Goal: Task Accomplishment & Management: Manage account settings

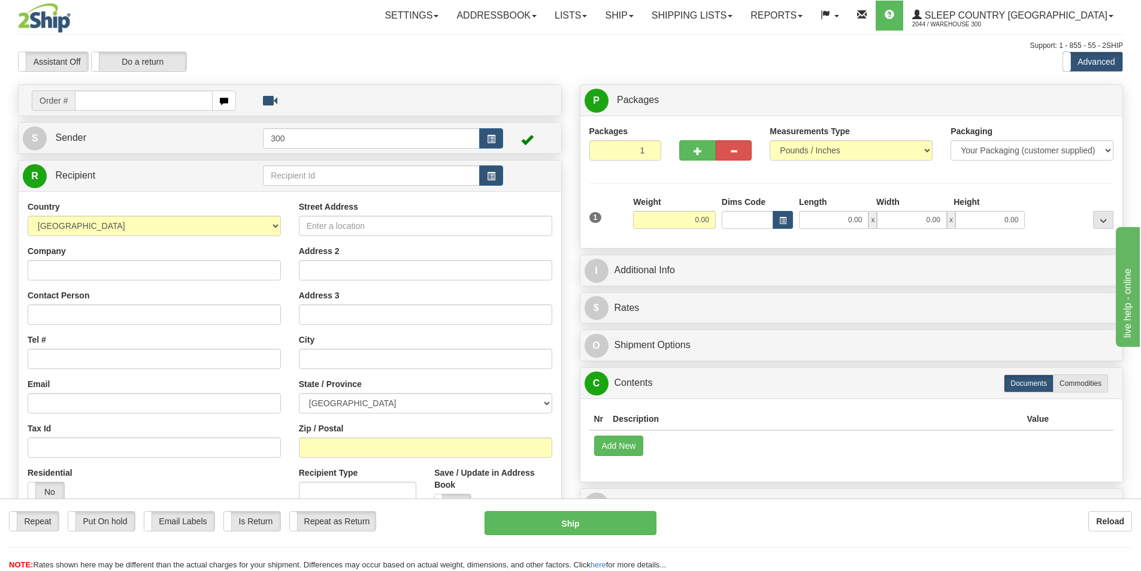
click at [130, 99] on input "text" at bounding box center [144, 100] width 138 height 20
click at [134, 103] on input "text" at bounding box center [144, 100] width 138 height 20
type input "9002i056805"
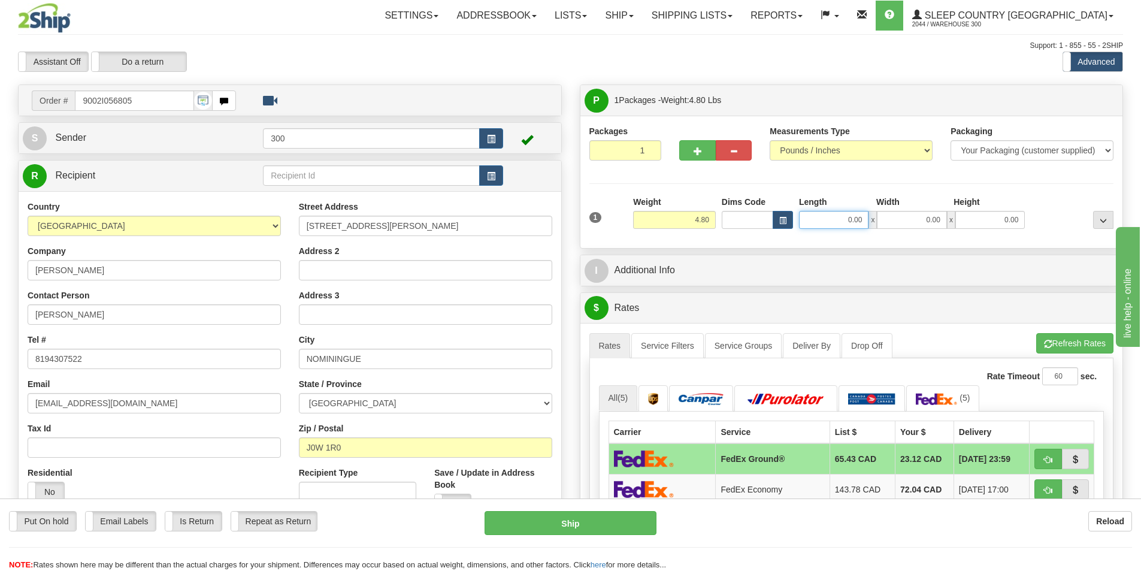
drag, startPoint x: 835, startPoint y: 221, endPoint x: 960, endPoint y: 212, distance: 125.6
click at [944, 219] on div "0.00 x 0.00 x 0.00" at bounding box center [912, 220] width 226 height 18
type input "13.00"
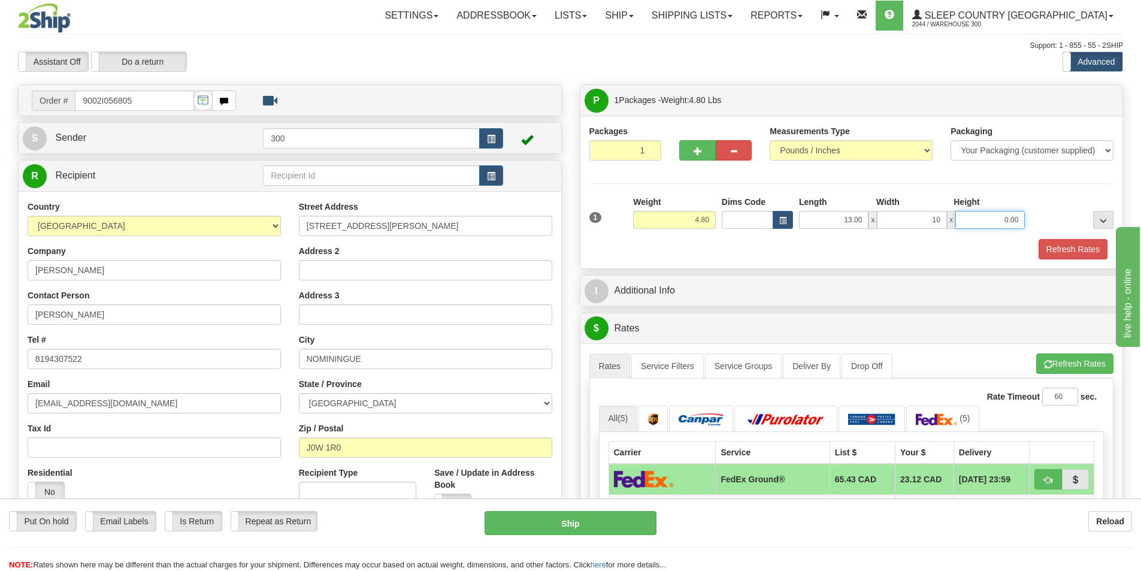
type input "10.00"
type input "3.00"
click at [1086, 249] on button "Refresh Rates" at bounding box center [1073, 249] width 69 height 20
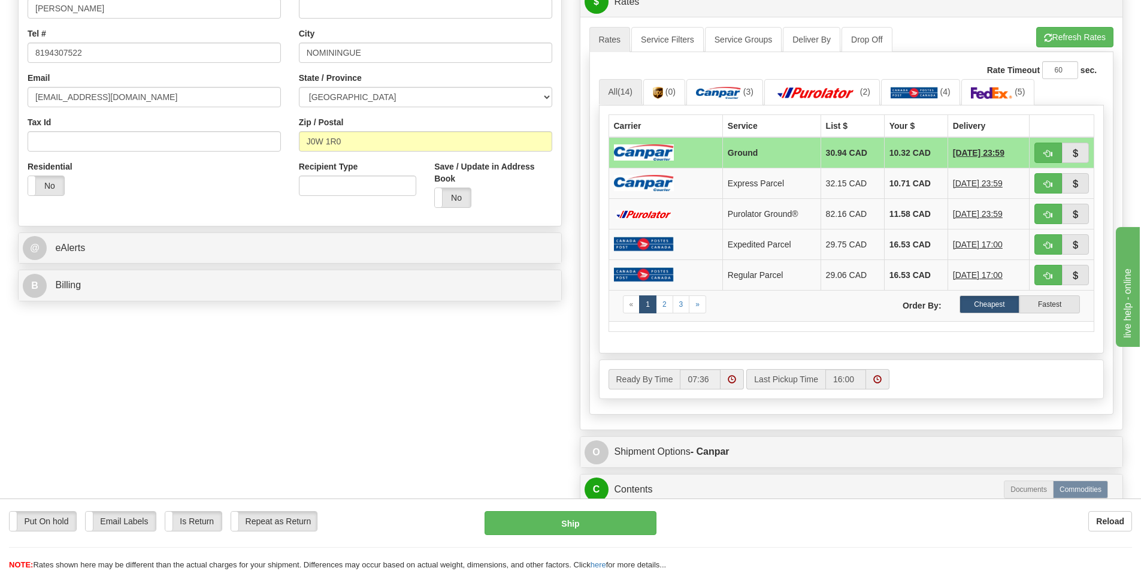
scroll to position [300, 0]
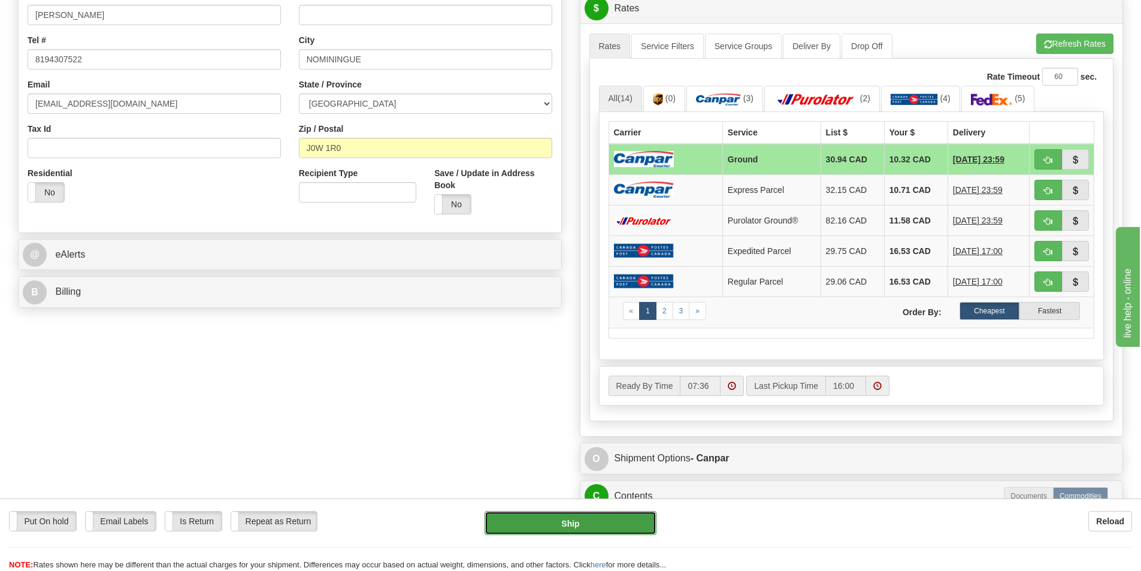
click at [574, 521] on button "Ship" at bounding box center [571, 523] width 172 height 24
type input "1"
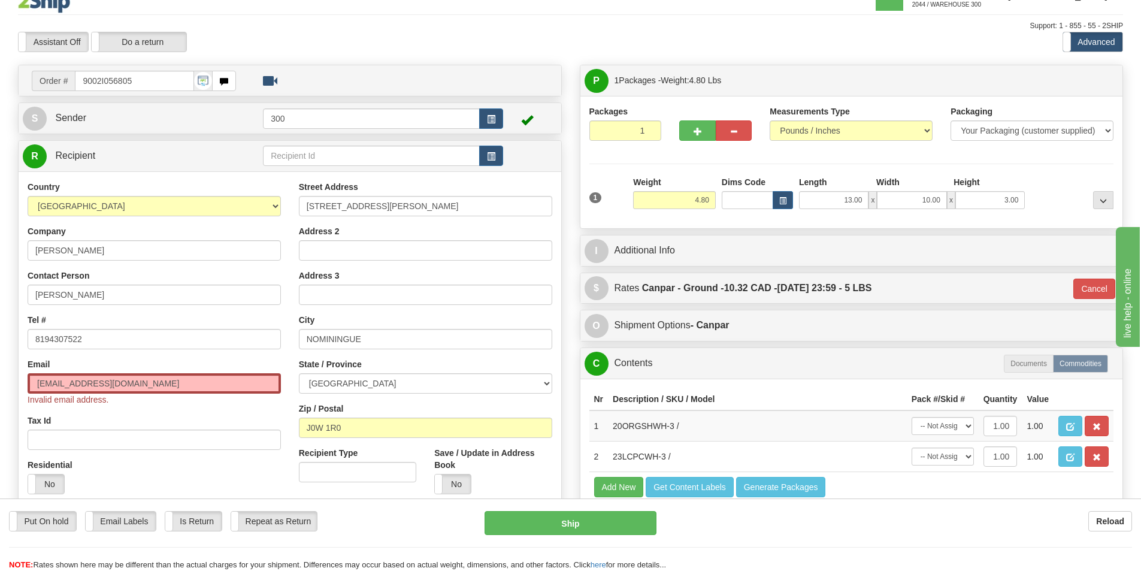
scroll to position [0, 0]
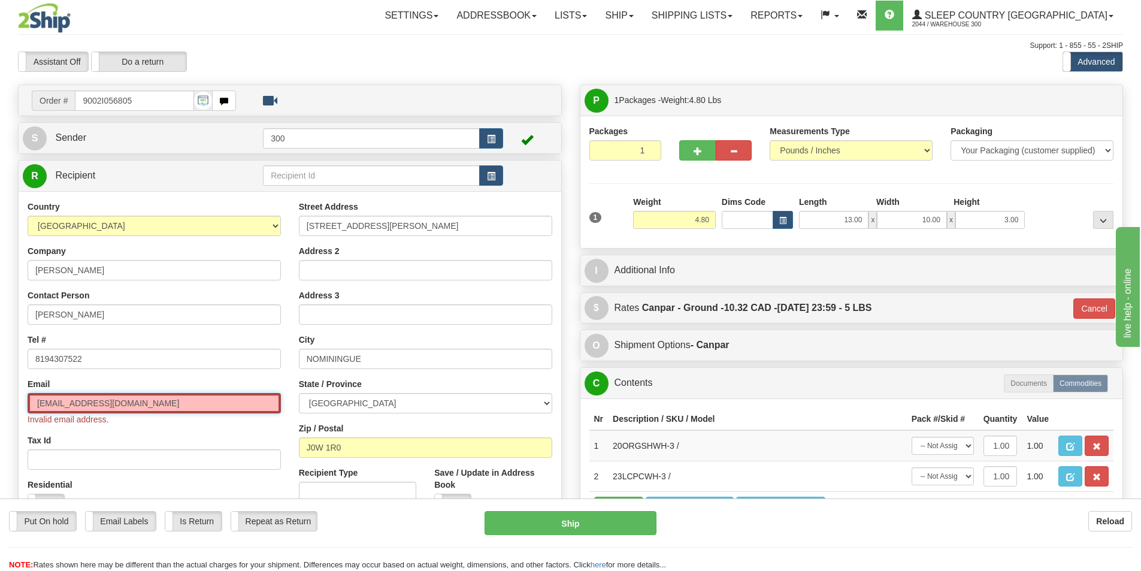
click at [164, 402] on input "mariejosÉechoiniere@yahoo.ca" at bounding box center [154, 403] width 253 height 20
click at [207, 383] on div "Email mariejosÉechoiniere@yahoo.ca.COM Invalid email address." at bounding box center [154, 401] width 253 height 47
click at [593, 524] on button "Ship" at bounding box center [571, 523] width 172 height 24
click at [156, 401] on input "mariejosÉechoiniere@yahoo.ca.COM" at bounding box center [154, 403] width 253 height 20
click at [159, 401] on input "mariejosÉechoiniere@yahoo.ca.COM" at bounding box center [154, 403] width 253 height 20
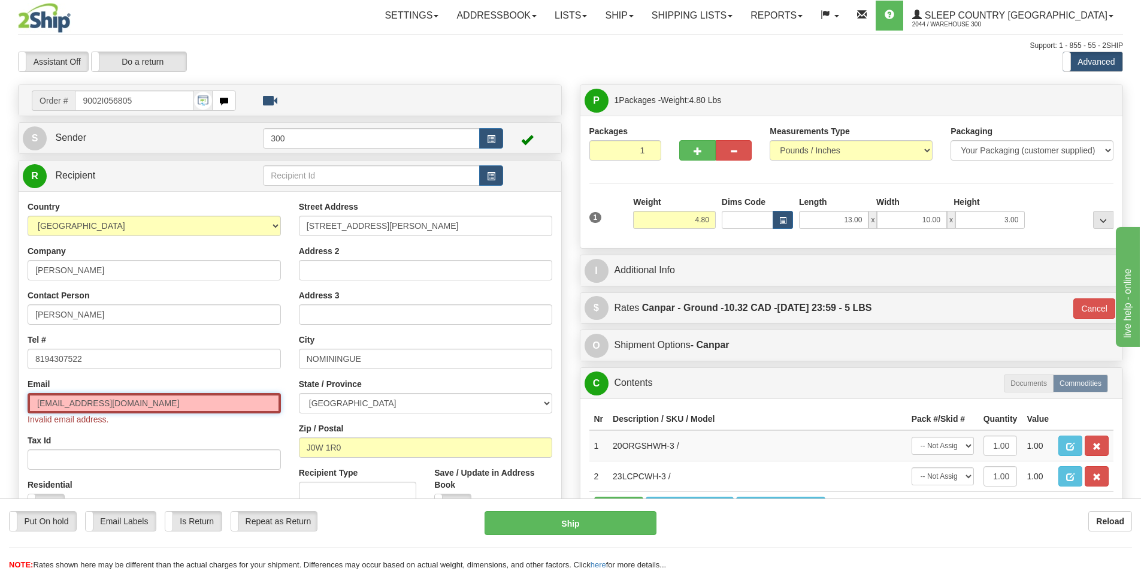
click at [209, 402] on input "mariejosÉechoiniere@yahoo.ca.COM" at bounding box center [154, 403] width 253 height 20
click at [73, 401] on input "mariejosÉechoiniere@yahoo.ca" at bounding box center [154, 403] width 253 height 20
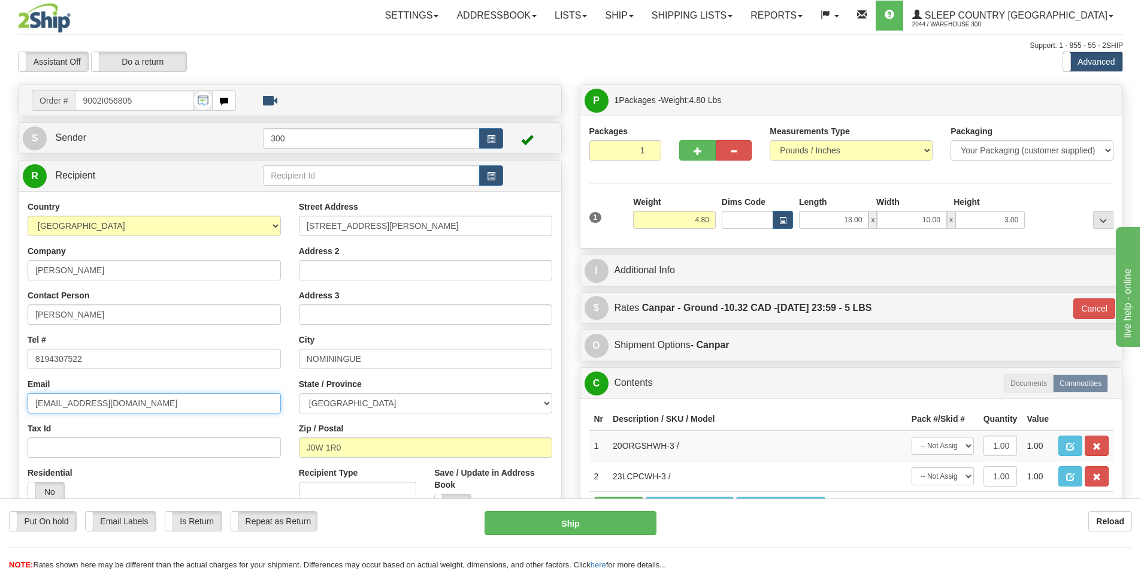
click at [159, 404] on input "mariejosEechoiniere@yahoo.ca" at bounding box center [154, 403] width 253 height 20
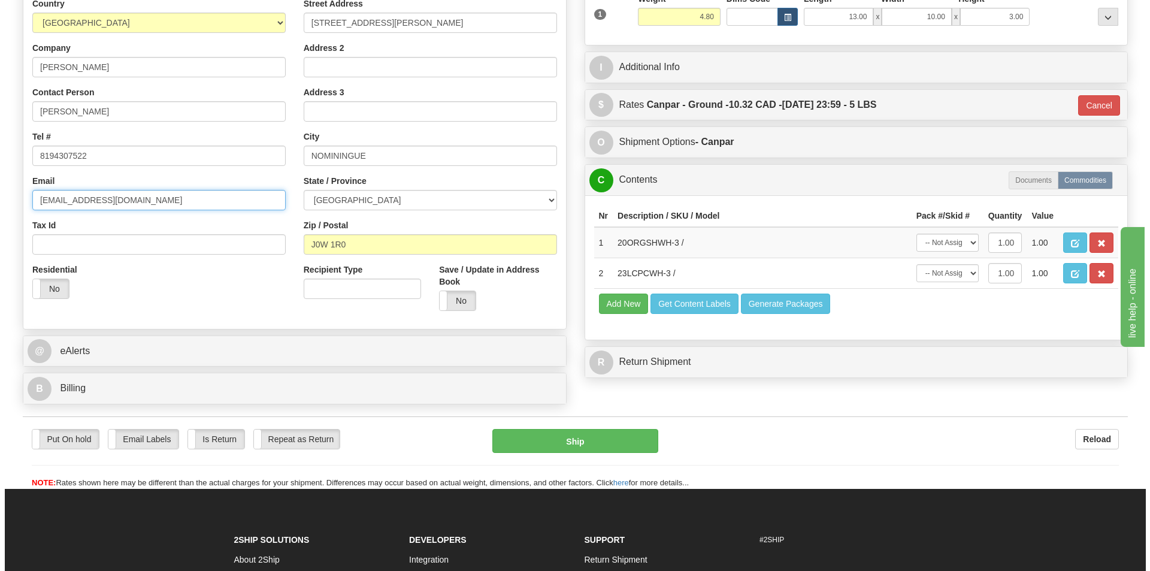
scroll to position [240, 0]
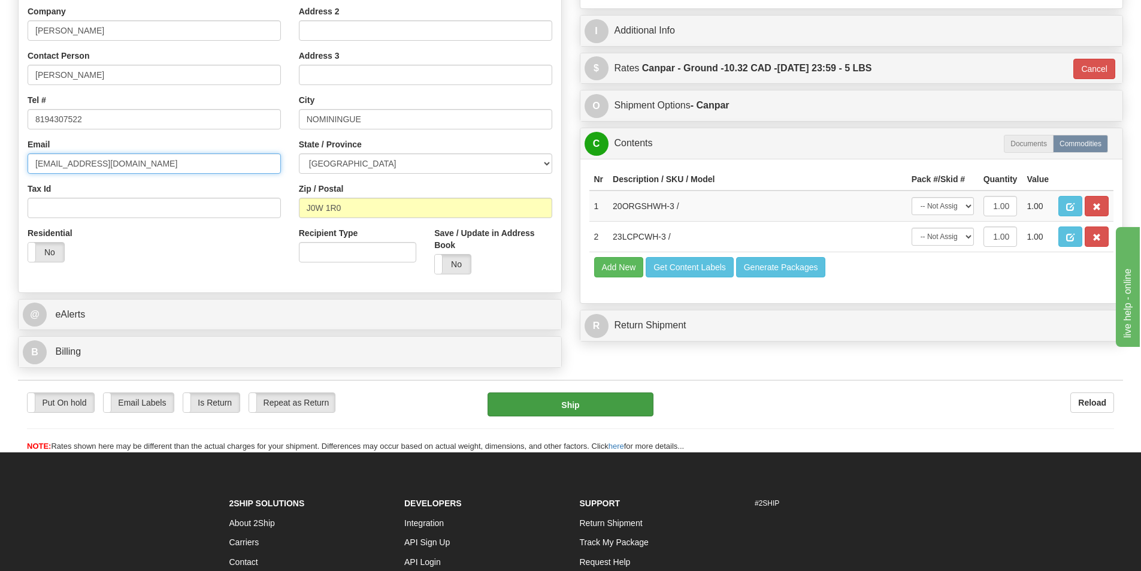
type input "mariejosEechoiniere@yahoo.ca"
click at [632, 404] on button "Ship" at bounding box center [571, 404] width 166 height 24
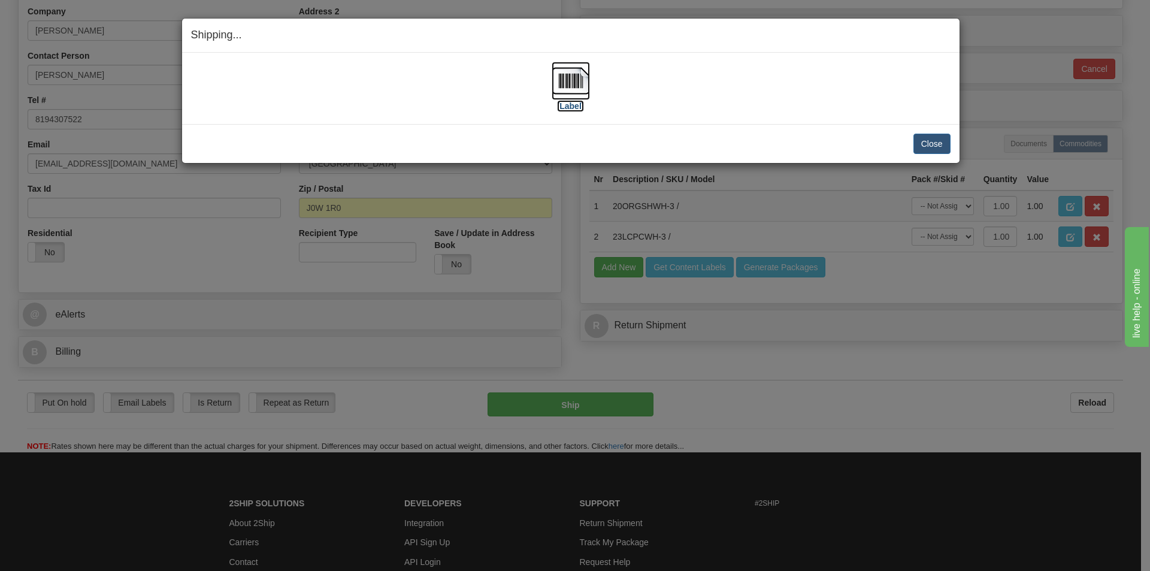
click at [576, 106] on label "[Label]" at bounding box center [571, 106] width 28 height 12
click at [930, 142] on button "Close" at bounding box center [932, 144] width 37 height 20
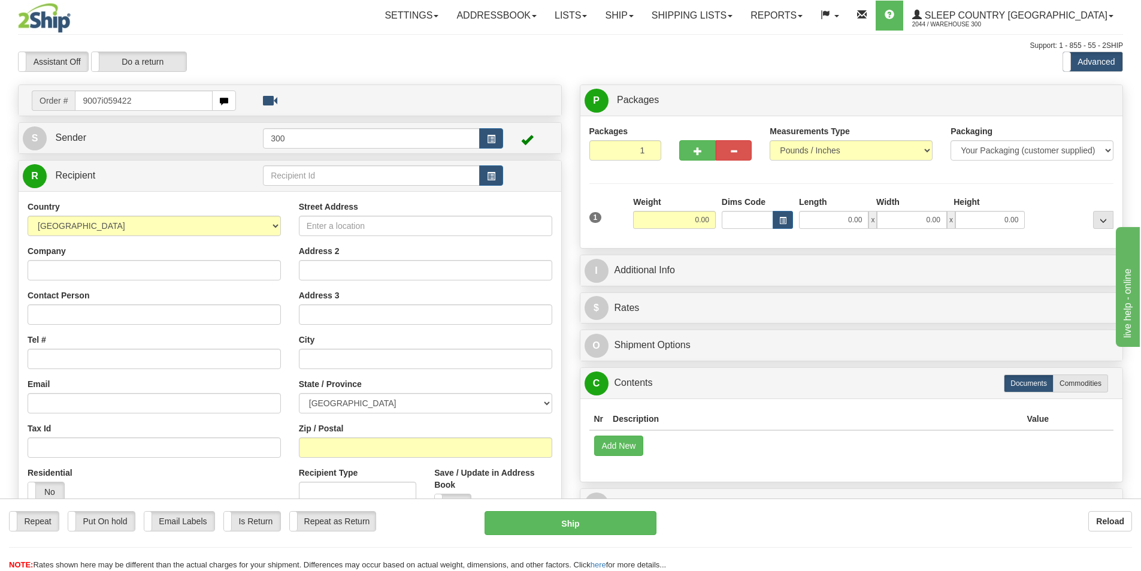
type input "9007i059422"
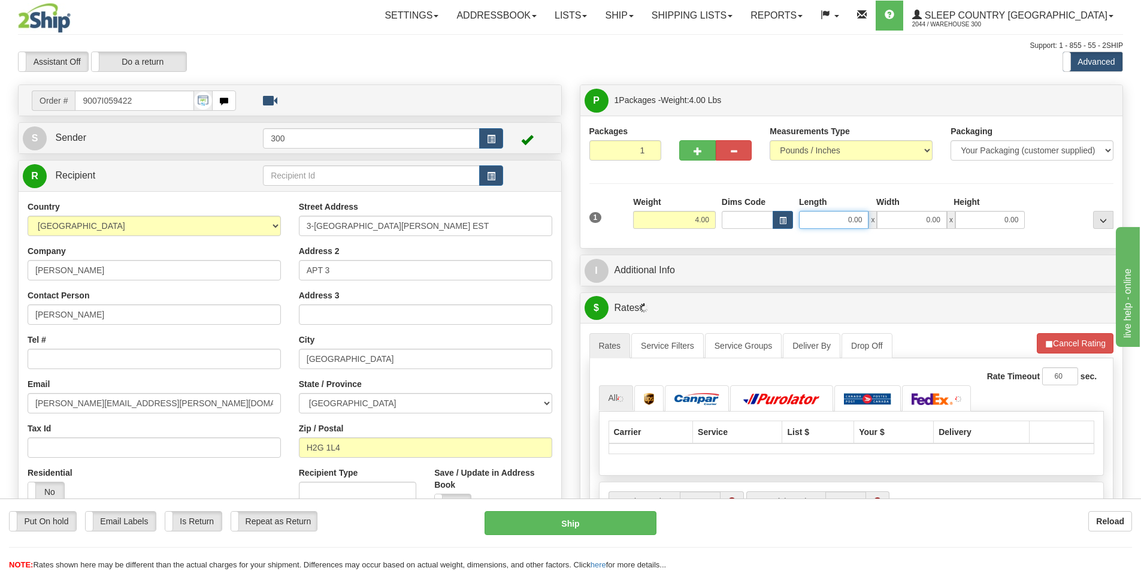
drag, startPoint x: 868, startPoint y: 223, endPoint x: 911, endPoint y: 218, distance: 44.1
click at [911, 218] on div "0.00 x 0.00 x 0.00" at bounding box center [912, 220] width 226 height 18
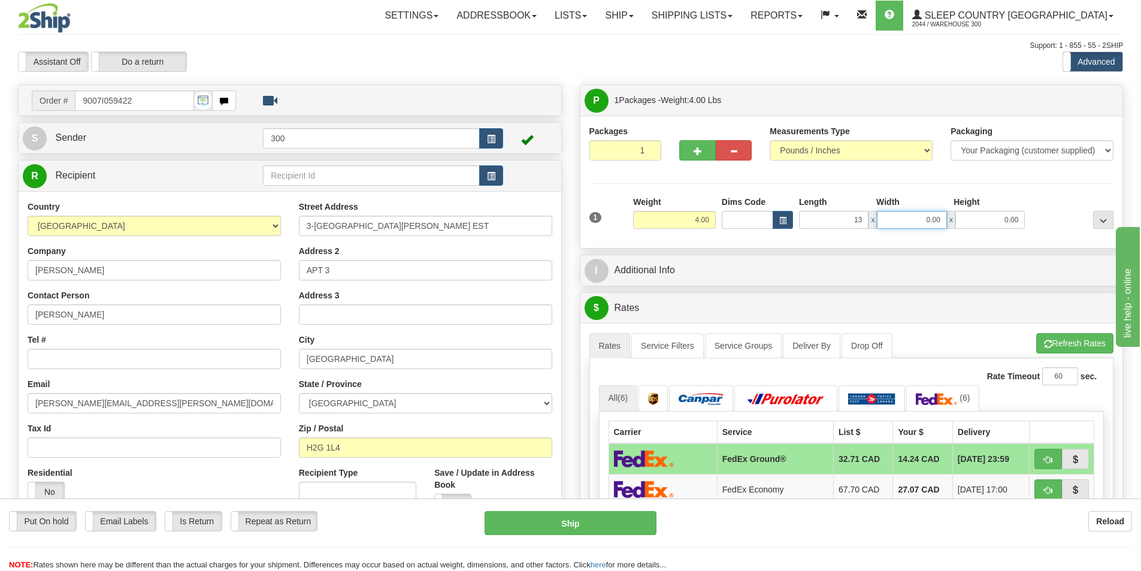
type input "13.00"
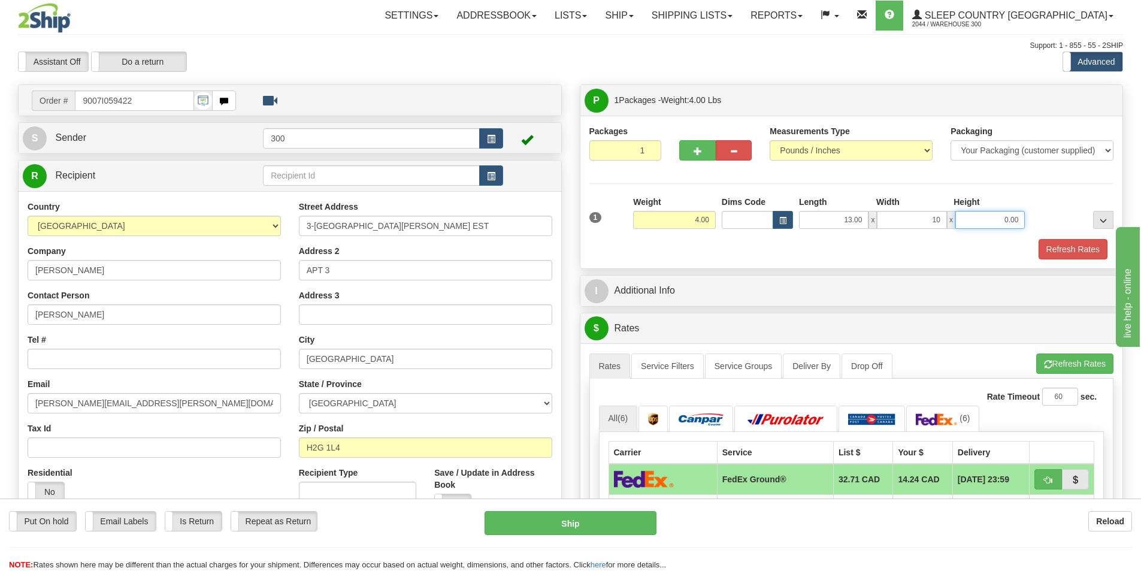
type input "10.00"
type input "3.00"
click at [1046, 246] on button "Refresh Rates" at bounding box center [1073, 249] width 69 height 20
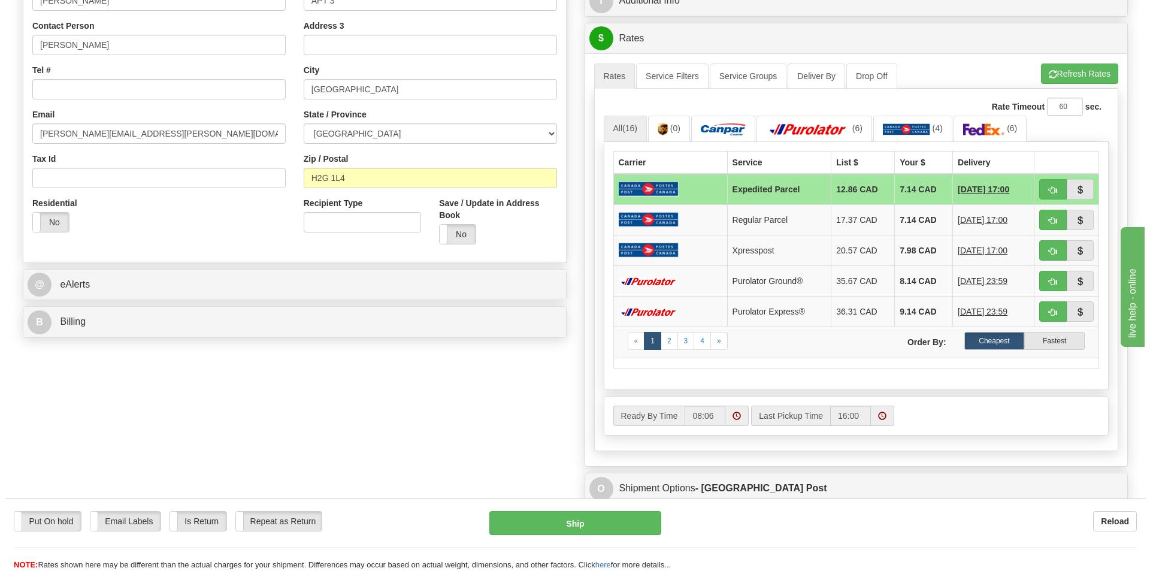
scroll to position [180, 0]
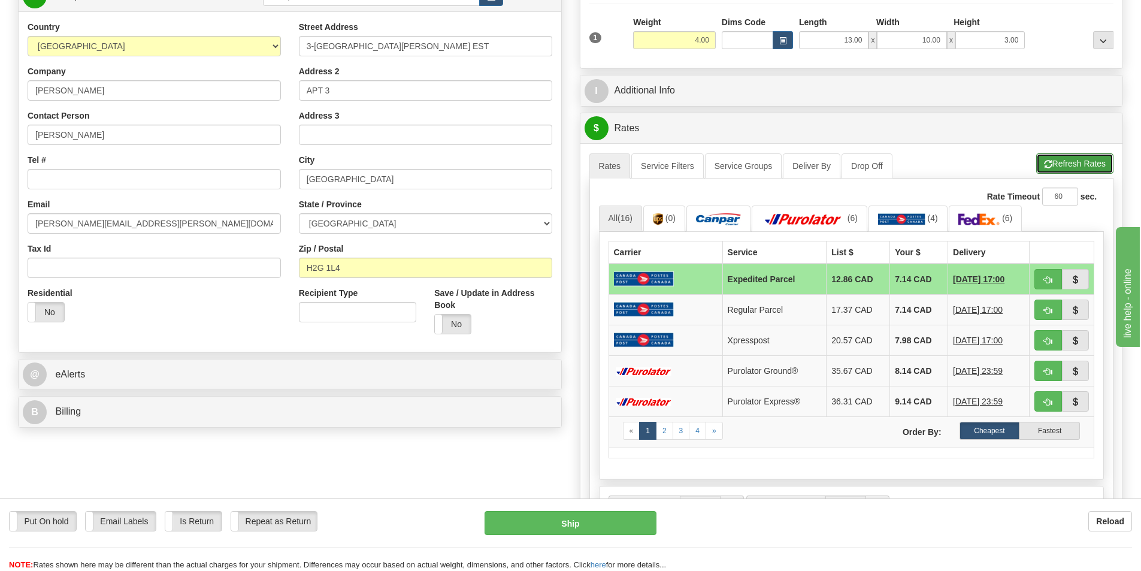
click at [1062, 164] on button "Refresh Rates" at bounding box center [1075, 163] width 77 height 20
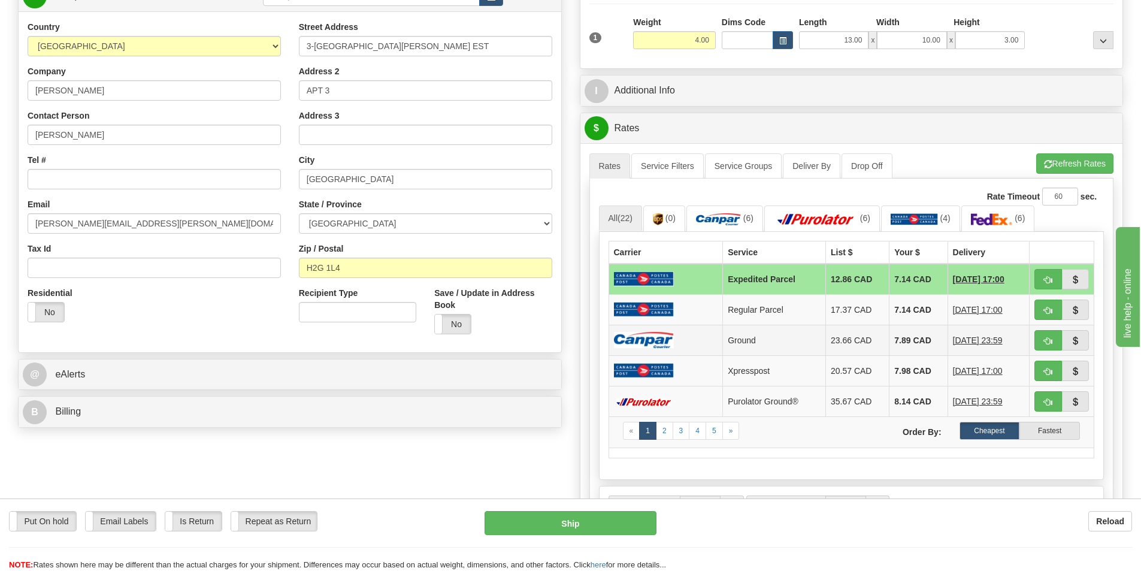
click at [662, 345] on img at bounding box center [644, 340] width 60 height 16
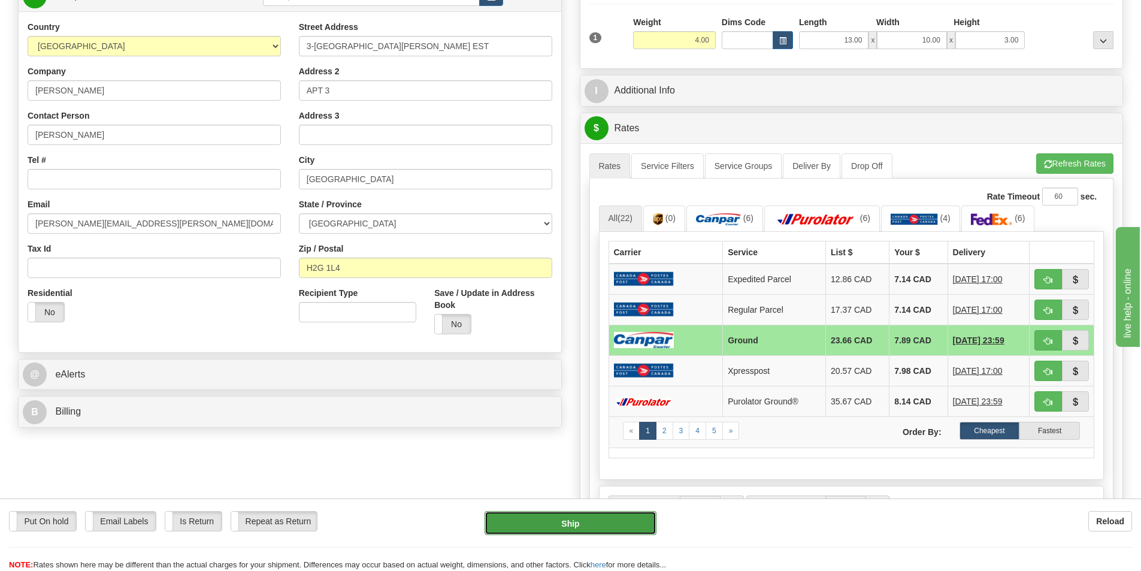
click at [597, 514] on button "Ship" at bounding box center [571, 523] width 172 height 24
type input "1"
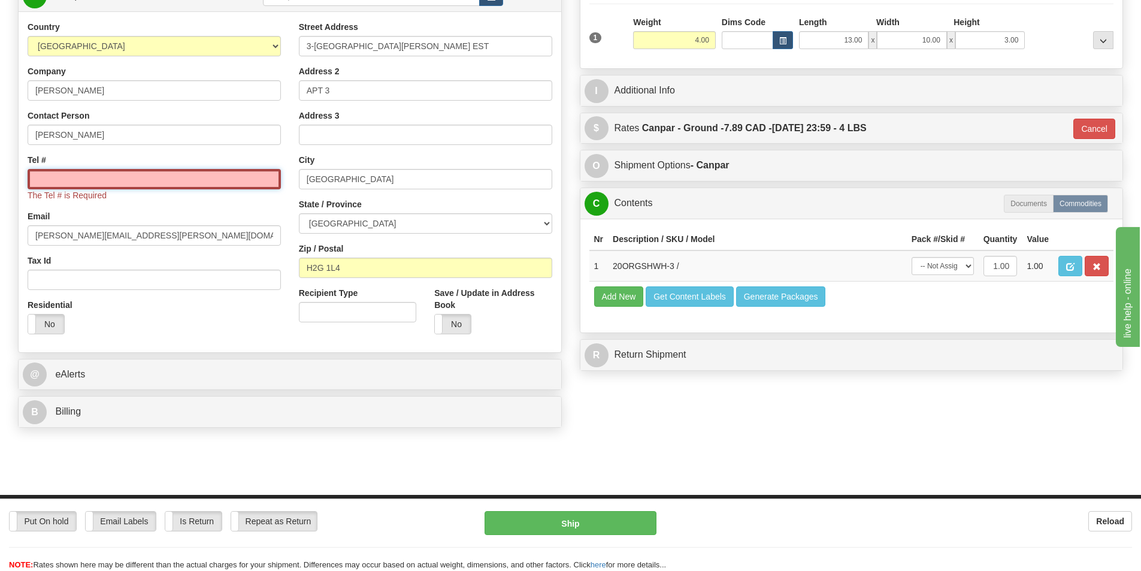
click at [97, 182] on input "Tel #" at bounding box center [154, 179] width 253 height 20
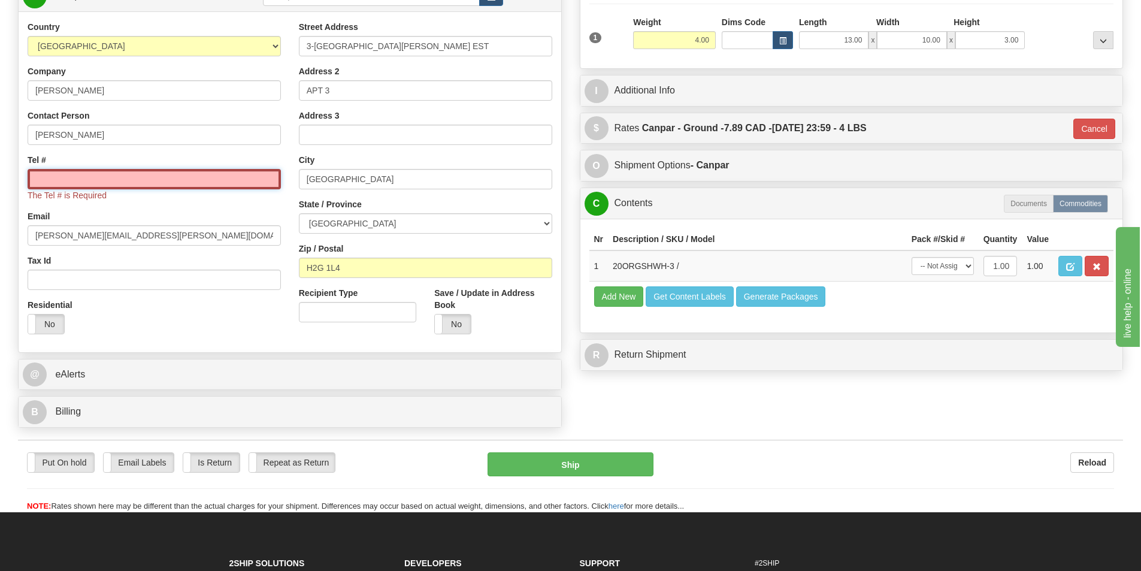
type input "5146956376"
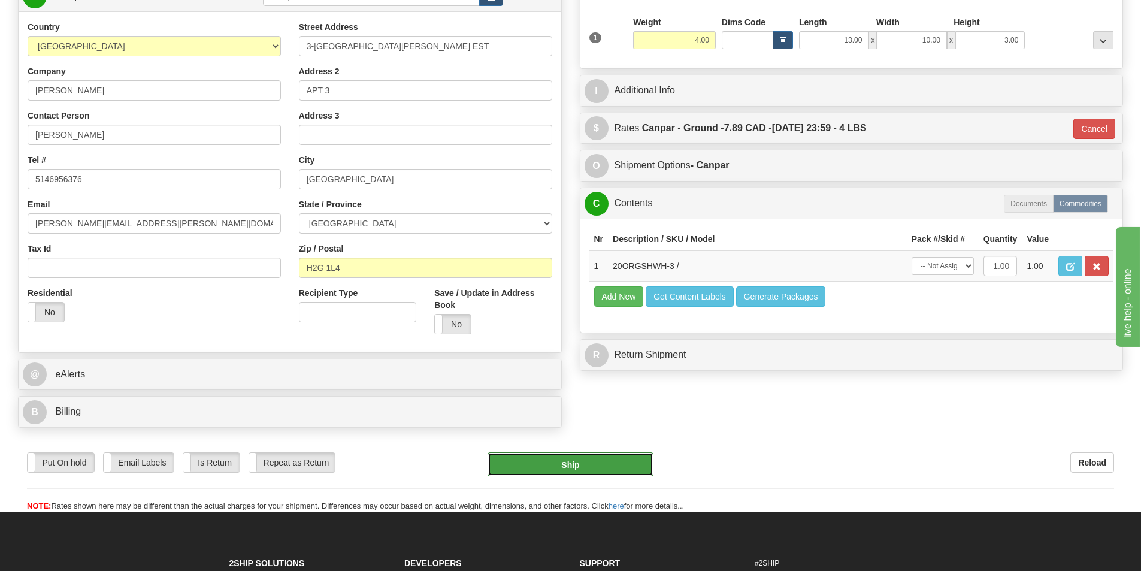
click at [593, 463] on button "Ship" at bounding box center [571, 464] width 166 height 24
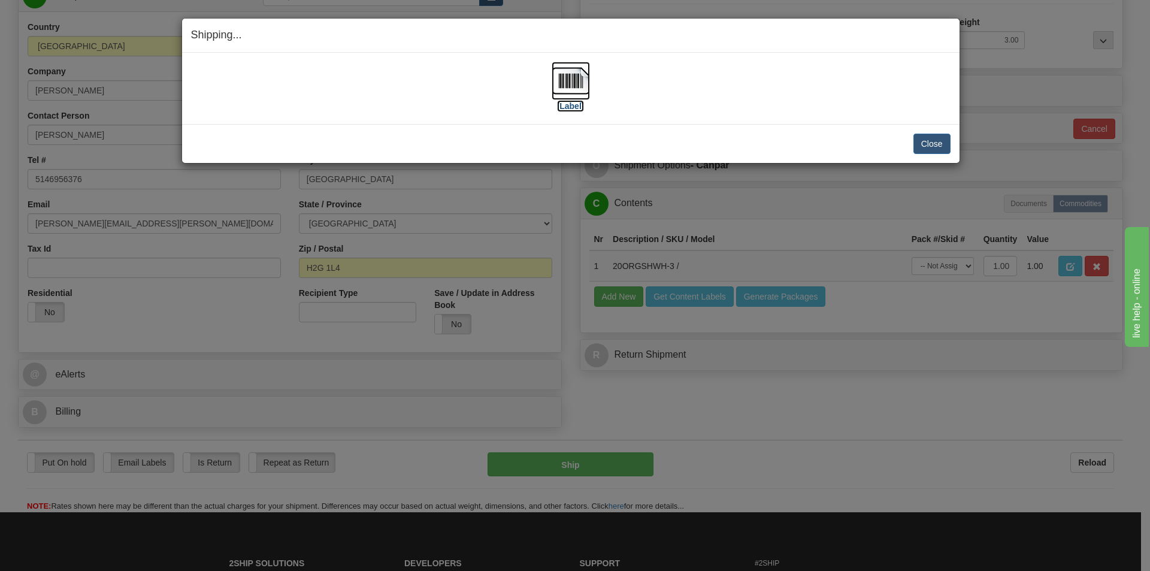
click at [575, 103] on label "[Label]" at bounding box center [571, 106] width 28 height 12
click at [932, 139] on button "Close" at bounding box center [932, 144] width 37 height 20
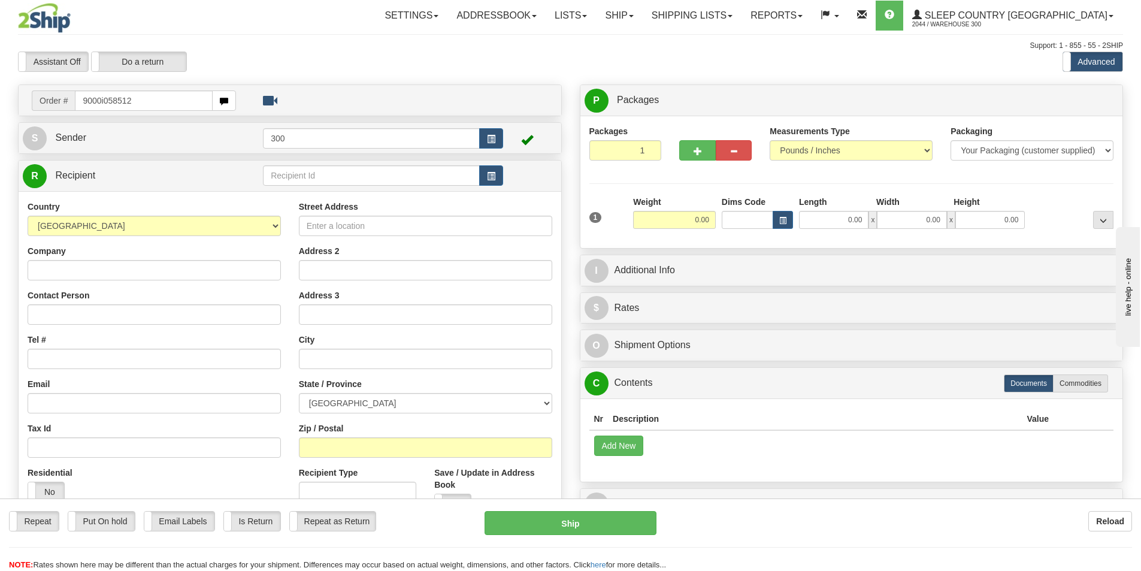
type input "9000i058512"
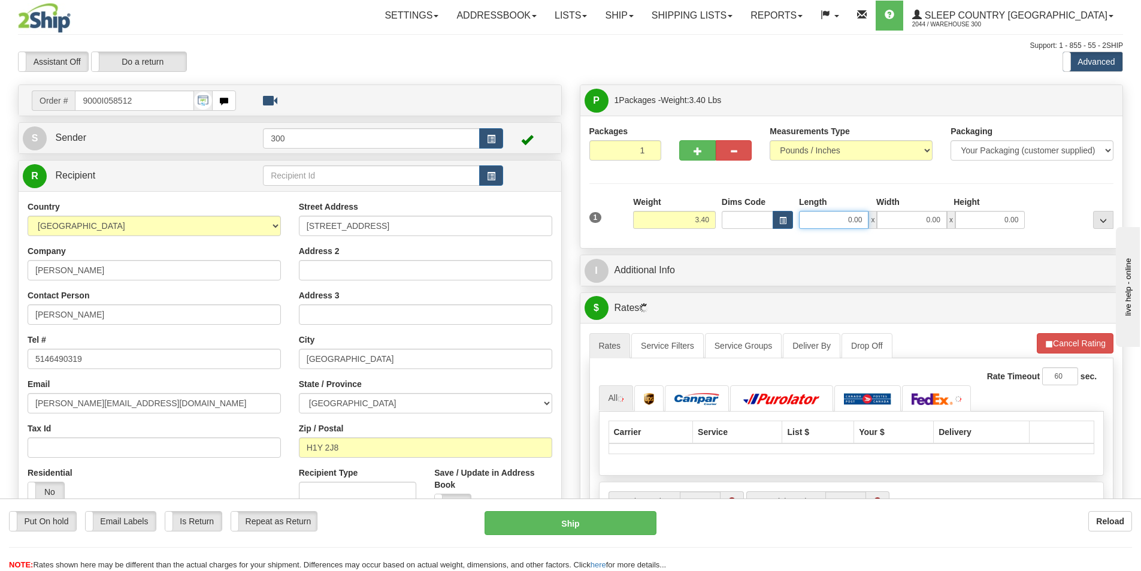
drag, startPoint x: 832, startPoint y: 221, endPoint x: 895, endPoint y: 218, distance: 63.6
click at [895, 218] on div "0.00 x 0.00 x 0.00" at bounding box center [912, 220] width 226 height 18
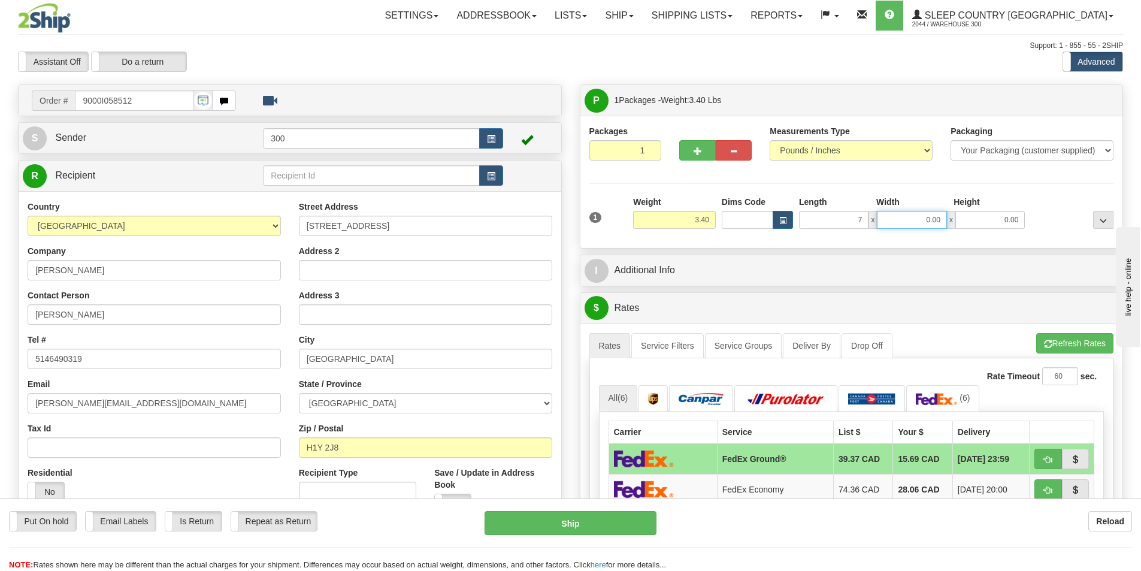
type input "7.00"
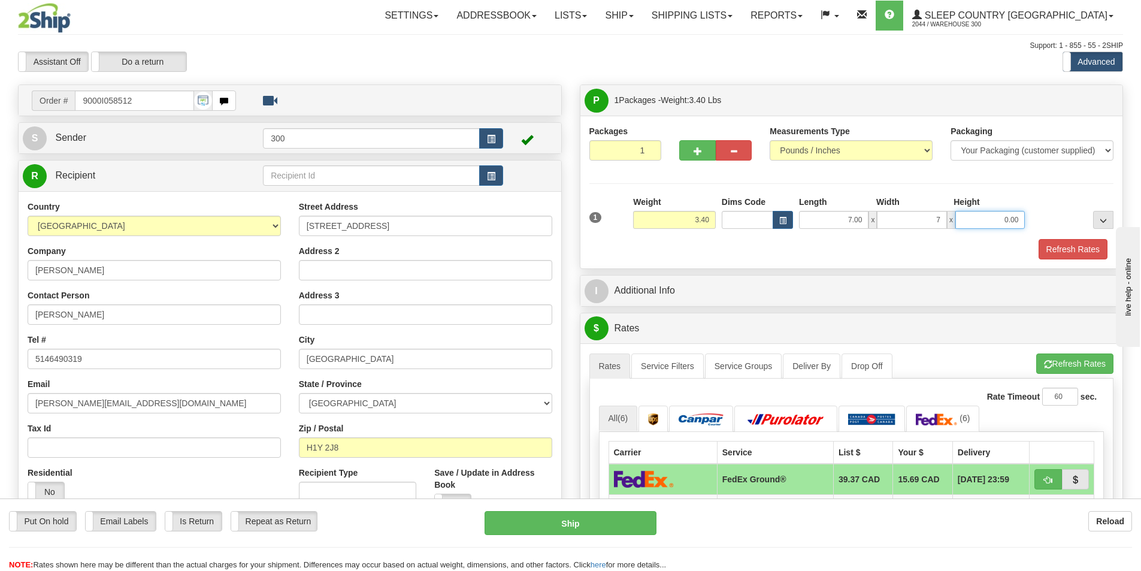
type input "7.00"
type input "14.00"
click at [1065, 241] on button "Refresh Rates" at bounding box center [1073, 249] width 69 height 20
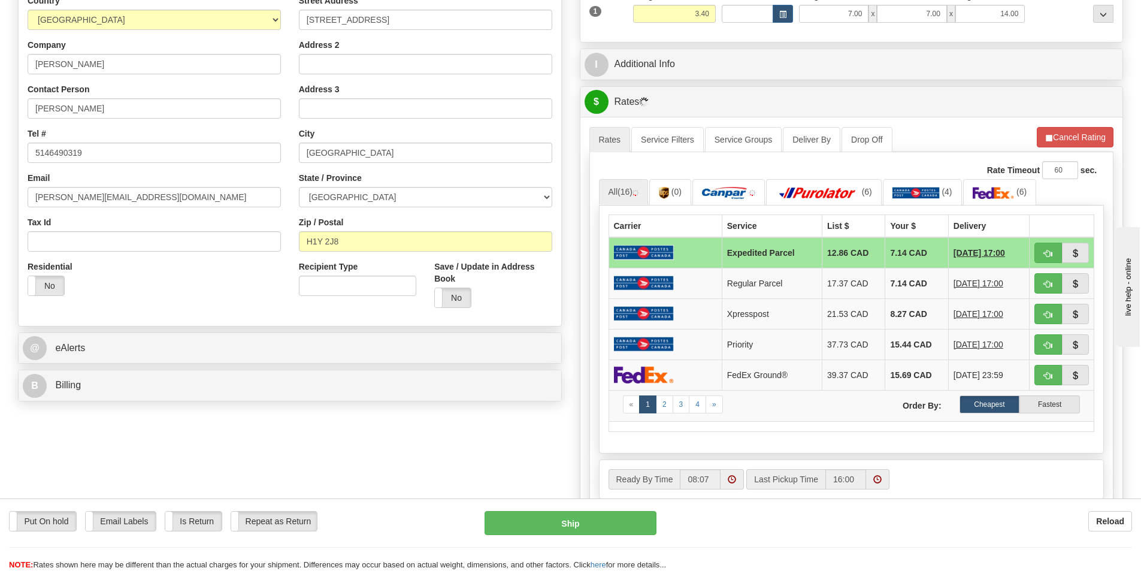
scroll to position [240, 0]
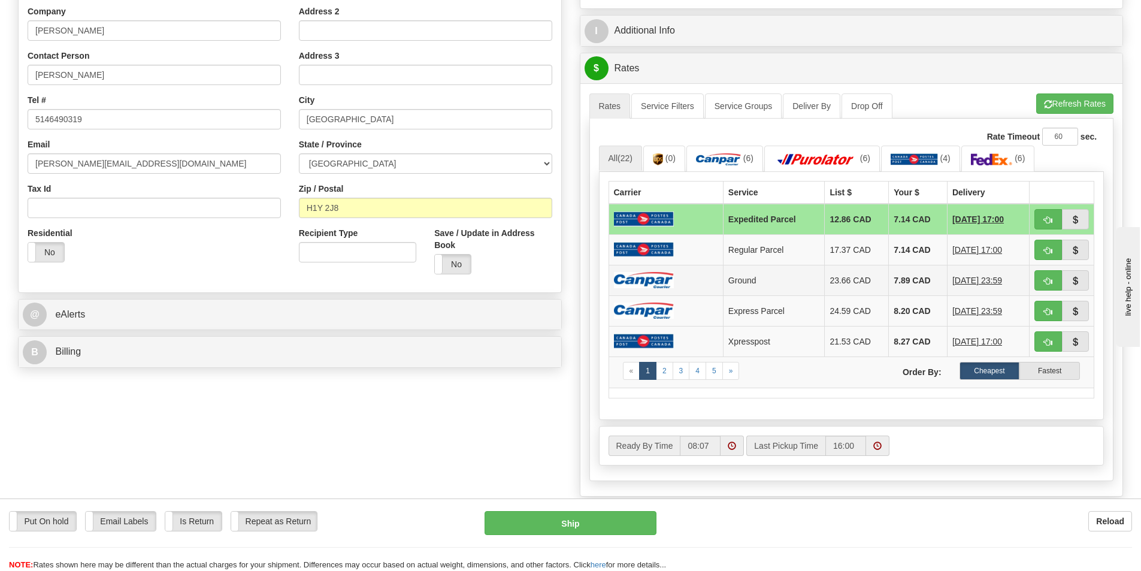
click at [778, 279] on td "Ground" at bounding box center [774, 280] width 102 height 31
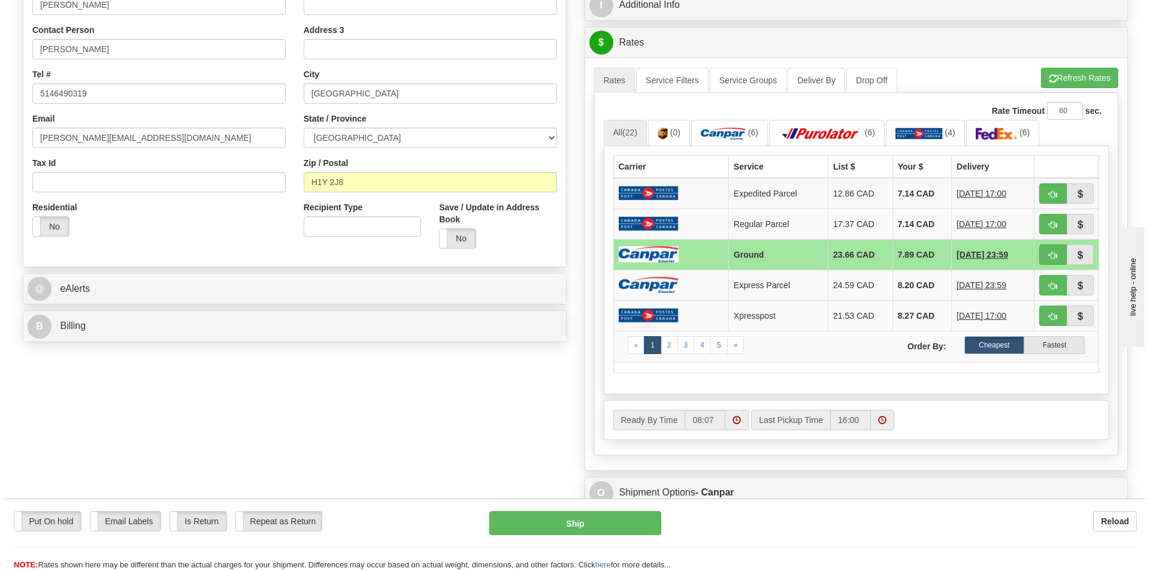
scroll to position [419, 0]
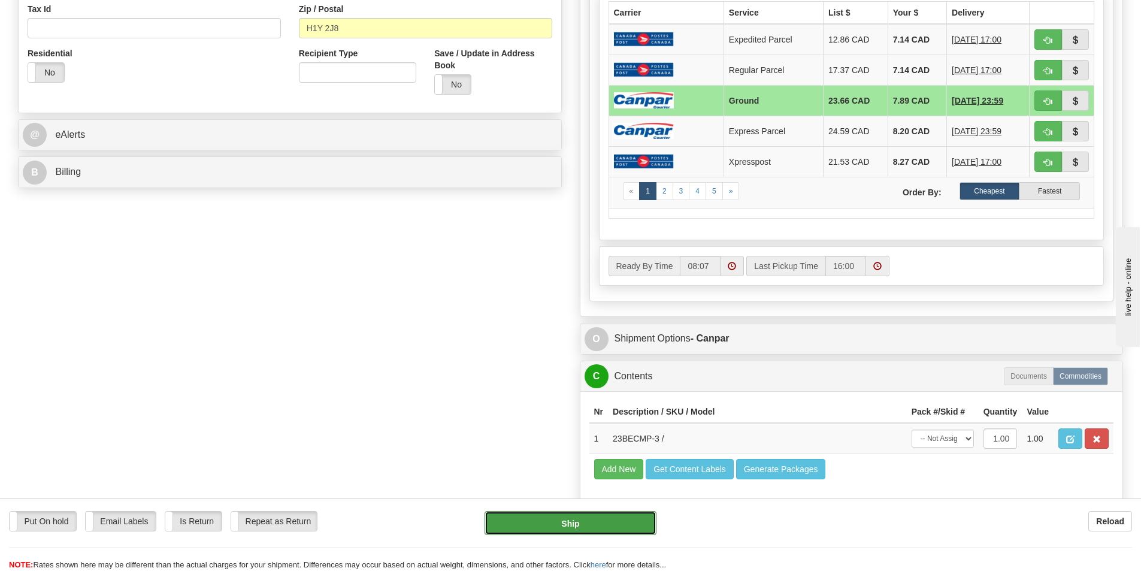
click at [602, 520] on button "Ship" at bounding box center [571, 523] width 172 height 24
type input "1"
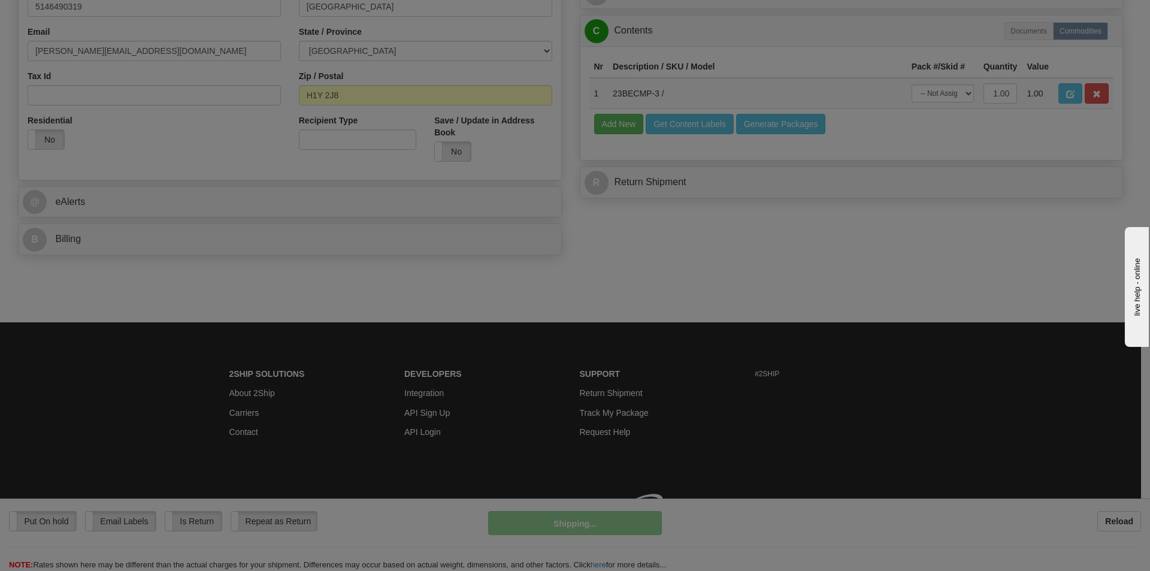
scroll to position [370, 0]
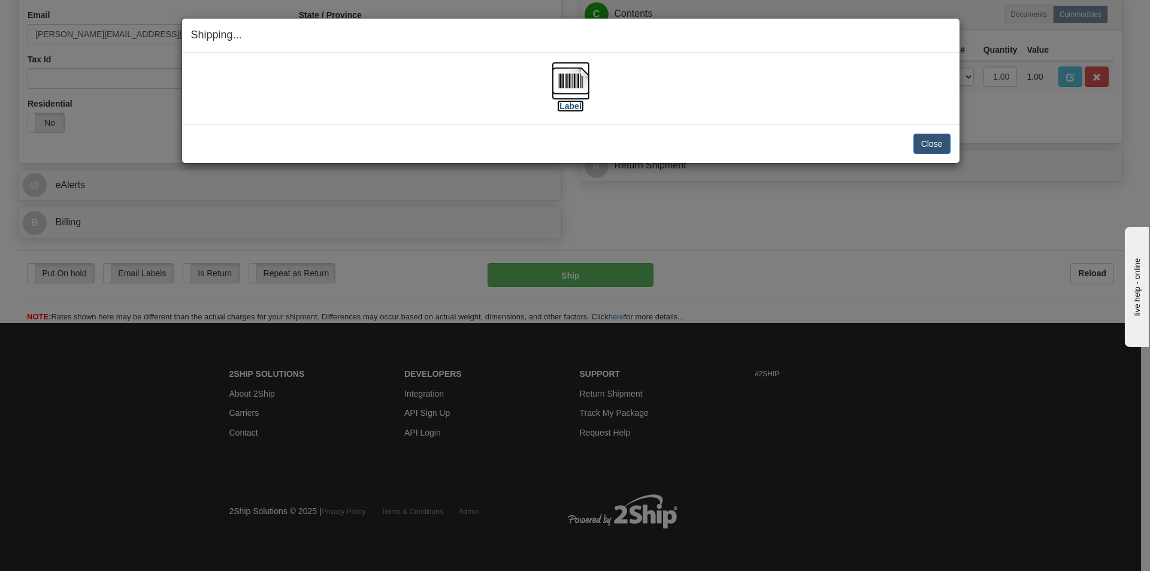
click at [577, 103] on label "[Label]" at bounding box center [571, 106] width 28 height 12
click at [926, 143] on button "Close" at bounding box center [932, 144] width 37 height 20
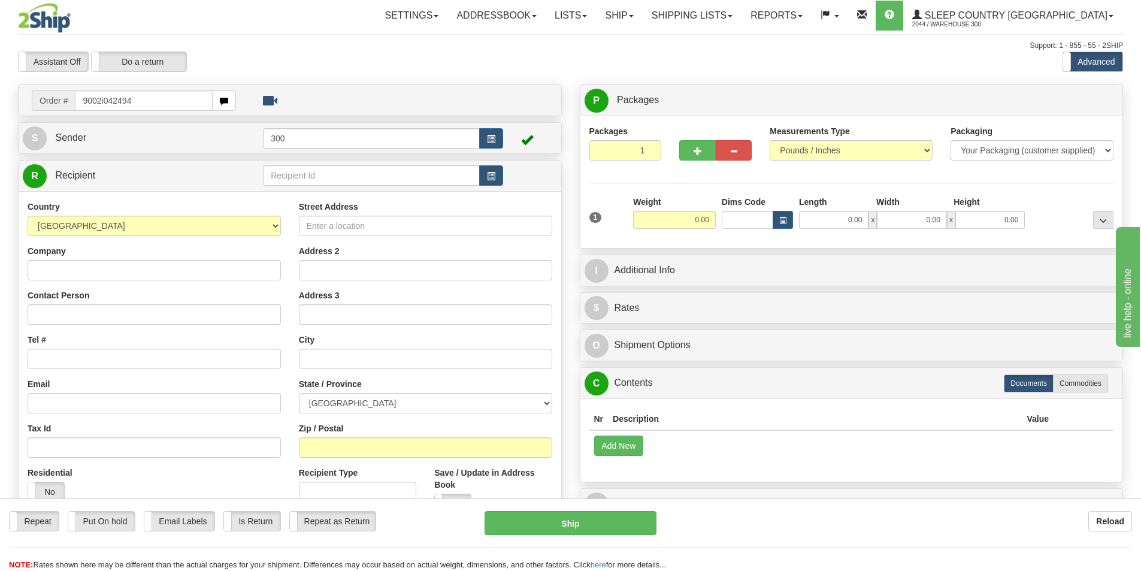
type input "9002i042494"
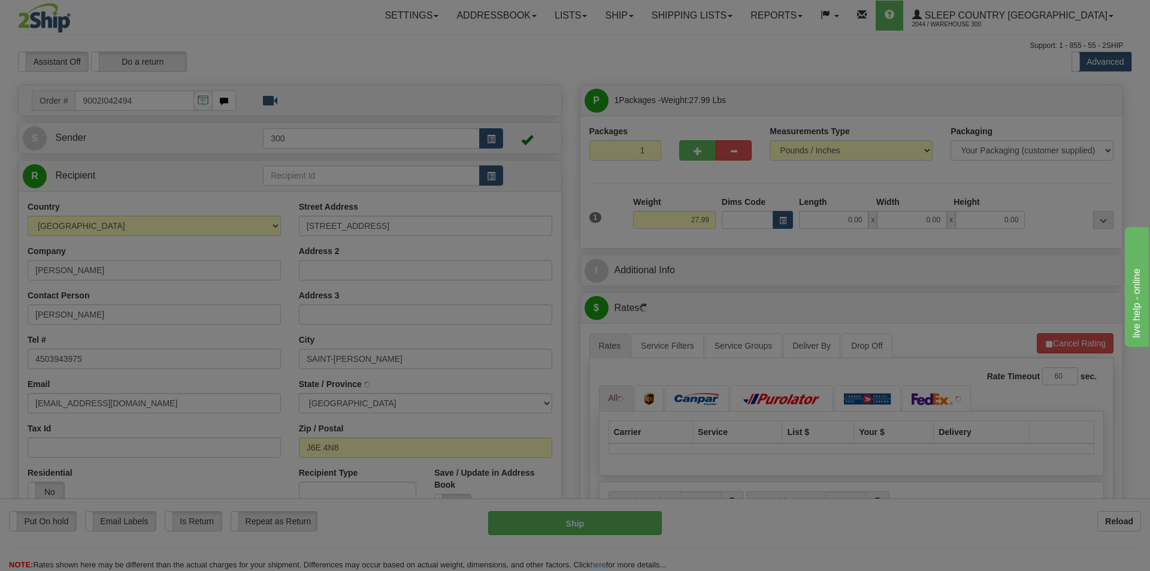
type input "SAINT-CHARLES-BORROMEE"
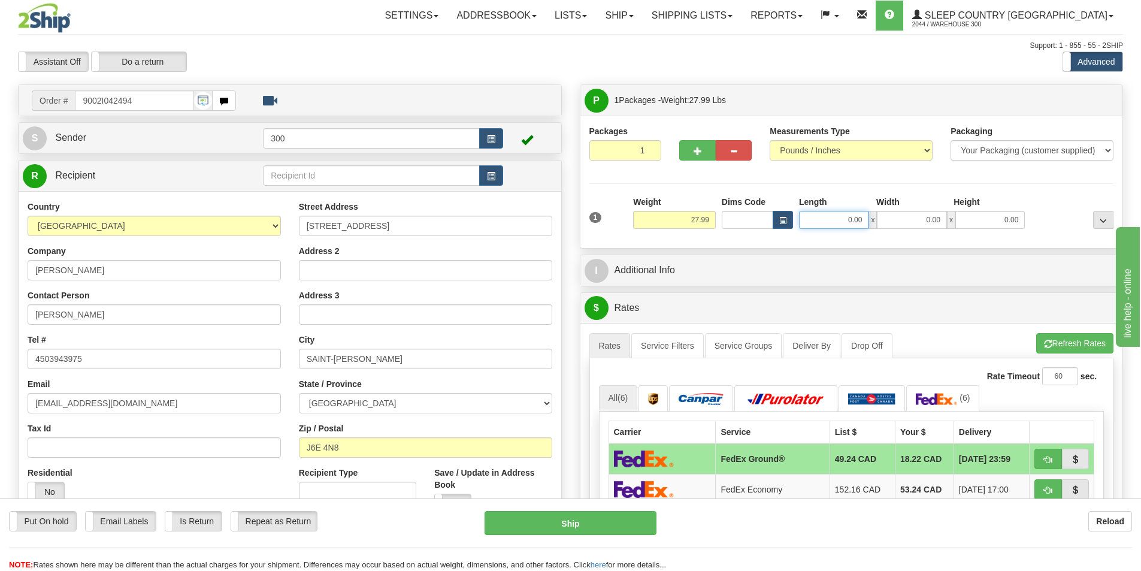
drag, startPoint x: 847, startPoint y: 216, endPoint x: 954, endPoint y: 229, distance: 108.1
click at [954, 229] on div "1 Weight 27.99 Dims Code x x" at bounding box center [852, 217] width 531 height 43
type input "1"
type input "14.00"
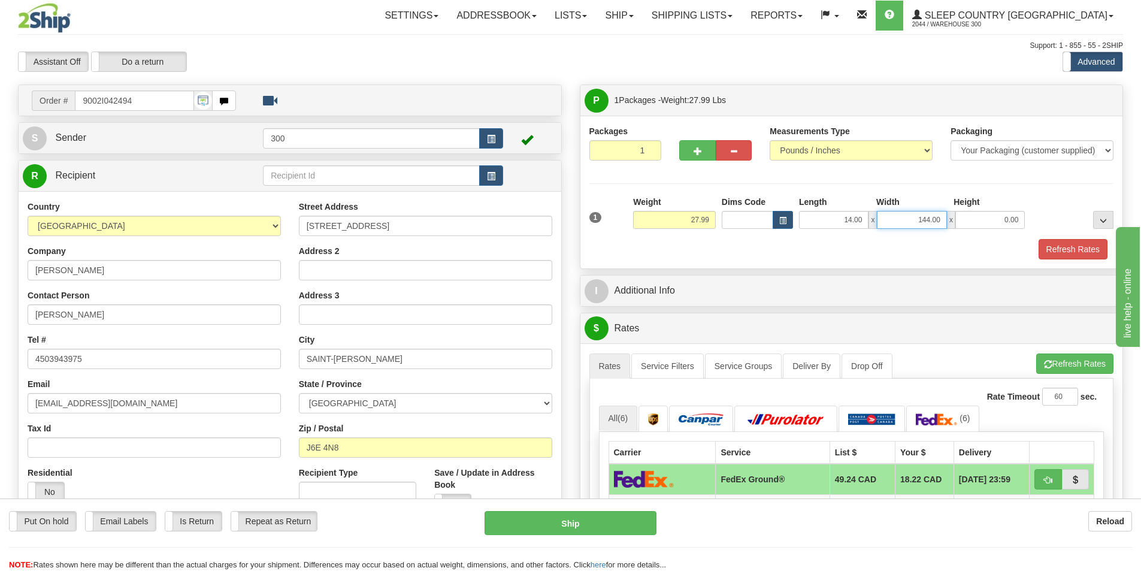
click at [923, 218] on input "144.00" at bounding box center [912, 220] width 70 height 18
type input "14.00"
type input "40.00"
click at [1055, 247] on button "Refresh Rates" at bounding box center [1073, 249] width 69 height 20
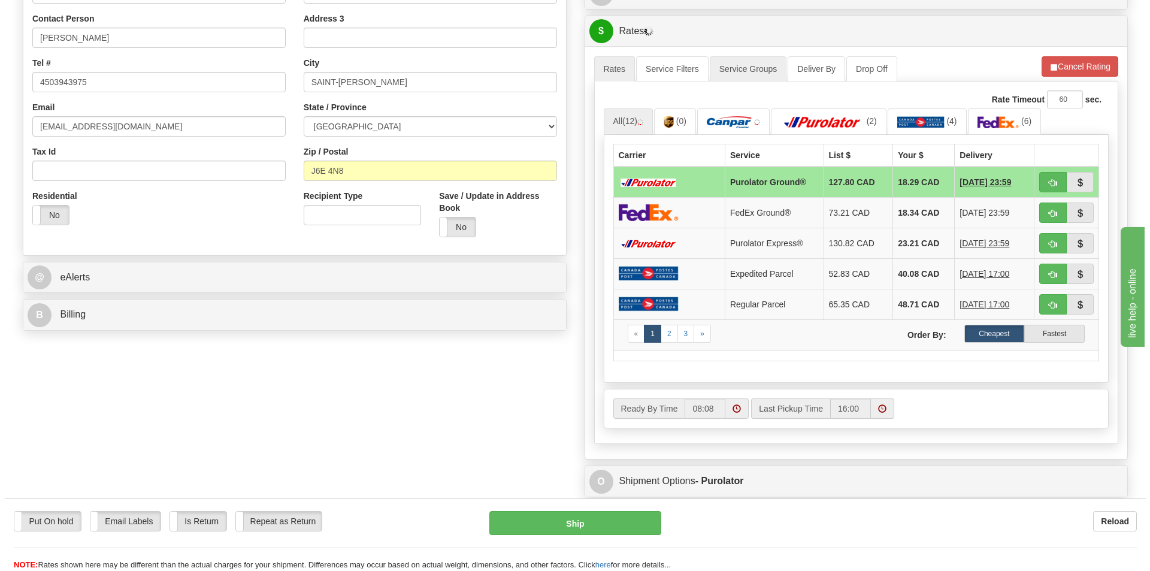
scroll to position [300, 0]
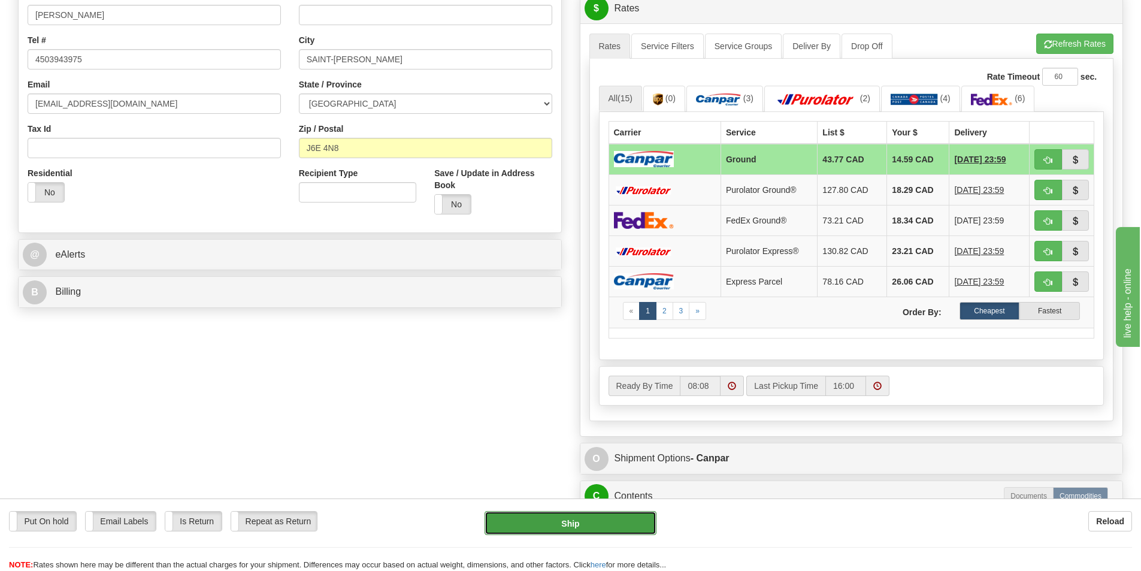
click at [603, 518] on button "Ship" at bounding box center [571, 523] width 172 height 24
type input "1"
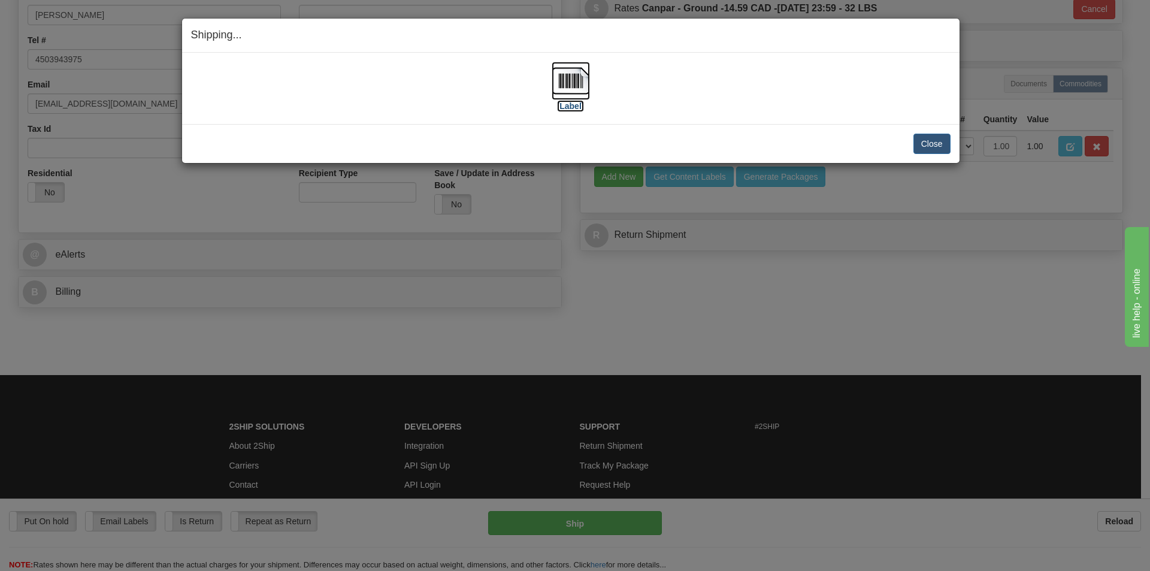
click at [567, 102] on label "[Label]" at bounding box center [571, 106] width 28 height 12
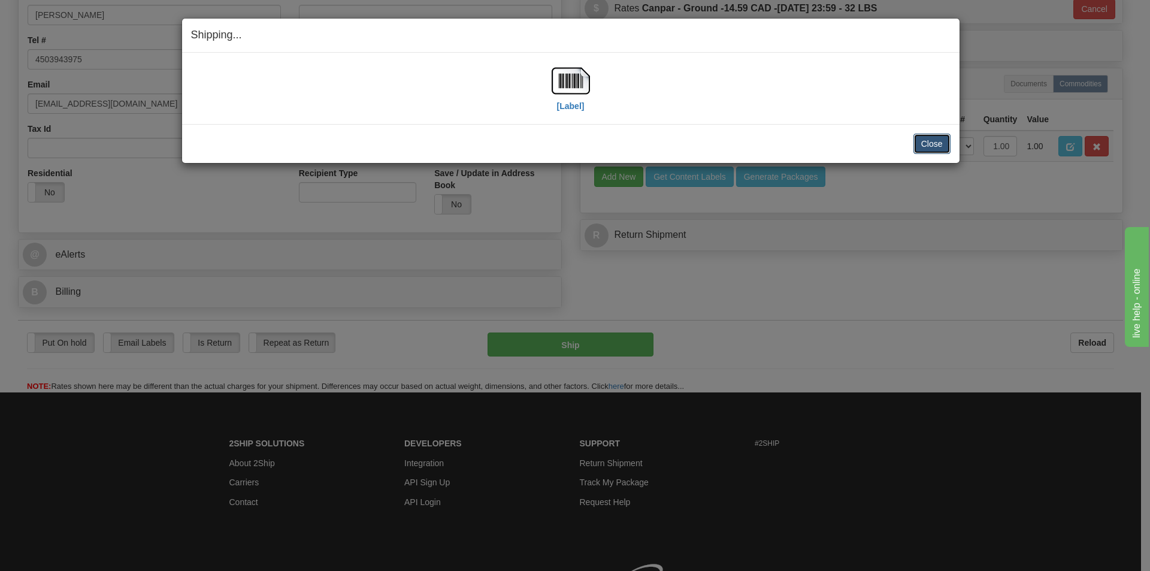
click at [926, 145] on button "Close" at bounding box center [932, 144] width 37 height 20
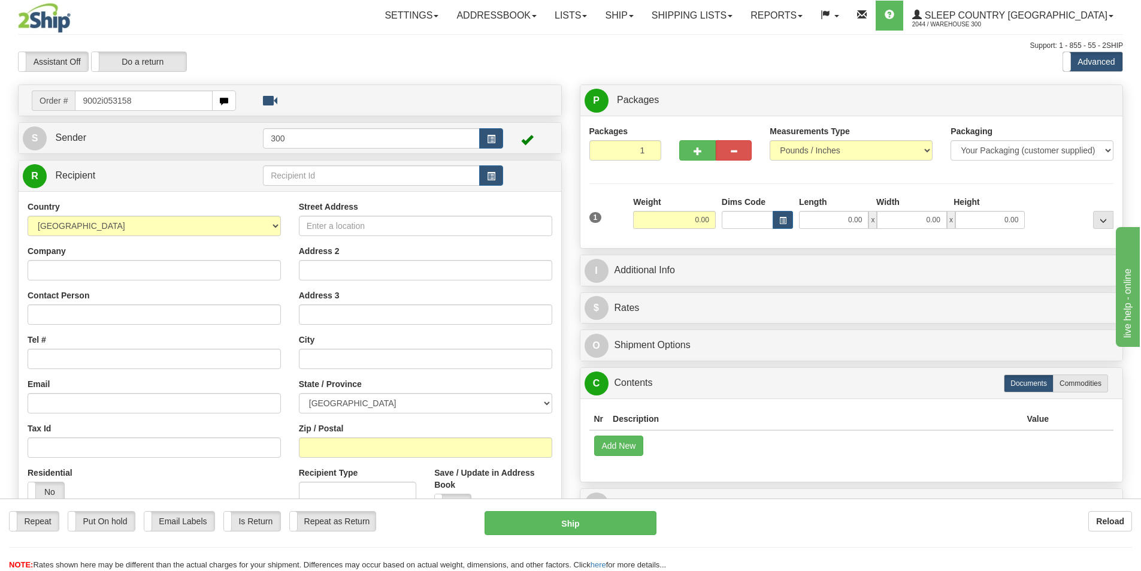
type input "9002i053158"
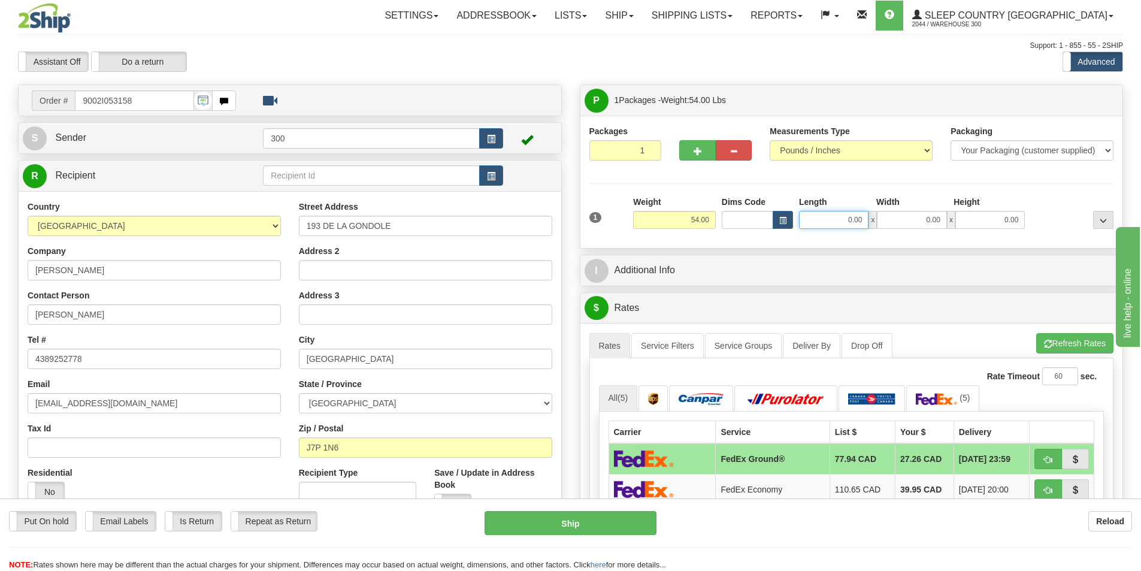
drag, startPoint x: 869, startPoint y: 221, endPoint x: 934, endPoint y: 222, distance: 64.7
click at [931, 221] on div "0.00 x 0.00 x 0.00" at bounding box center [912, 220] width 226 height 18
type input "18.00"
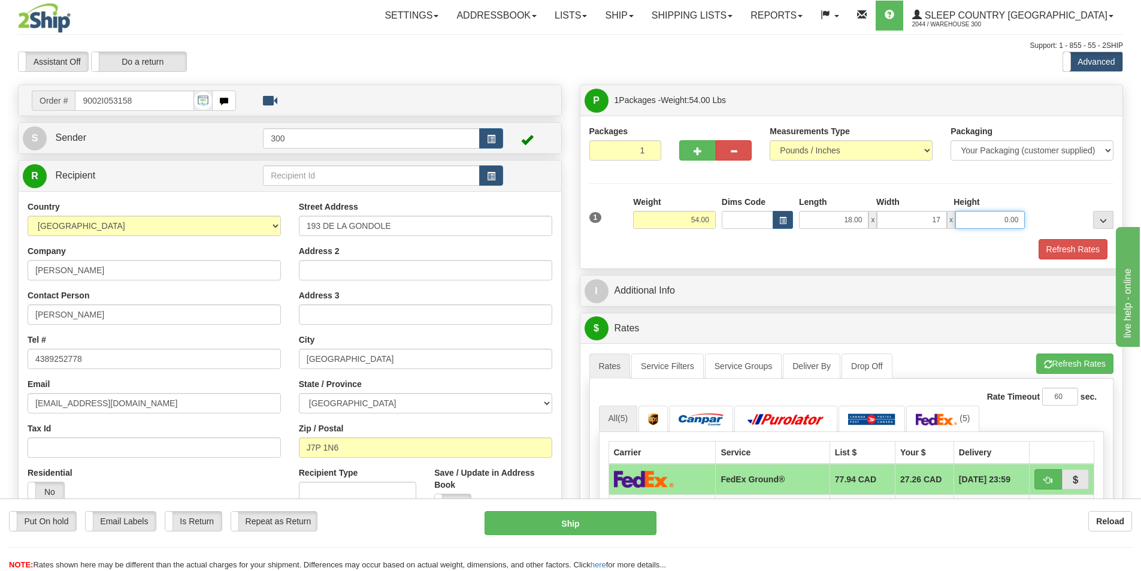
type input "17.00"
type input "42.00"
click at [1084, 243] on button "Refresh Rates" at bounding box center [1073, 249] width 69 height 20
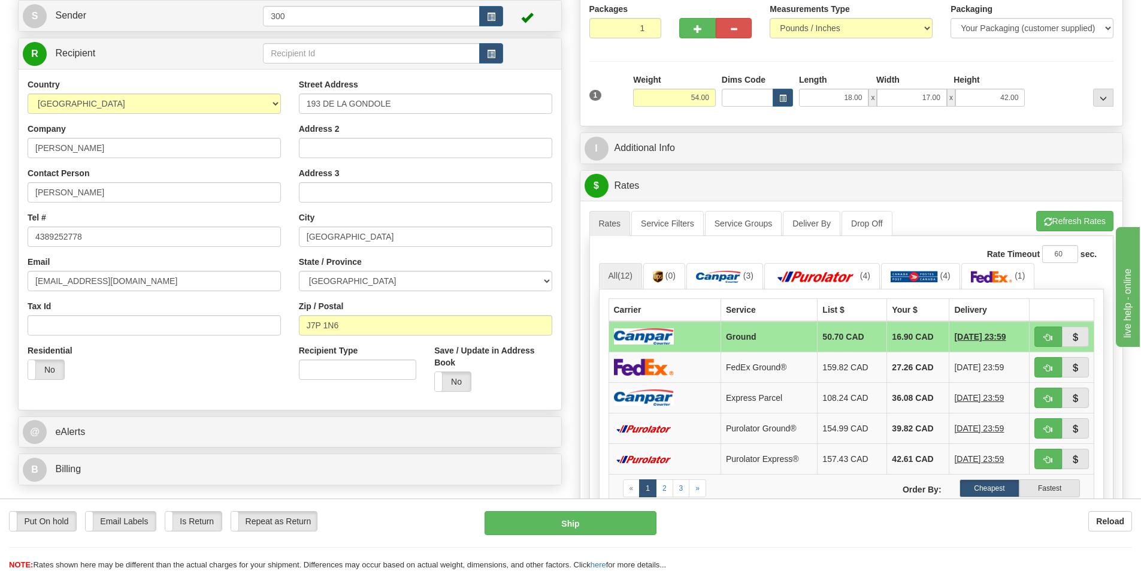
scroll to position [300, 0]
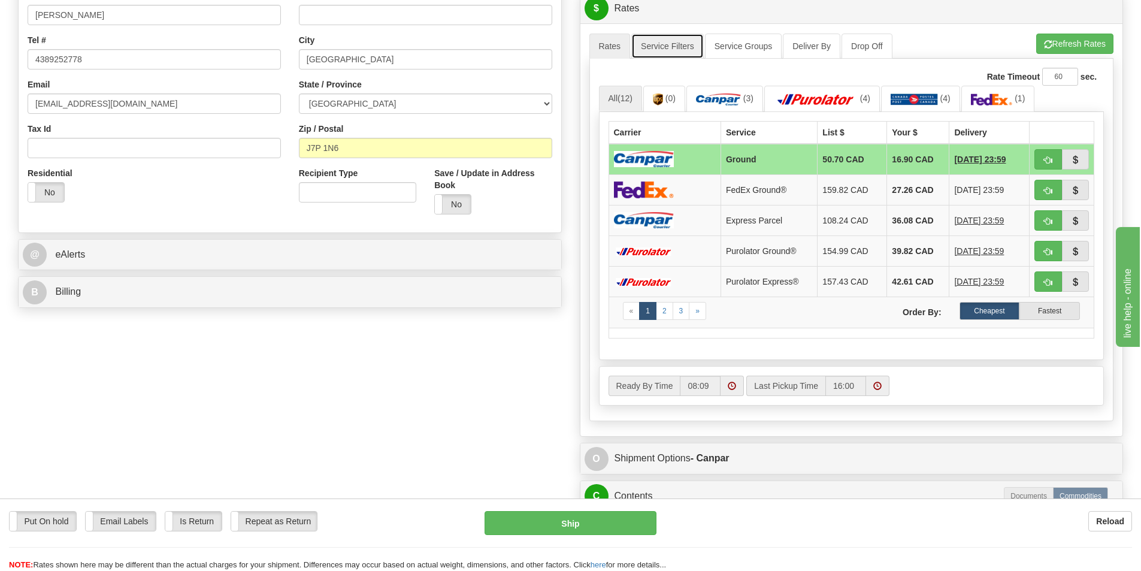
click at [657, 40] on link "Service Filters" at bounding box center [668, 46] width 73 height 25
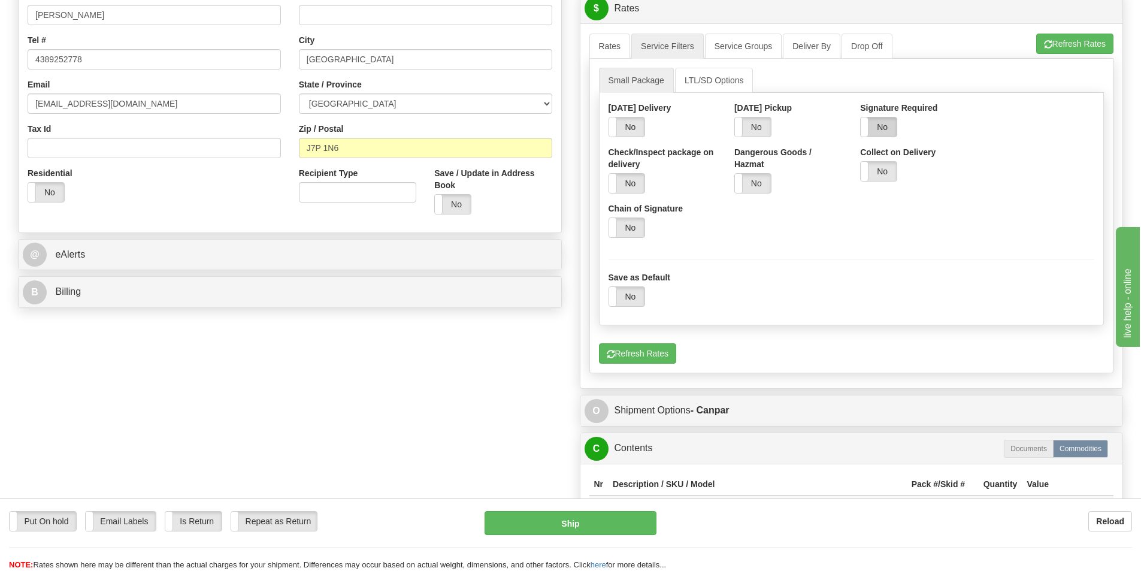
click at [872, 126] on label "No" at bounding box center [879, 126] width 36 height 19
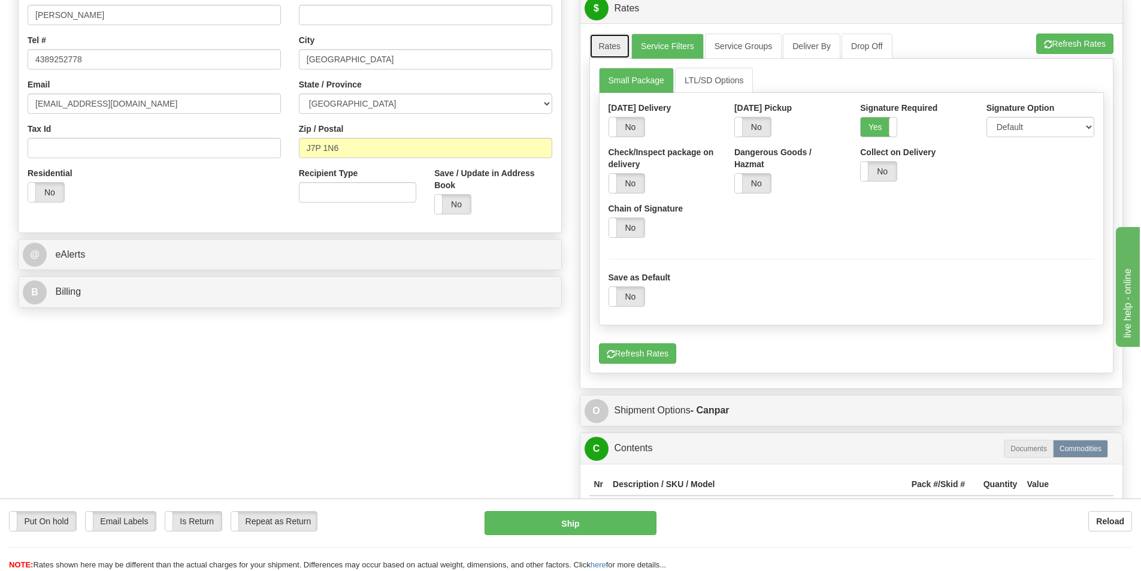
click at [591, 52] on link "Rates" at bounding box center [610, 46] width 41 height 25
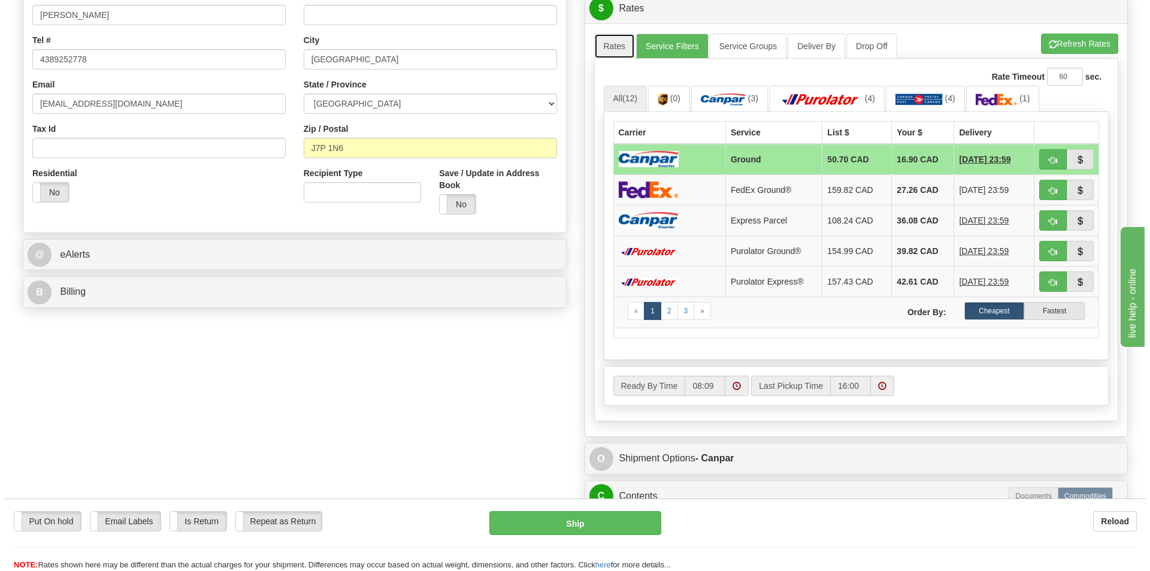
scroll to position [419, 0]
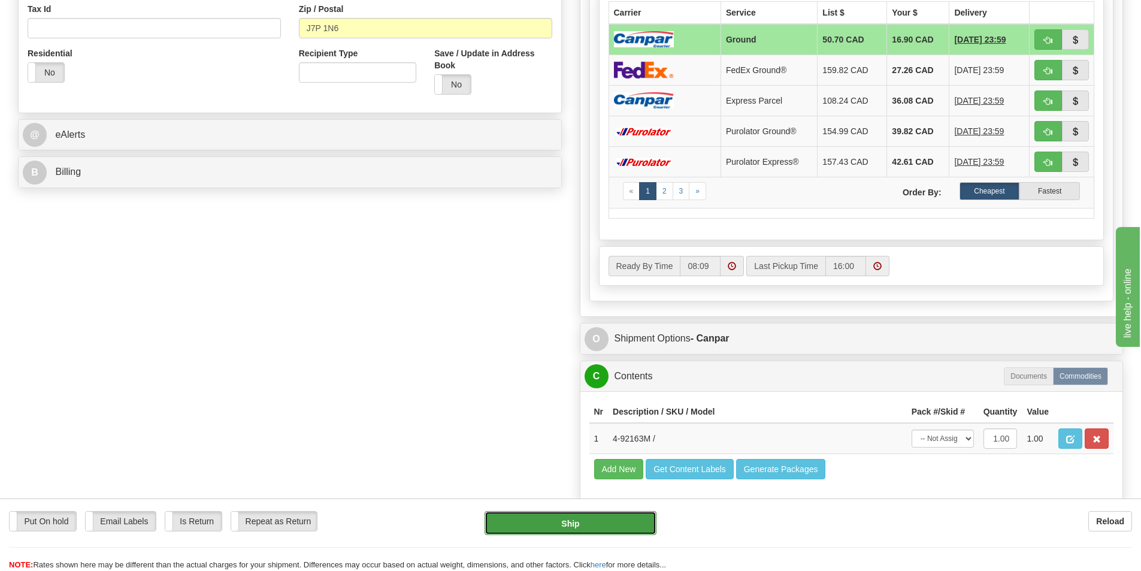
click at [624, 524] on button "Ship" at bounding box center [571, 523] width 172 height 24
type input "1"
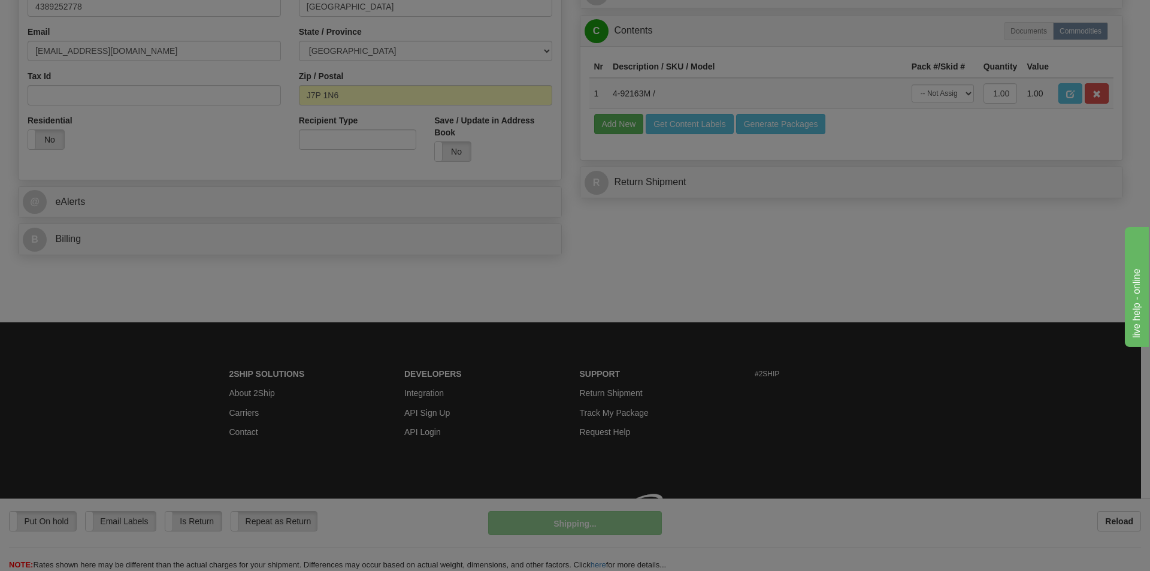
scroll to position [352, 0]
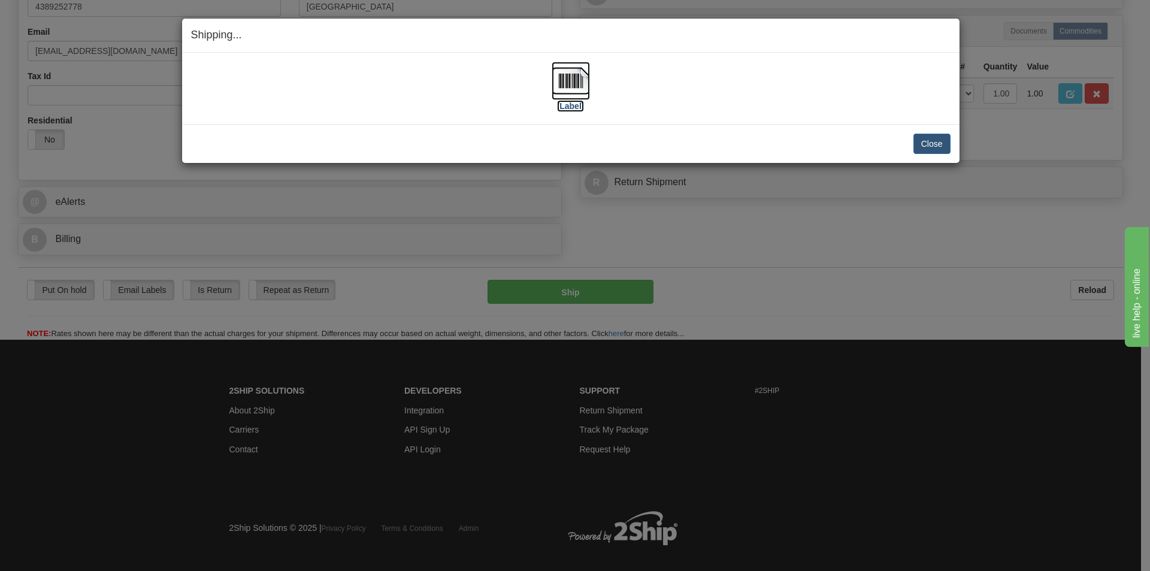
click at [577, 102] on label "[Label]" at bounding box center [571, 106] width 28 height 12
click at [931, 141] on button "Close" at bounding box center [932, 144] width 37 height 20
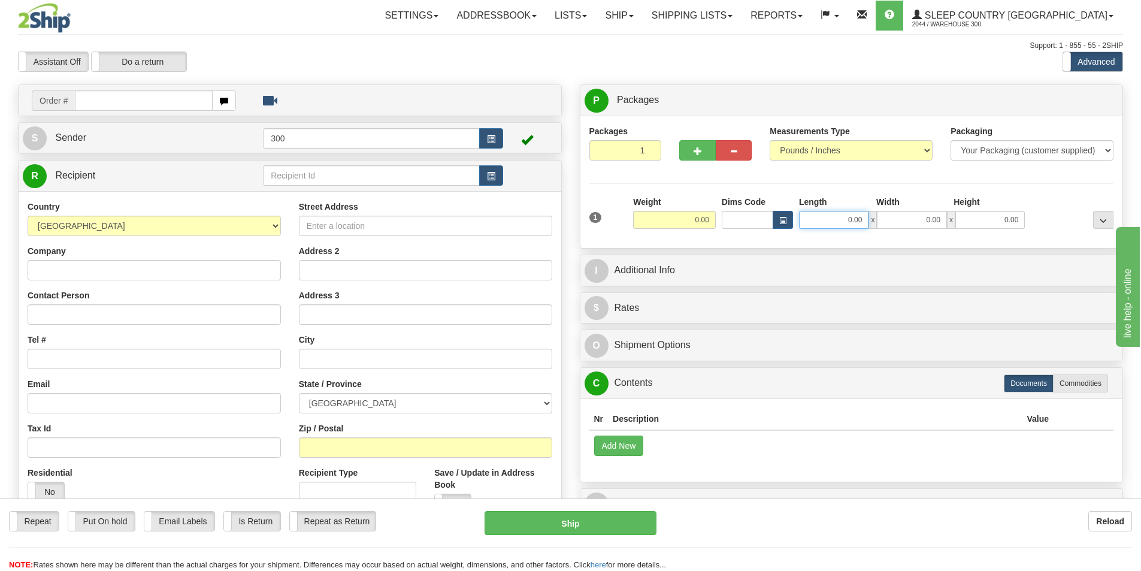
drag, startPoint x: 866, startPoint y: 219, endPoint x: 994, endPoint y: 227, distance: 128.5
click at [993, 227] on div "0.00 x 0.00 x 0.00" at bounding box center [912, 220] width 226 height 18
type input "14.00"
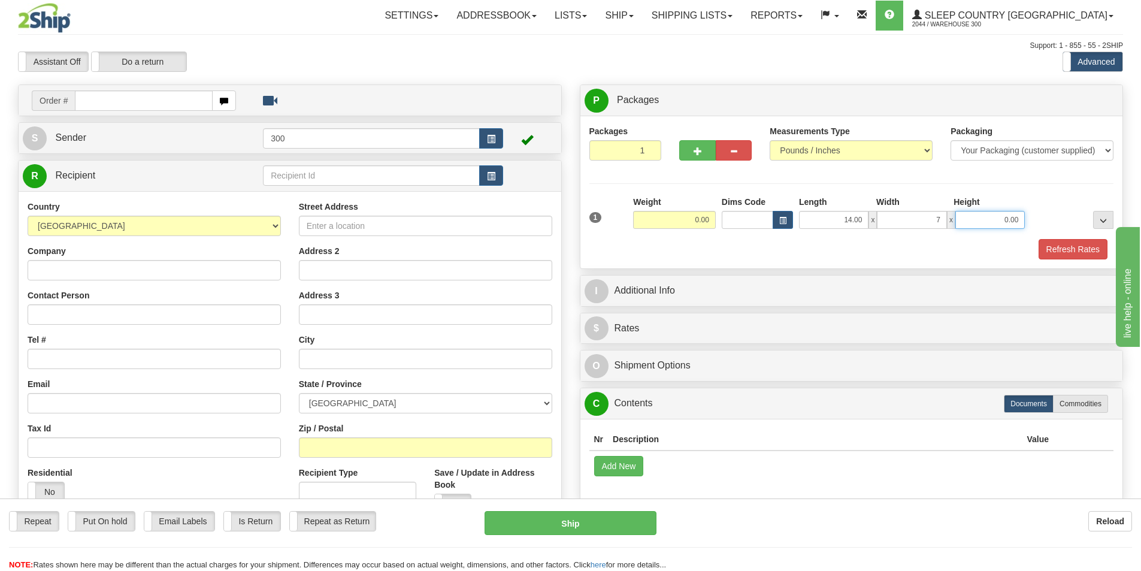
type input "7.00"
click at [1058, 241] on button "Refresh Rates" at bounding box center [1073, 249] width 69 height 20
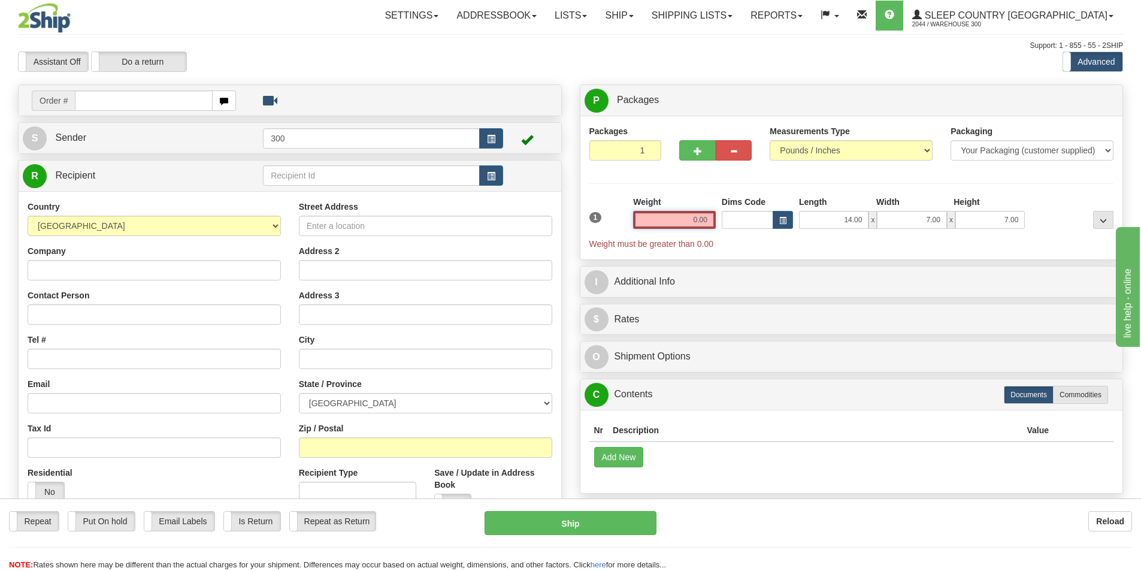
drag, startPoint x: 688, startPoint y: 213, endPoint x: 729, endPoint y: 217, distance: 40.9
click at [729, 217] on div "1 Weight 0.00 Dims Code x x" at bounding box center [852, 223] width 531 height 54
click at [168, 95] on input "text" at bounding box center [144, 100] width 138 height 20
type input "9002i054817"
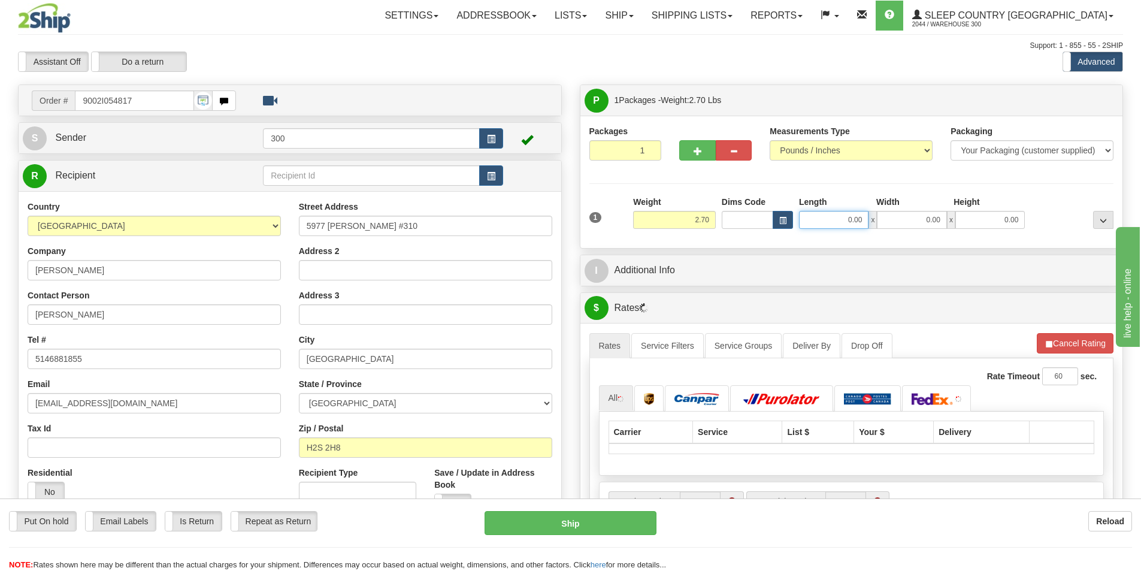
drag, startPoint x: 824, startPoint y: 216, endPoint x: 988, endPoint y: 241, distance: 165.5
click at [985, 241] on div "Packages 1 1 Measurements Type" at bounding box center [852, 182] width 543 height 132
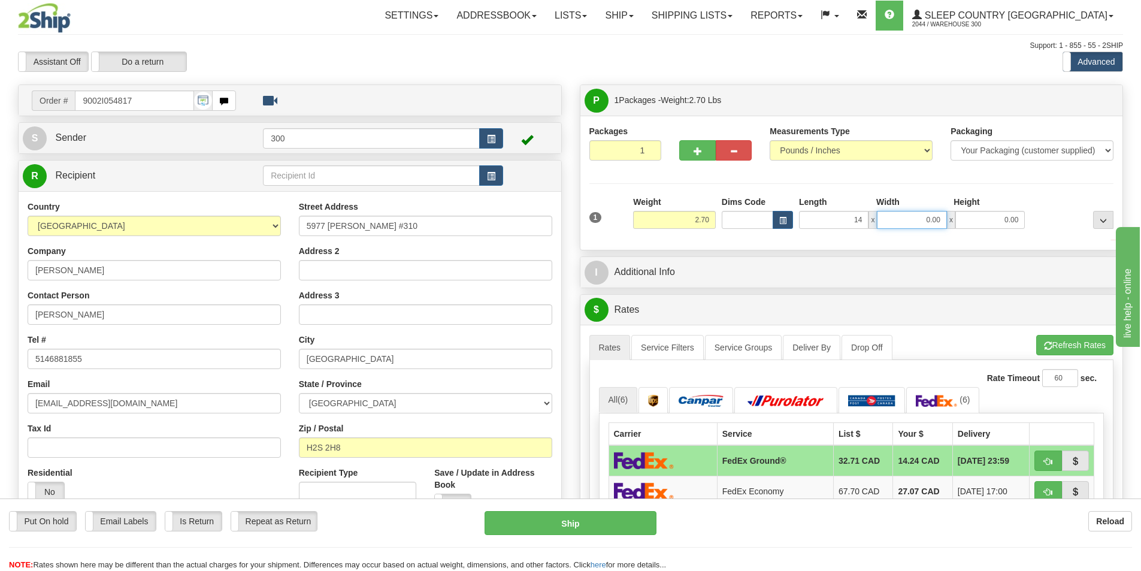
type input "14.00"
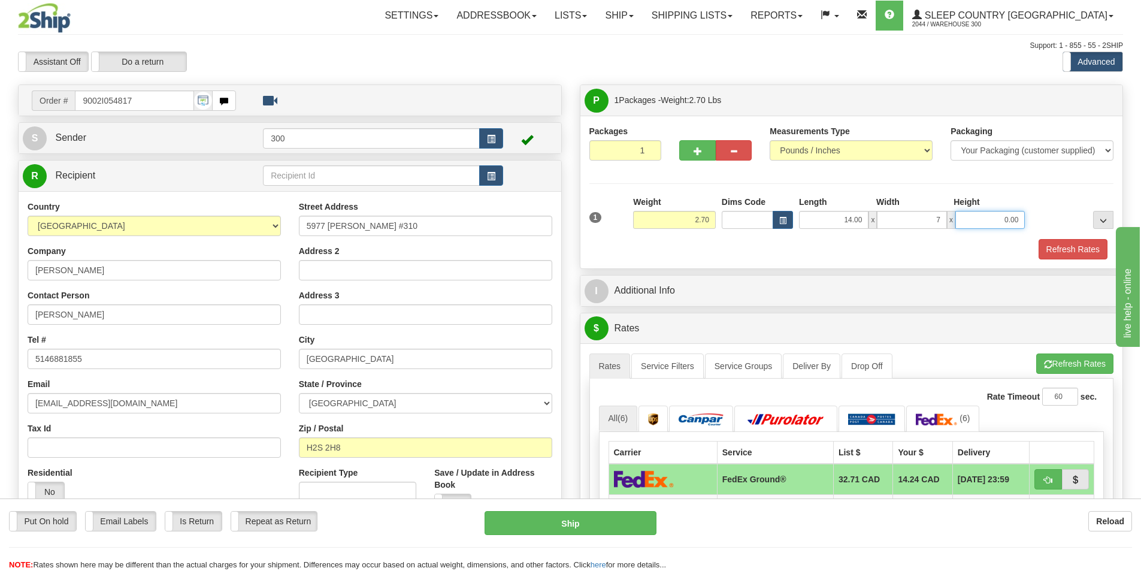
type input "7.00"
click at [1053, 253] on button "Refresh Rates" at bounding box center [1073, 249] width 69 height 20
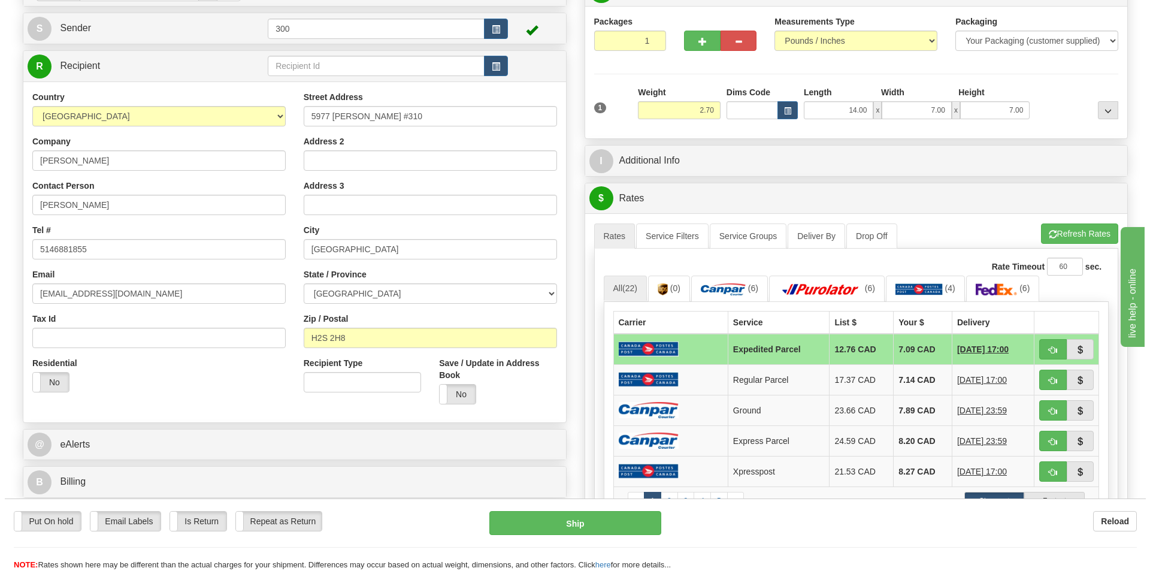
scroll to position [180, 0]
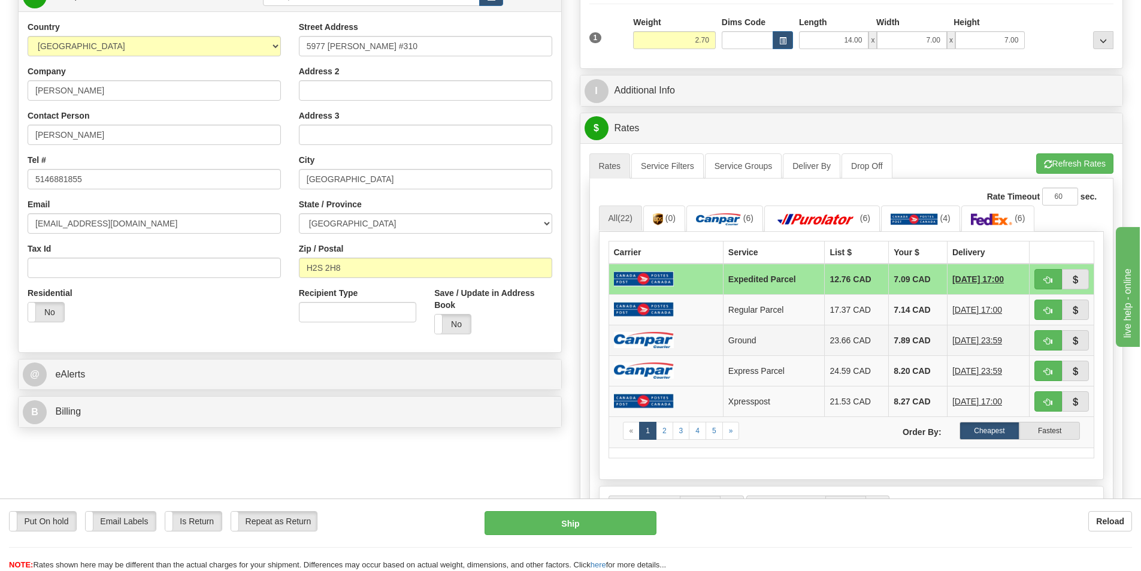
click at [810, 331] on td "Ground" at bounding box center [774, 340] width 102 height 31
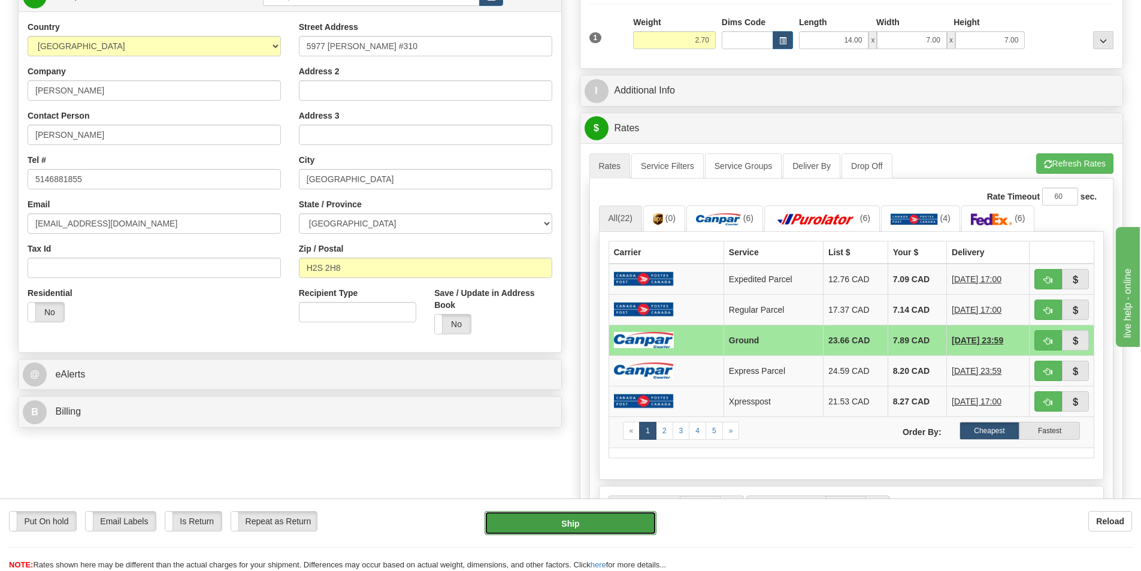
click at [568, 527] on button "Ship" at bounding box center [571, 523] width 172 height 24
type input "1"
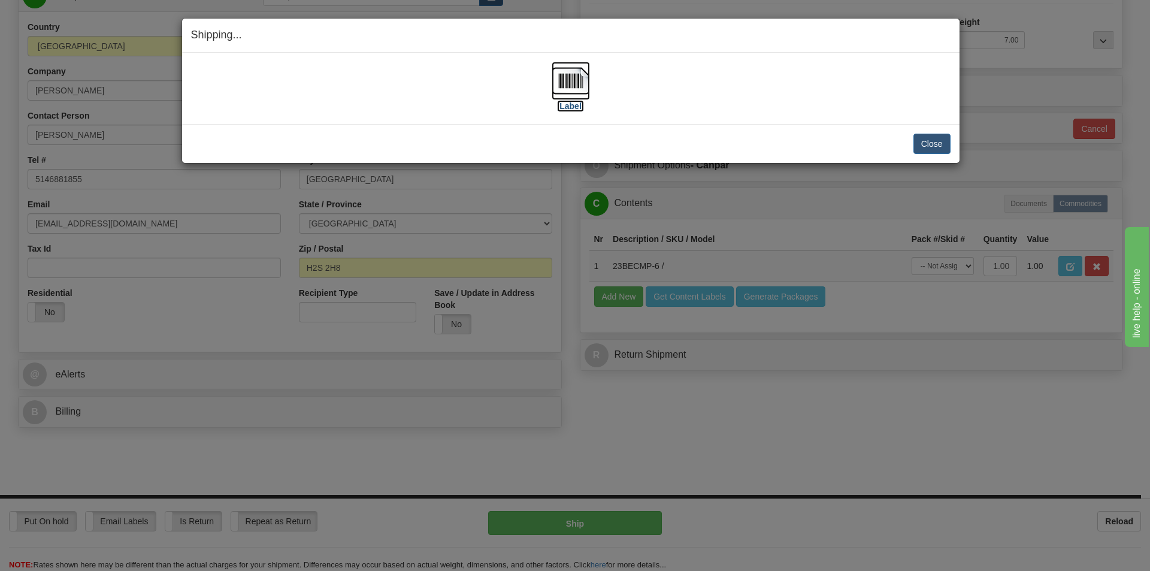
click at [568, 108] on label "[Label]" at bounding box center [571, 106] width 28 height 12
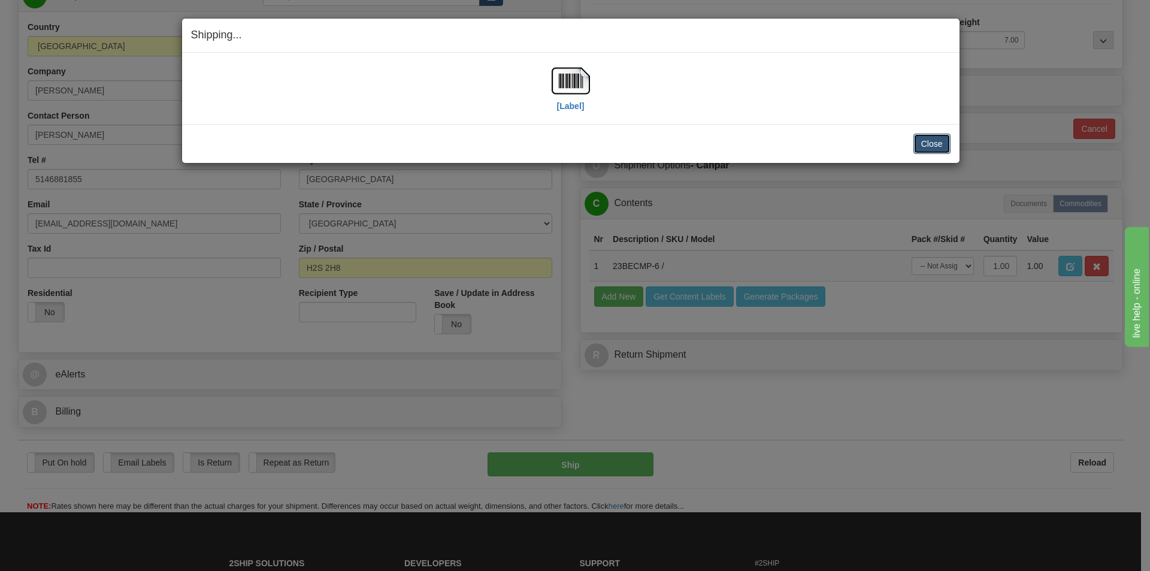
click at [933, 146] on button "Close" at bounding box center [932, 144] width 37 height 20
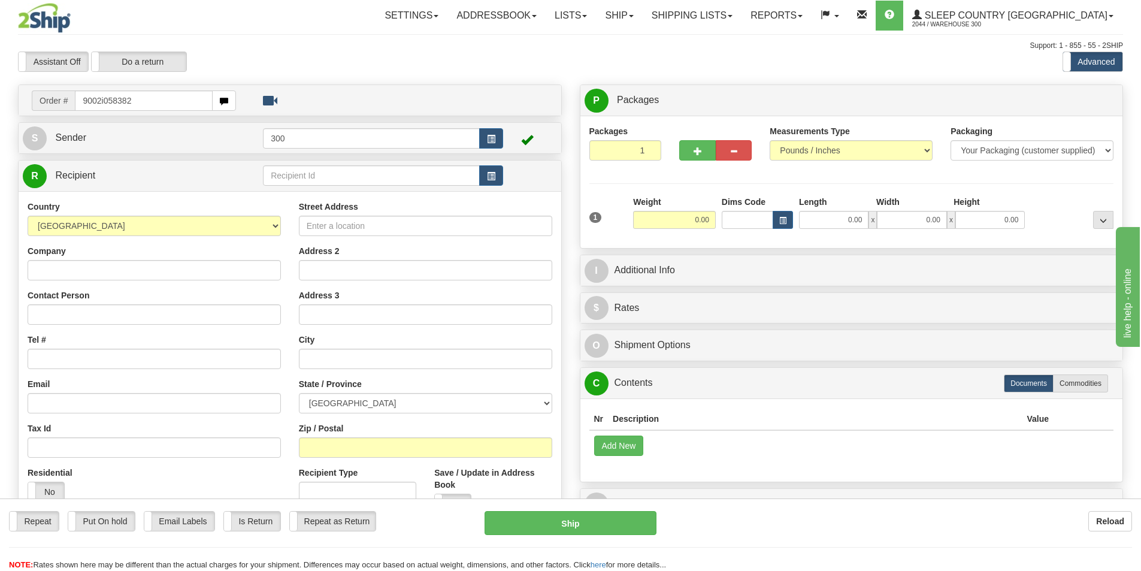
type input "9002i058382"
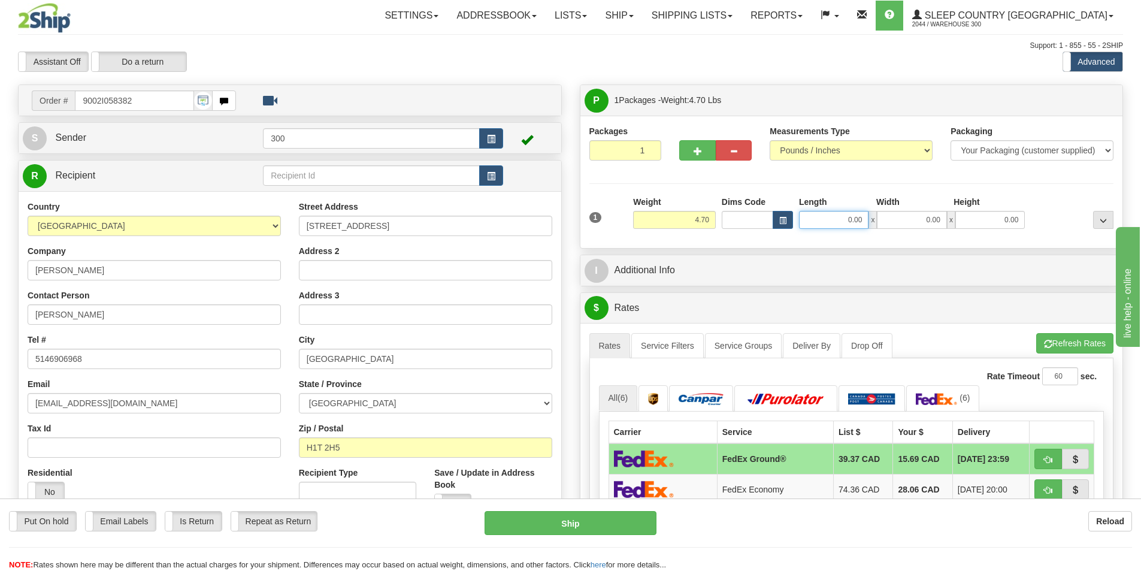
drag, startPoint x: 914, startPoint y: 213, endPoint x: 935, endPoint y: 213, distance: 21.0
click at [935, 213] on div "0.00 x 0.00 x 0.00" at bounding box center [912, 220] width 226 height 18
type input "24.00"
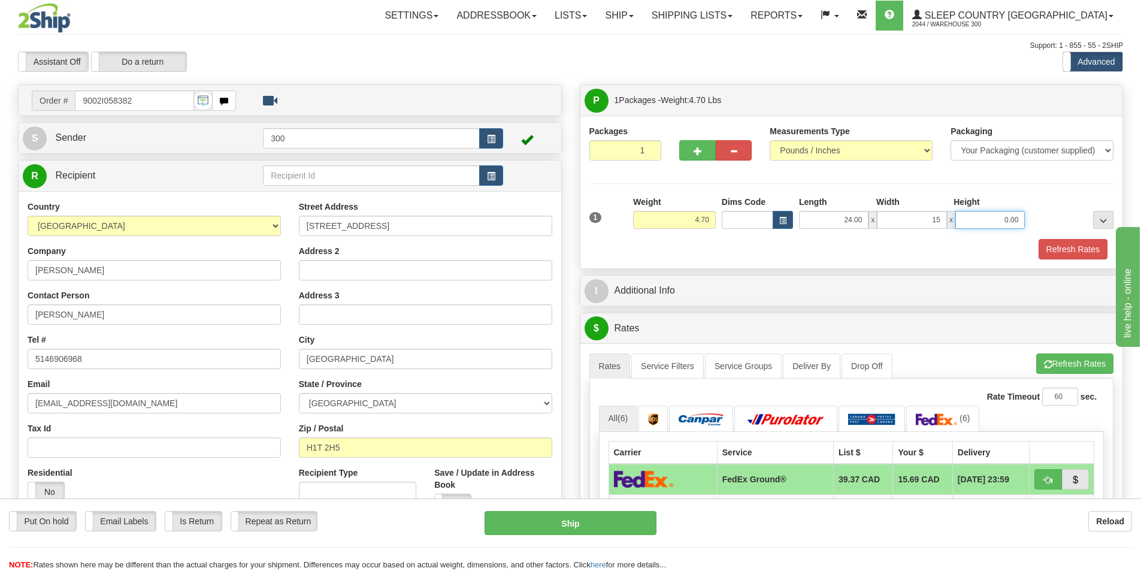
type input "15.00"
type input "5.00"
click at [1059, 243] on button "Refresh Rates" at bounding box center [1073, 249] width 69 height 20
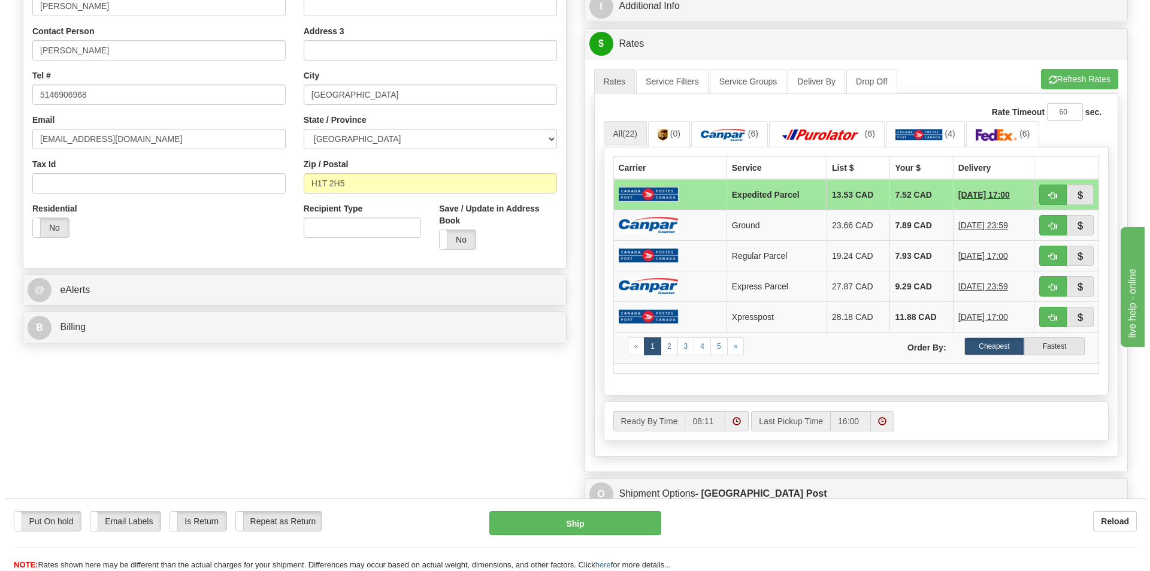
scroll to position [300, 0]
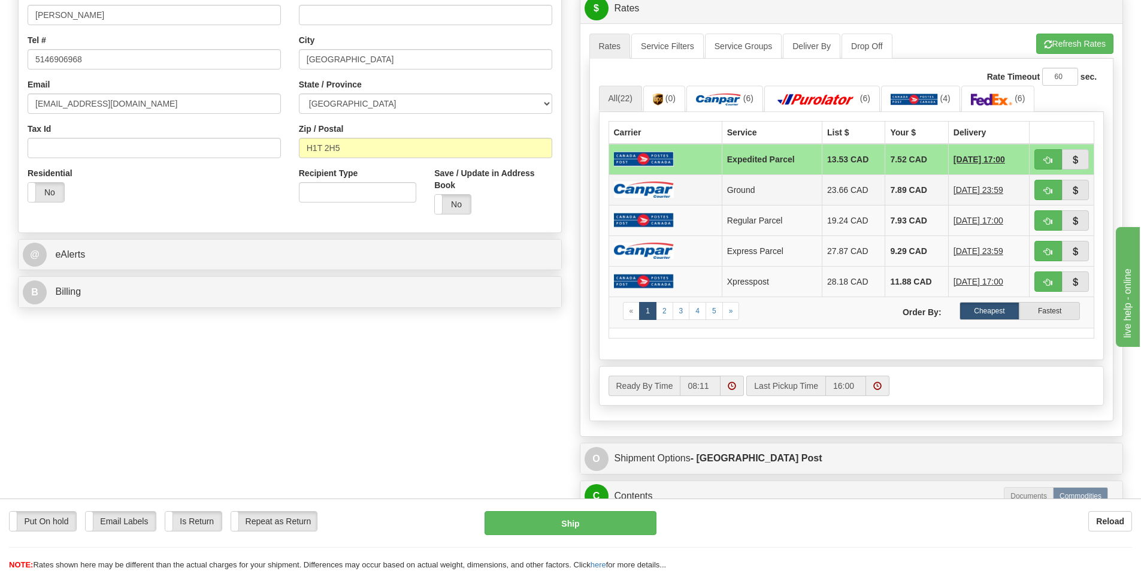
click at [715, 192] on td at bounding box center [665, 189] width 113 height 31
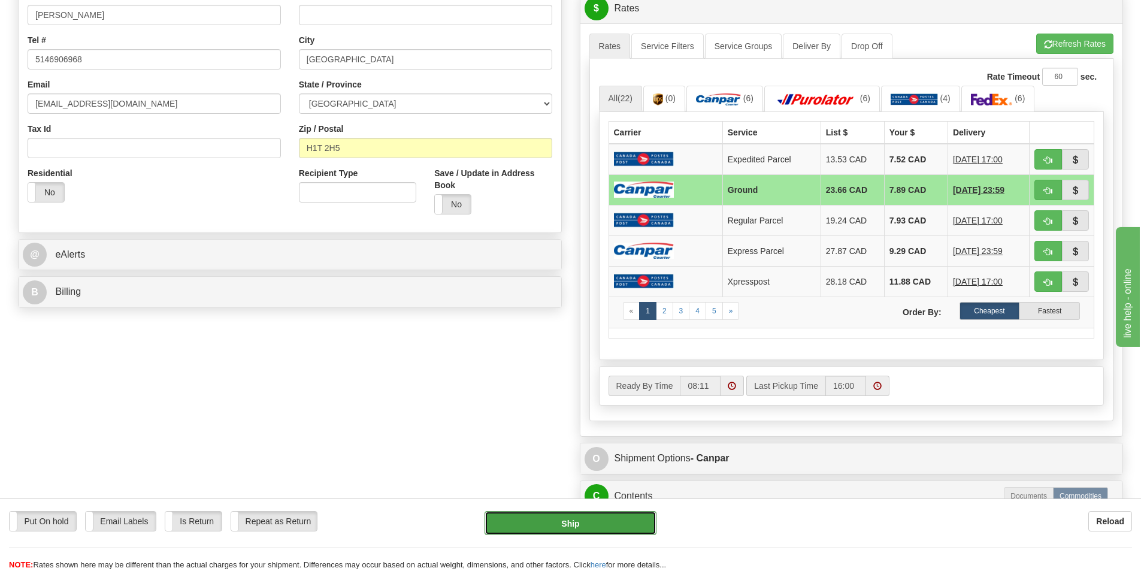
click at [593, 520] on button "Ship" at bounding box center [571, 523] width 172 height 24
type input "1"
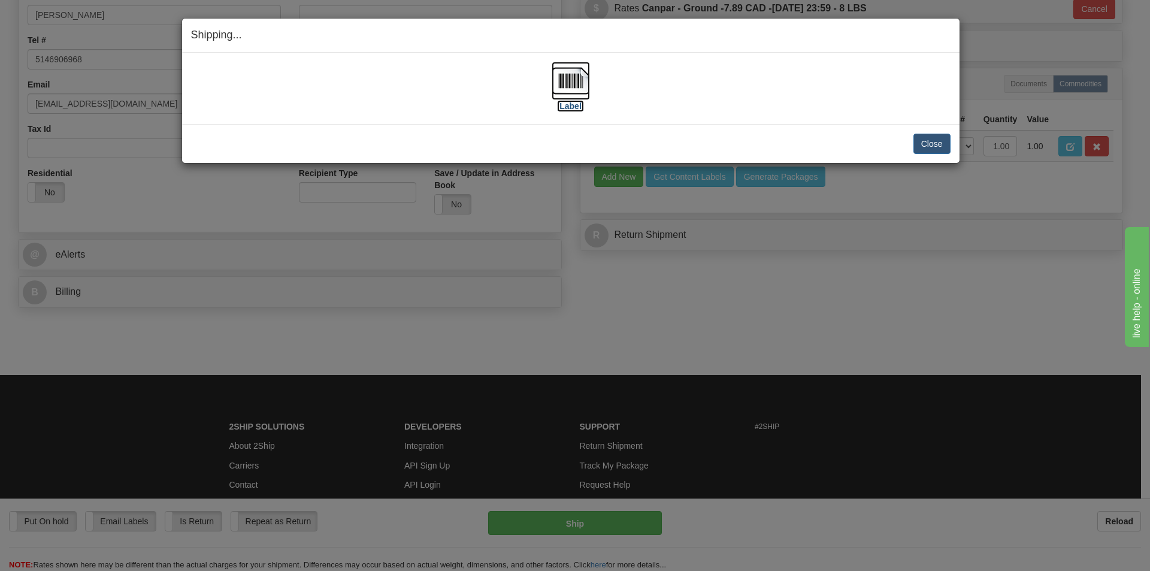
click at [576, 108] on label "[Label]" at bounding box center [571, 106] width 28 height 12
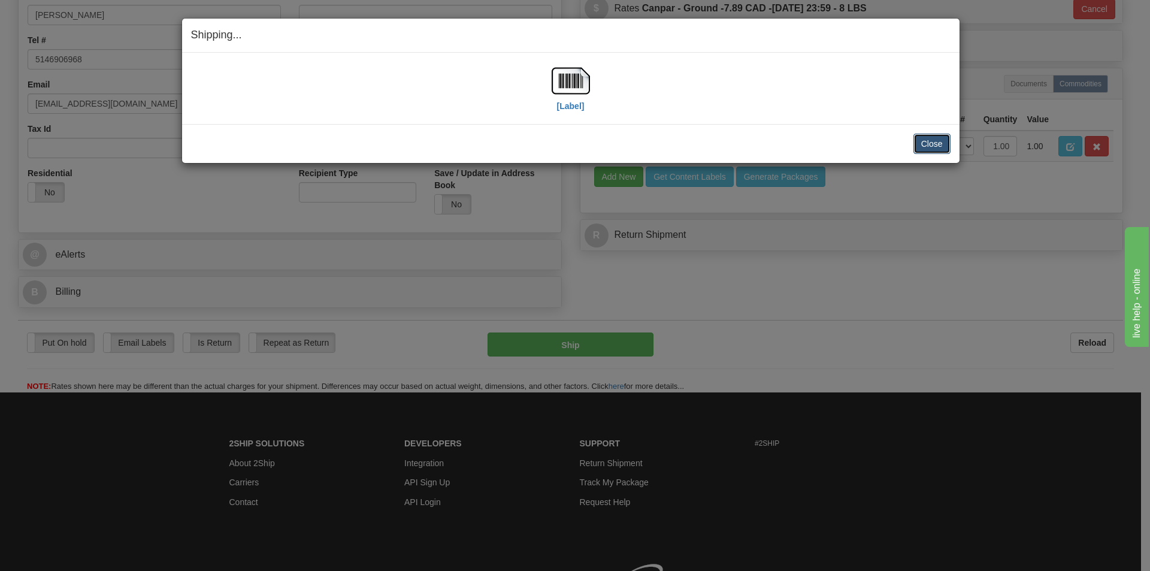
click at [944, 143] on button "Close" at bounding box center [932, 144] width 37 height 20
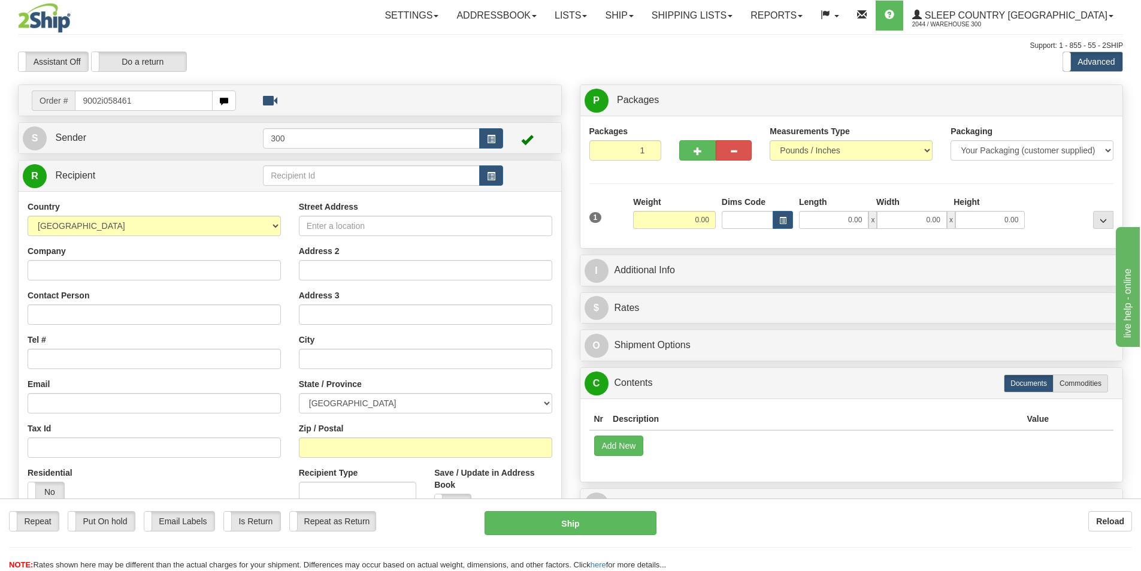
type input "9002i058461"
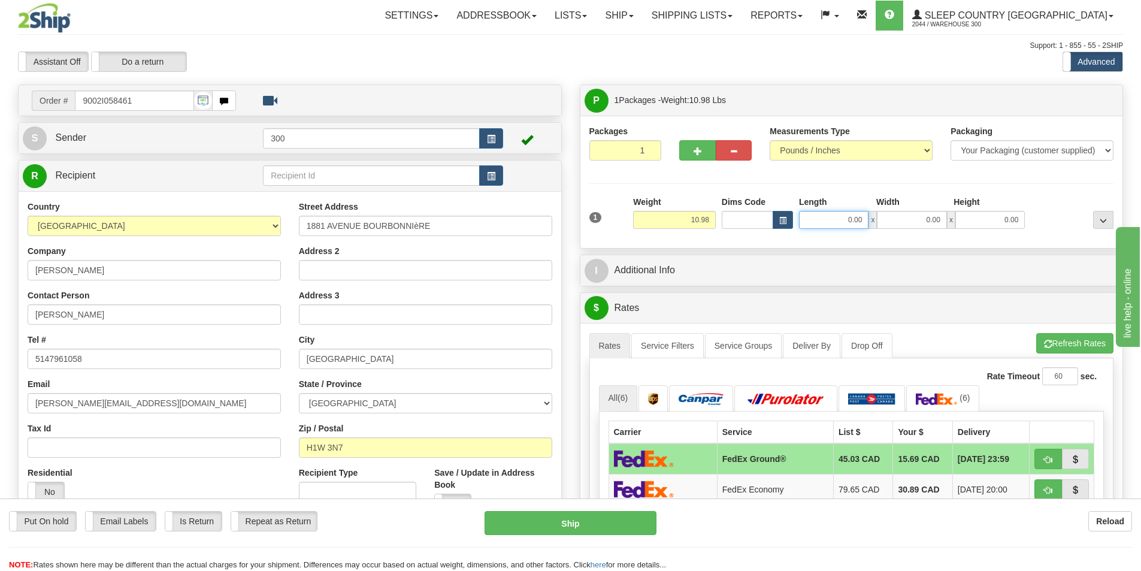
drag, startPoint x: 834, startPoint y: 217, endPoint x: 969, endPoint y: 216, distance: 134.8
click at [969, 216] on div "0.00 x 0.00 x 0.00" at bounding box center [912, 220] width 226 height 18
type input "16.00"
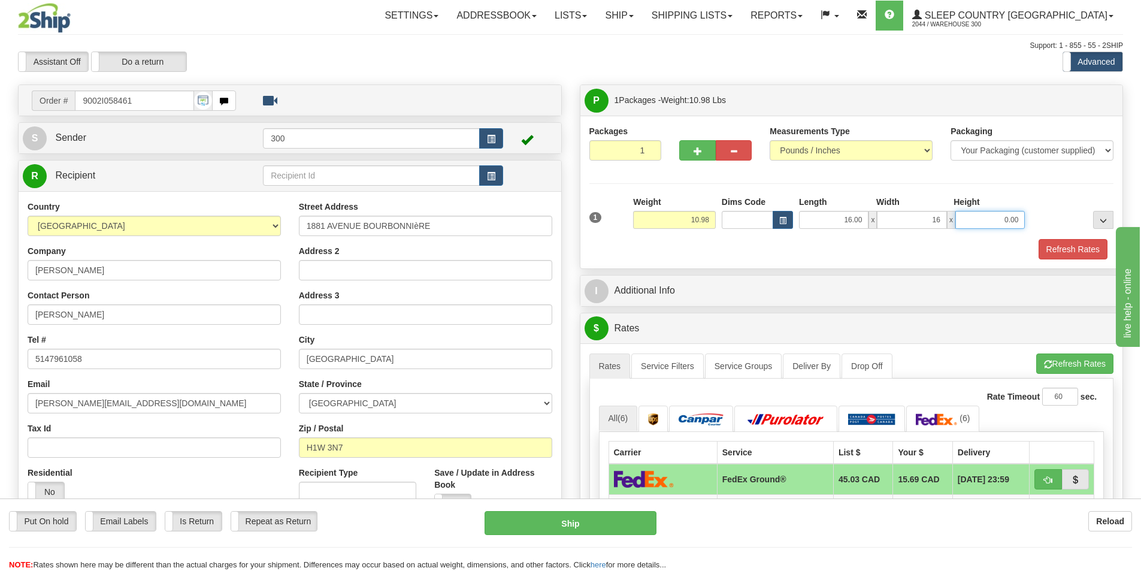
type input "16.00"
click at [1076, 257] on button "Refresh Rates" at bounding box center [1073, 249] width 69 height 20
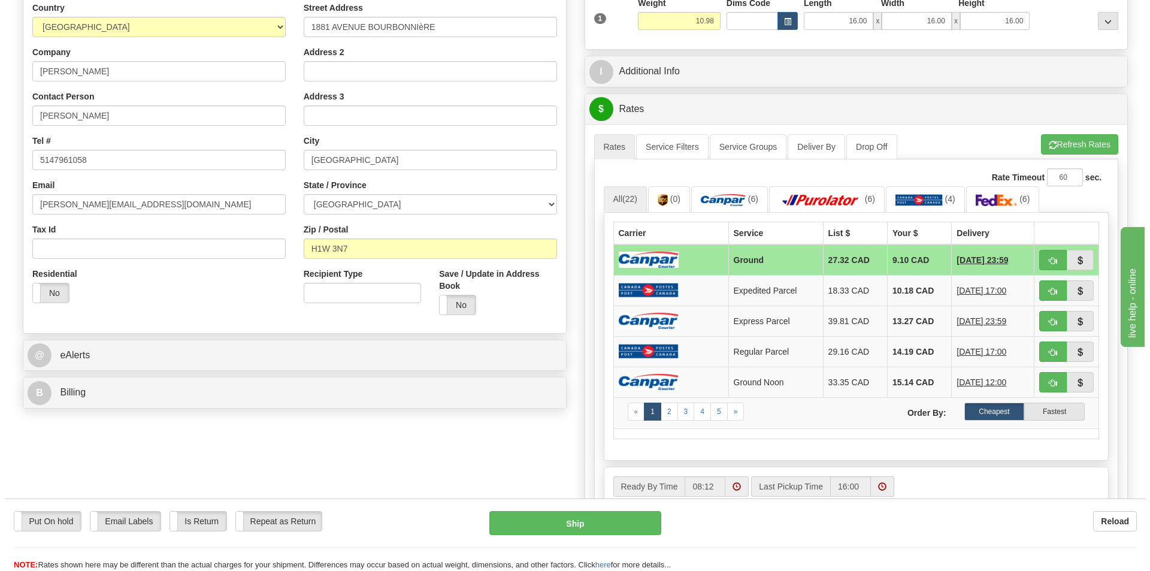
scroll to position [240, 0]
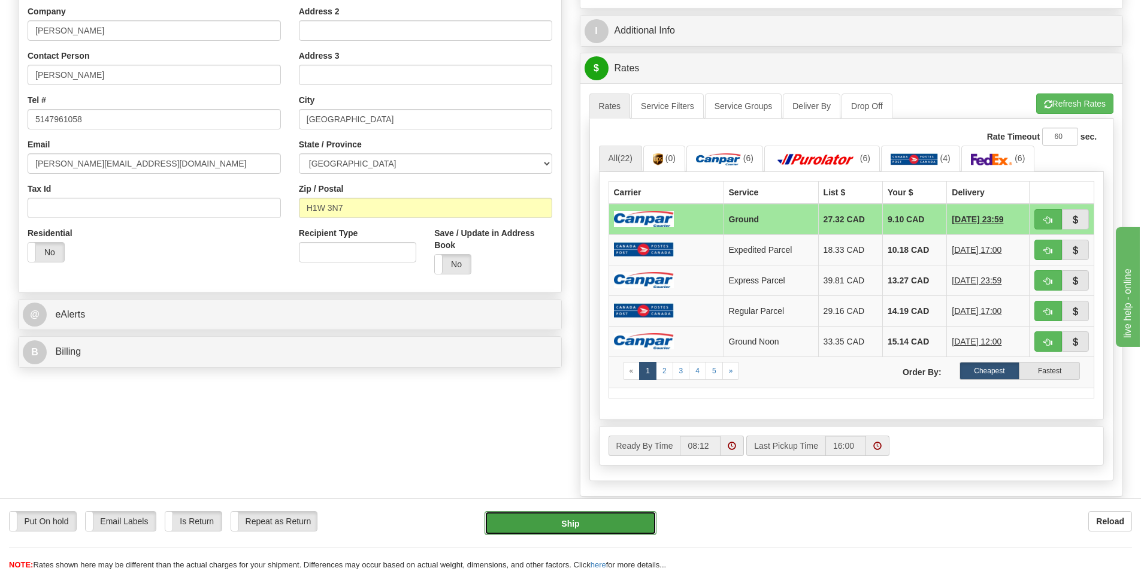
click at [627, 519] on button "Ship" at bounding box center [571, 523] width 172 height 24
type input "1"
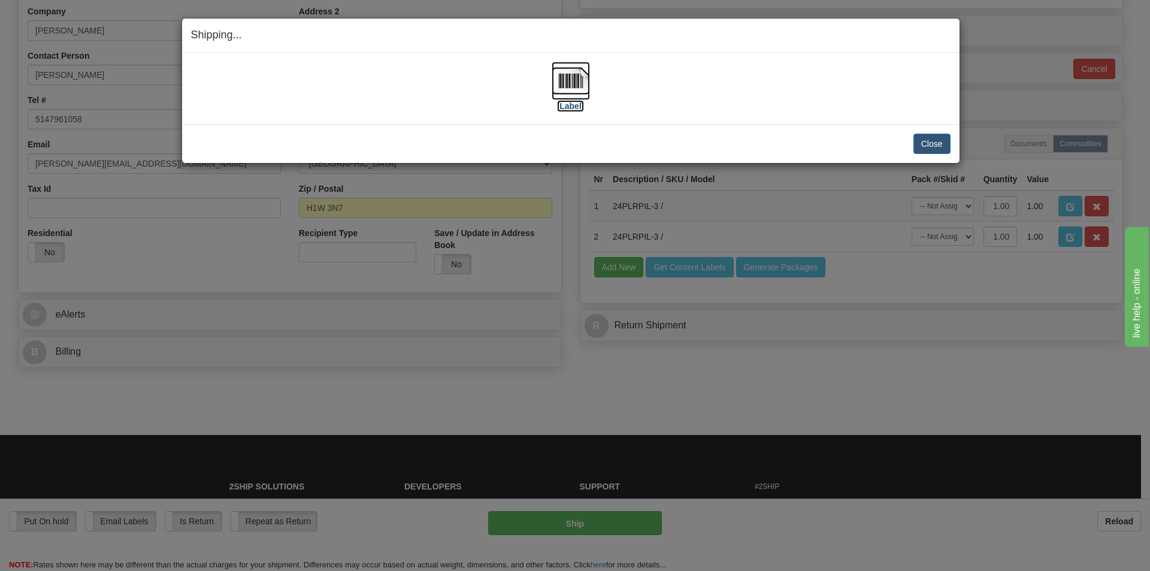
click at [579, 103] on label "[Label]" at bounding box center [571, 106] width 28 height 12
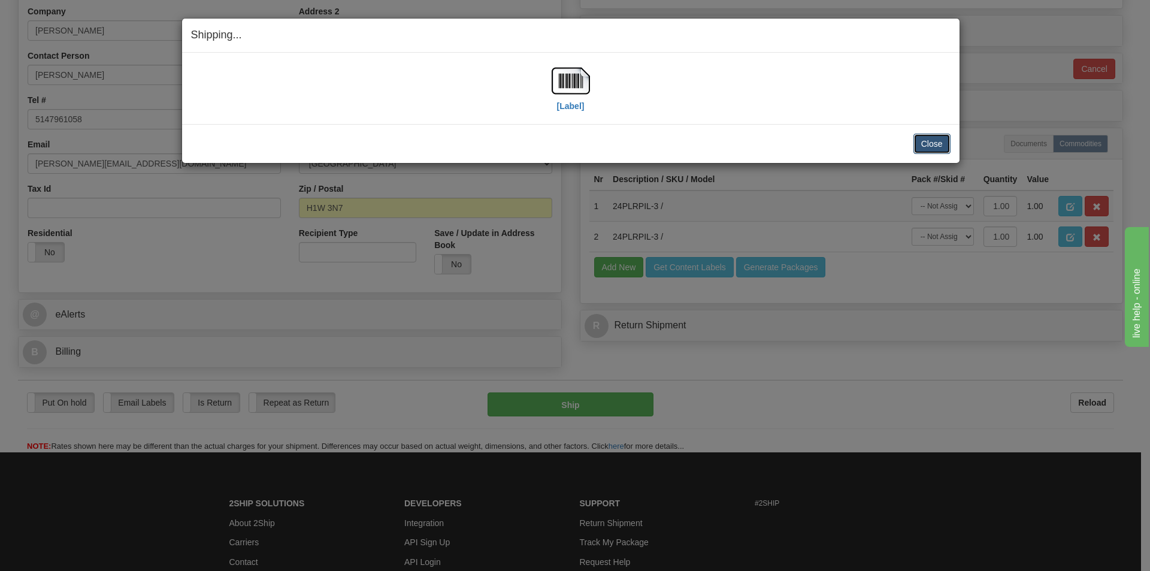
click at [947, 137] on button "Close" at bounding box center [932, 144] width 37 height 20
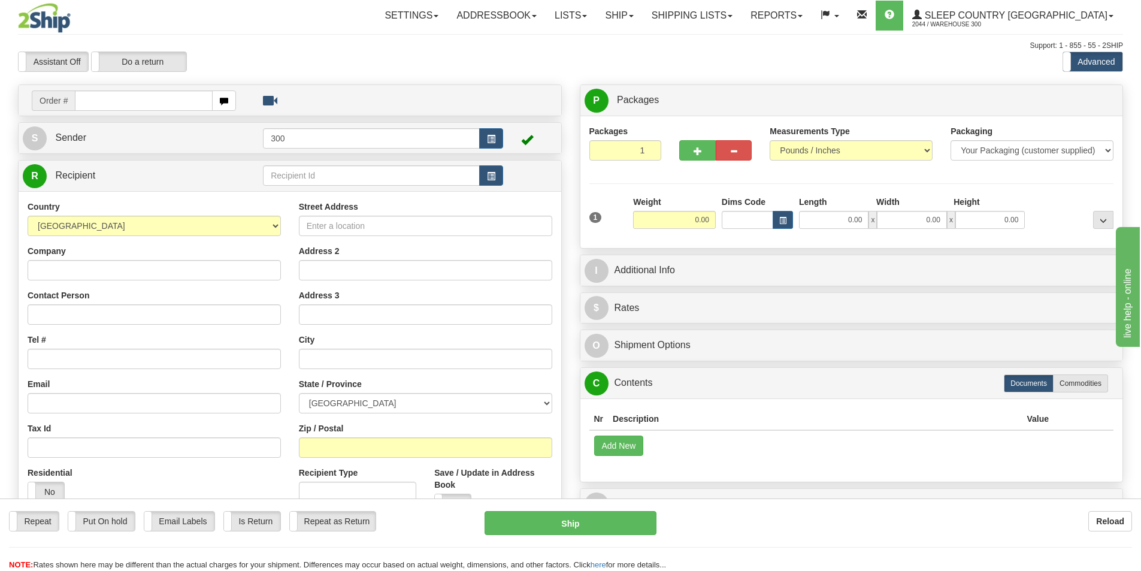
click at [135, 101] on input "text" at bounding box center [144, 100] width 138 height 20
type input "9002i058520"
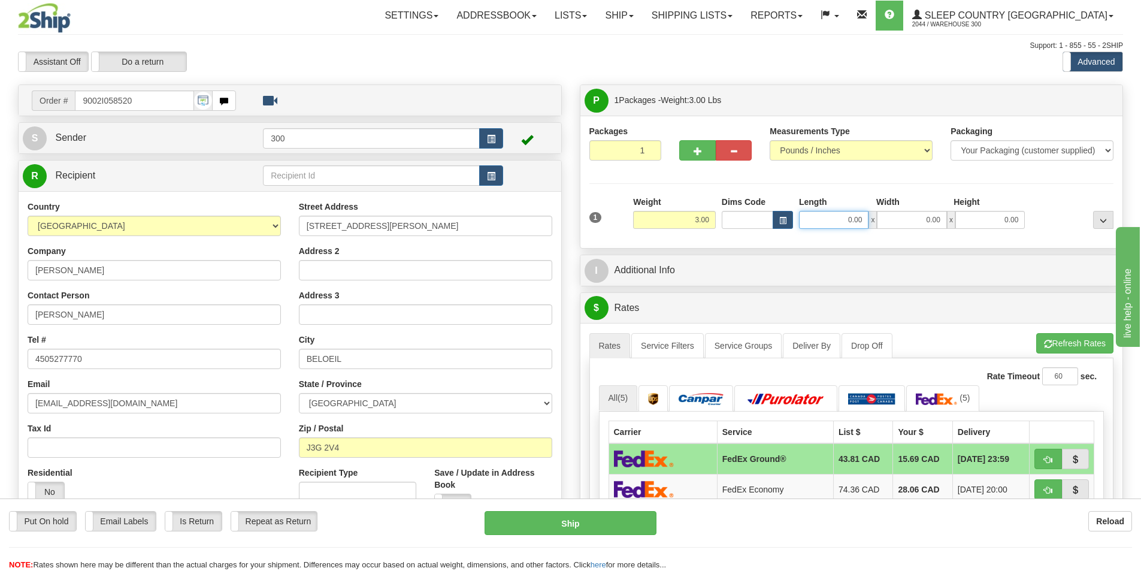
drag, startPoint x: 835, startPoint y: 219, endPoint x: 1001, endPoint y: 219, distance: 166.0
click at [1001, 219] on div "0.00 x 0.00 x 0.00" at bounding box center [912, 220] width 226 height 18
type input "11.00"
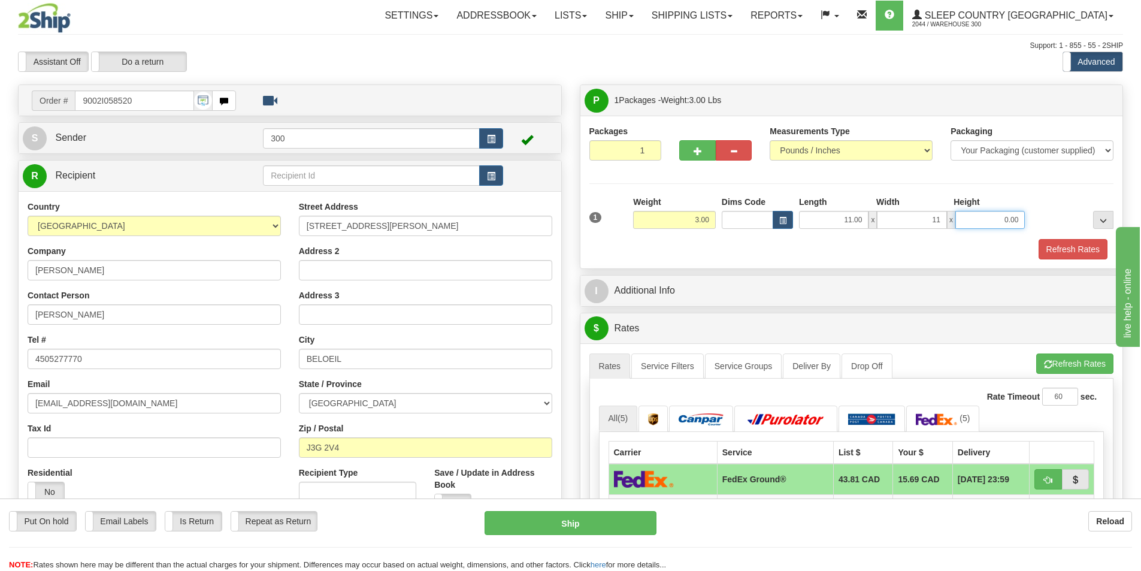
type input "11.00"
type input "5.00"
click at [1070, 248] on button "Refresh Rates" at bounding box center [1073, 249] width 69 height 20
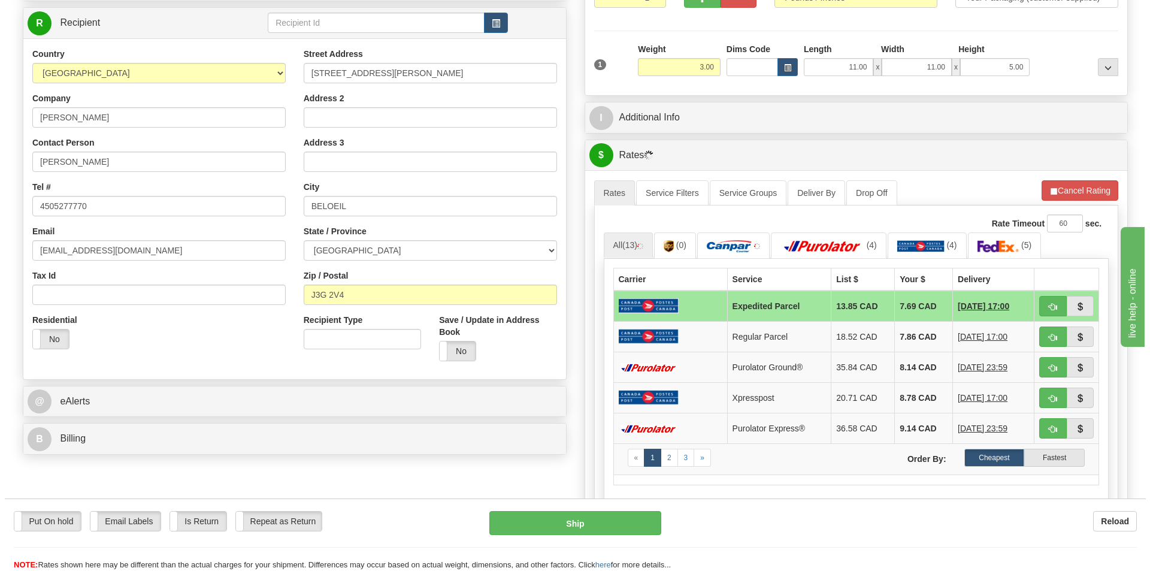
scroll to position [180, 0]
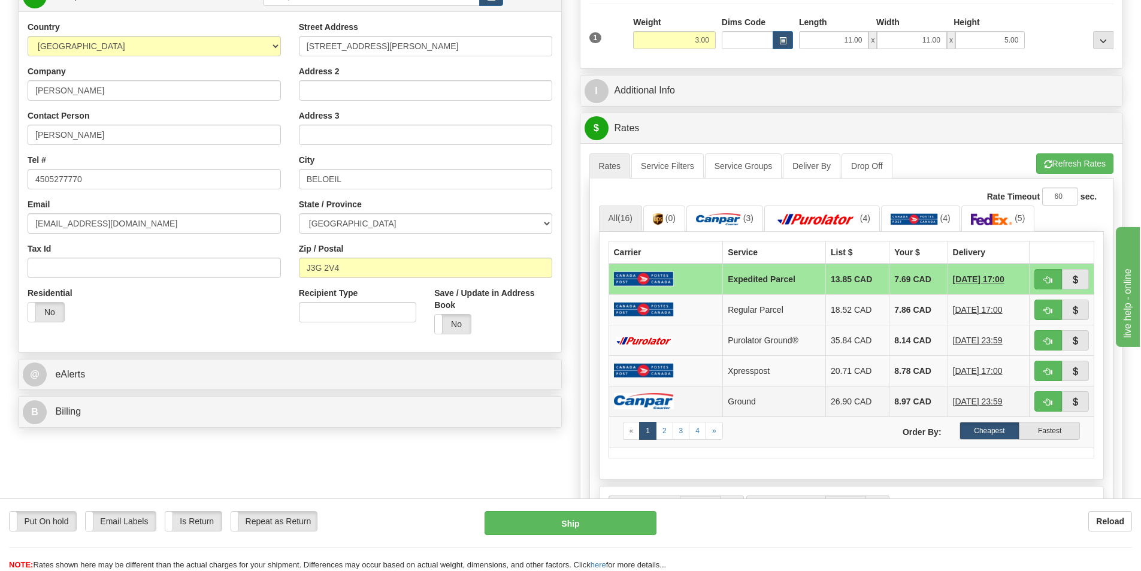
click at [807, 398] on td "Ground" at bounding box center [774, 401] width 103 height 31
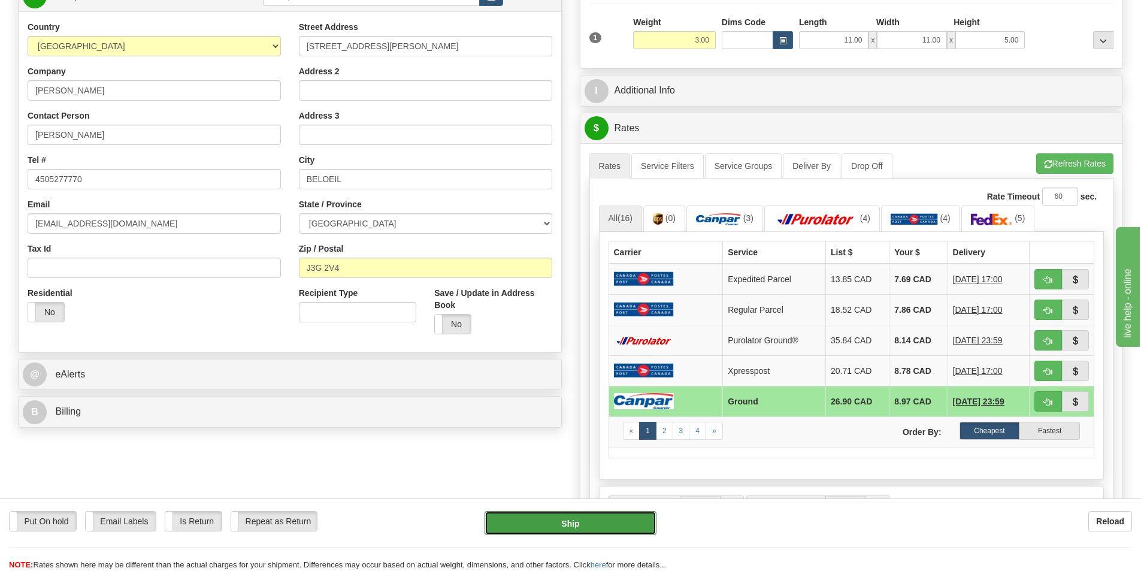
click at [608, 522] on button "Ship" at bounding box center [571, 523] width 172 height 24
type input "1"
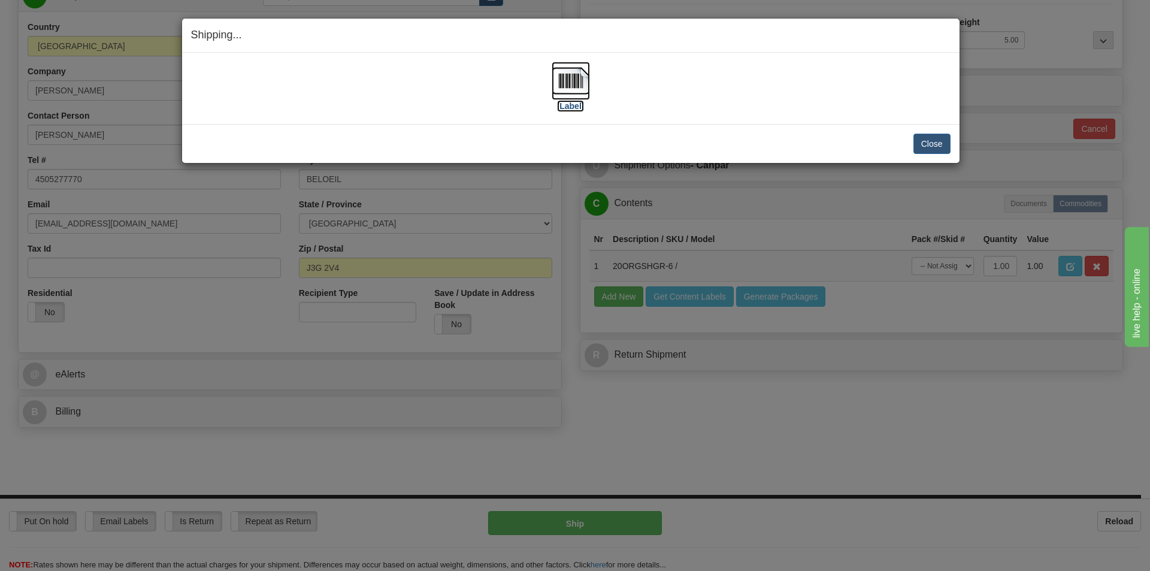
click at [576, 108] on label "[Label]" at bounding box center [571, 106] width 28 height 12
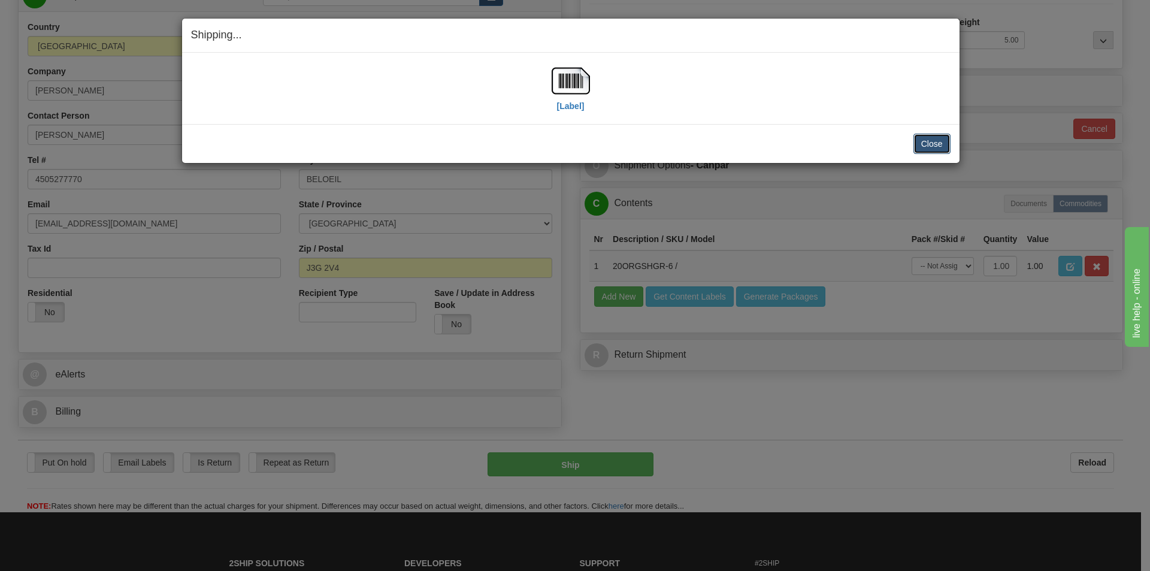
click at [929, 146] on button "Close" at bounding box center [932, 144] width 37 height 20
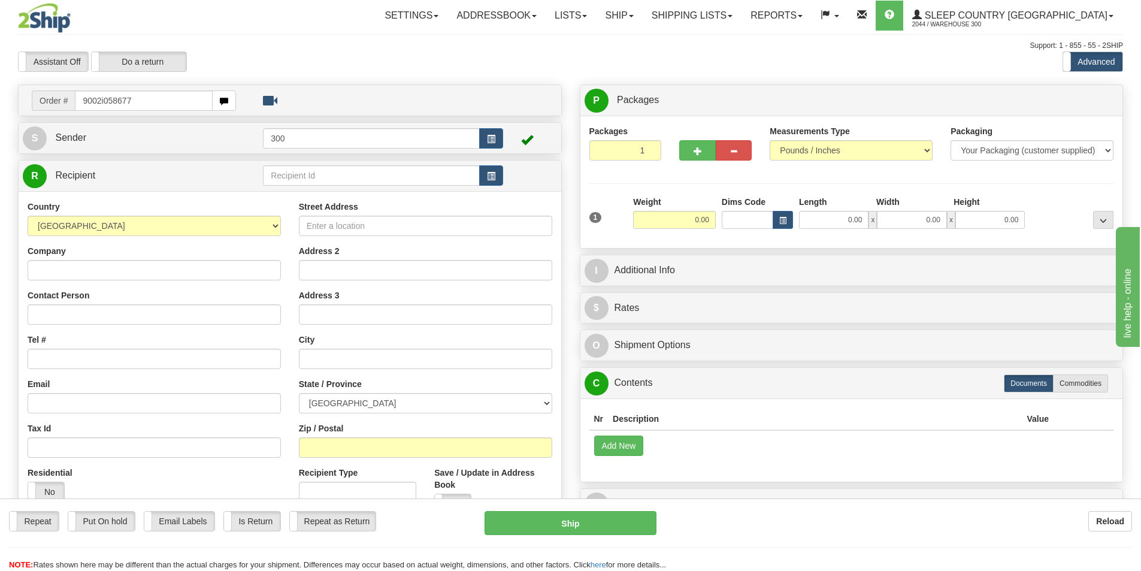
type input "9002i058677"
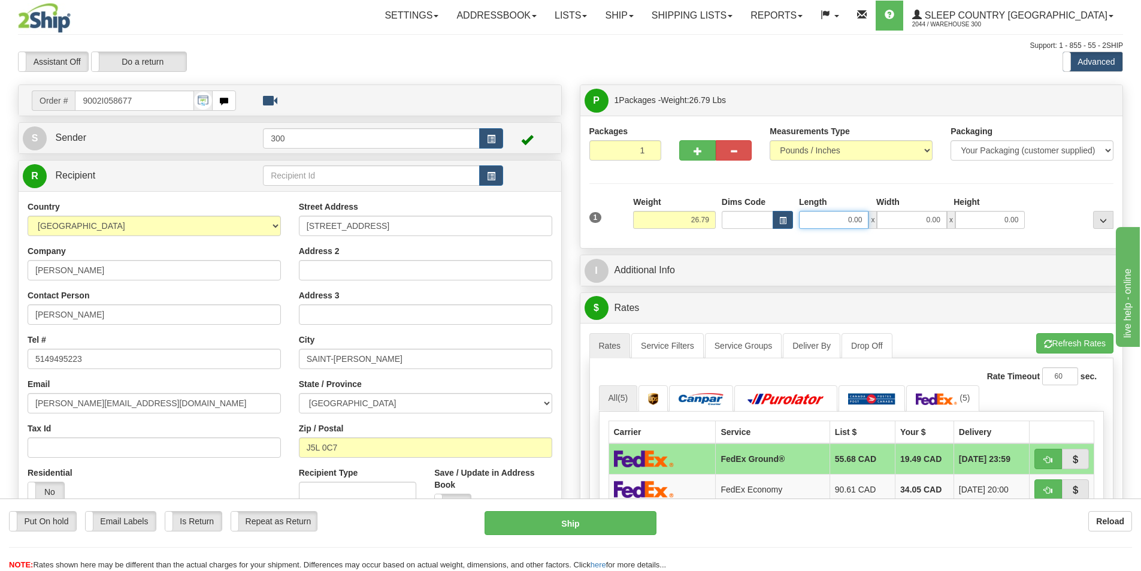
drag, startPoint x: 856, startPoint y: 221, endPoint x: 903, endPoint y: 211, distance: 47.8
click at [903, 211] on div "0.00 x 0.00 x 0.00" at bounding box center [912, 220] width 226 height 18
type input "0"
type input "13.00"
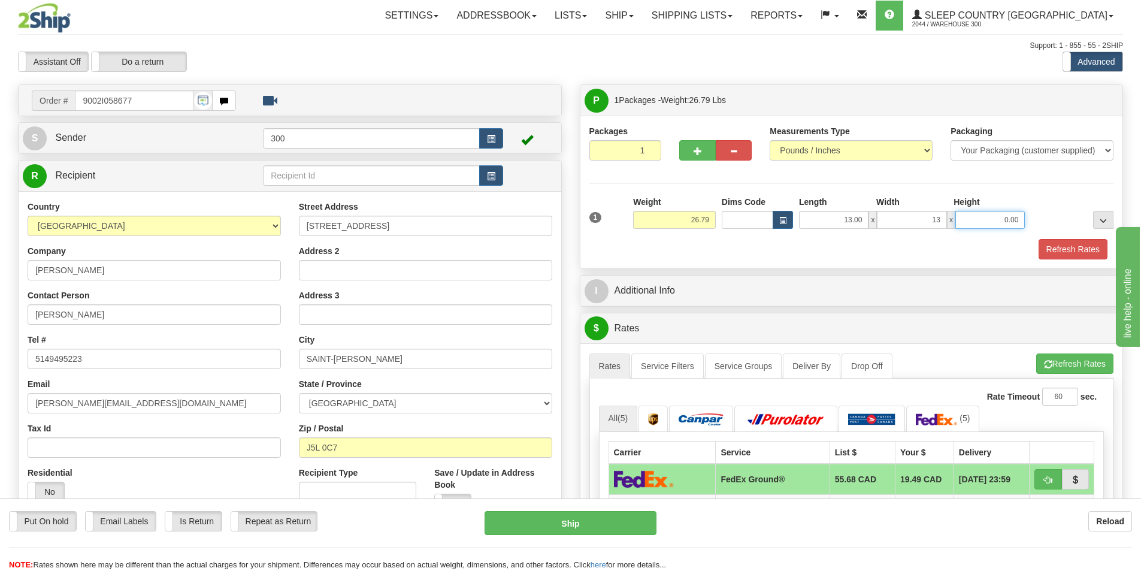
type input "13.00"
type input "40.00"
click at [1061, 250] on button "Refresh Rates" at bounding box center [1073, 249] width 69 height 20
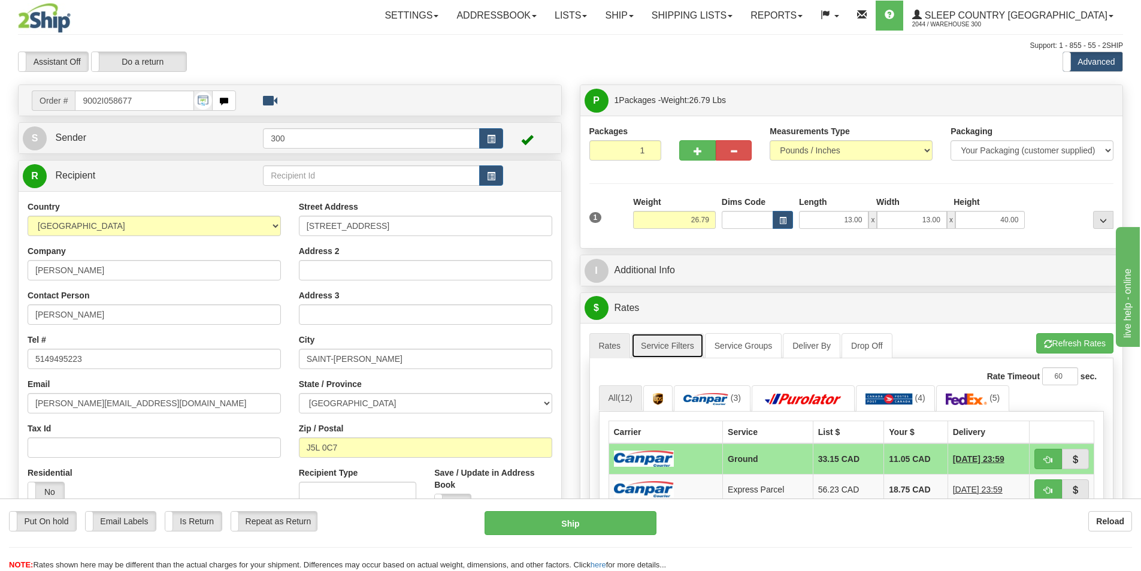
click at [677, 341] on link "Service Filters" at bounding box center [668, 345] width 73 height 25
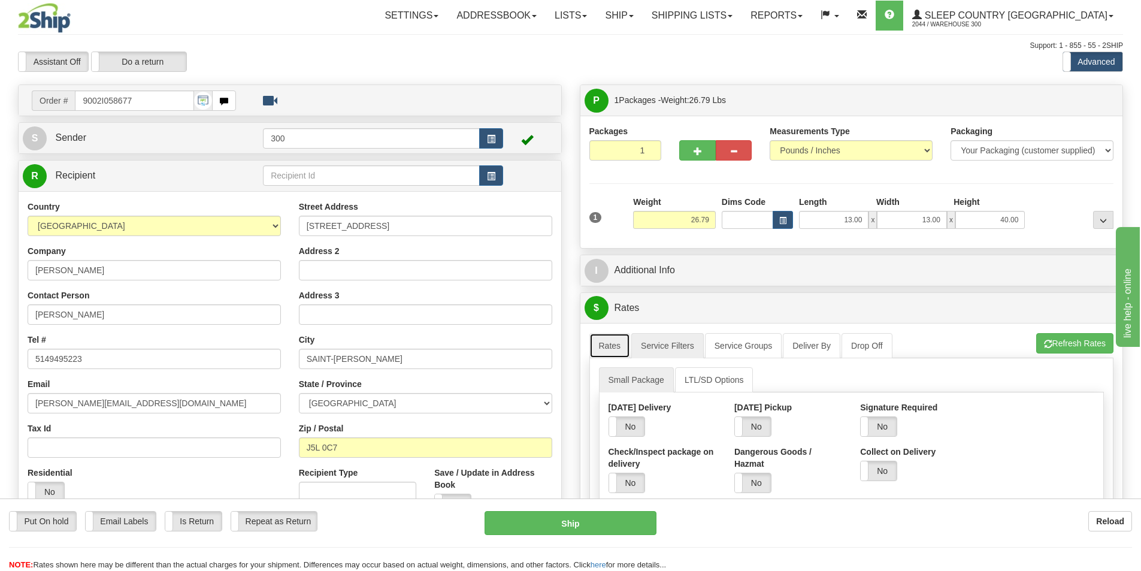
click at [609, 340] on link "Rates" at bounding box center [610, 345] width 41 height 25
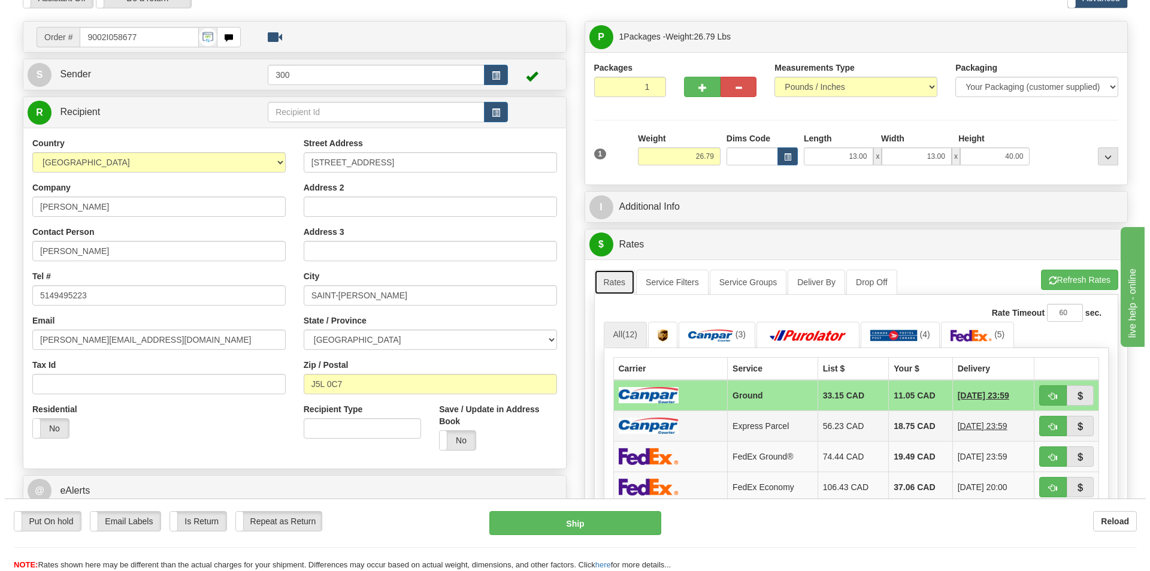
scroll to position [120, 0]
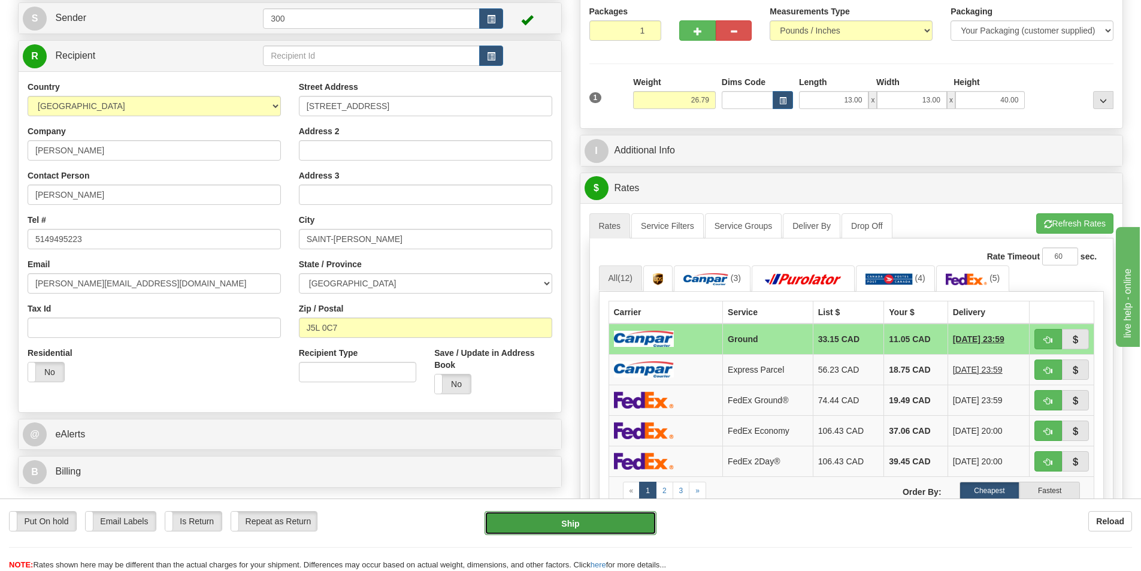
click at [558, 530] on button "Ship" at bounding box center [571, 523] width 172 height 24
type input "1"
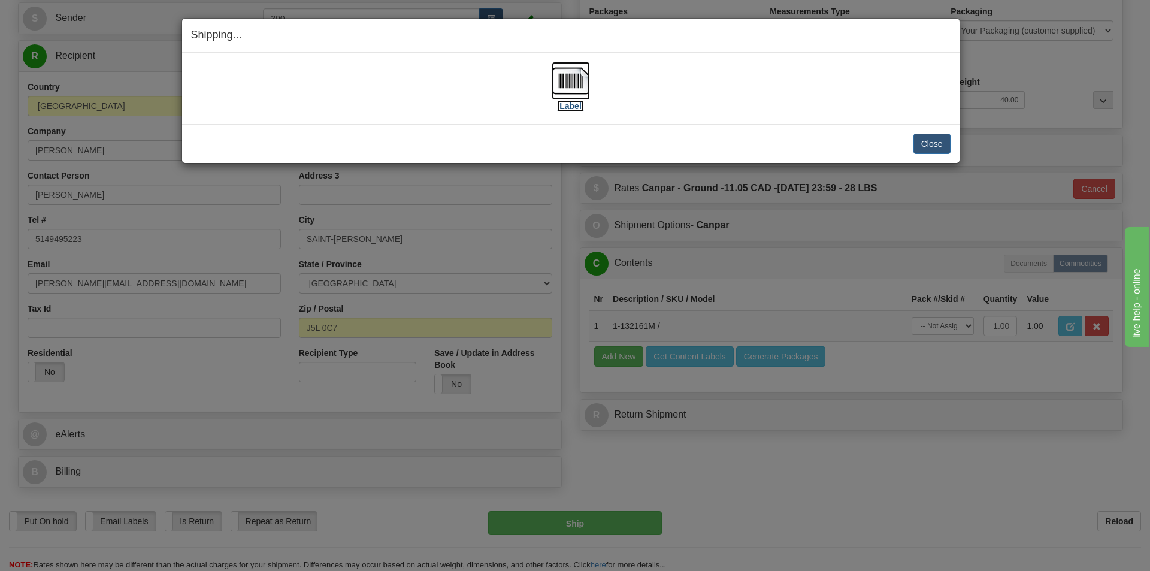
click at [573, 103] on label "[Label]" at bounding box center [571, 106] width 28 height 12
click at [940, 143] on button "Close" at bounding box center [932, 144] width 37 height 20
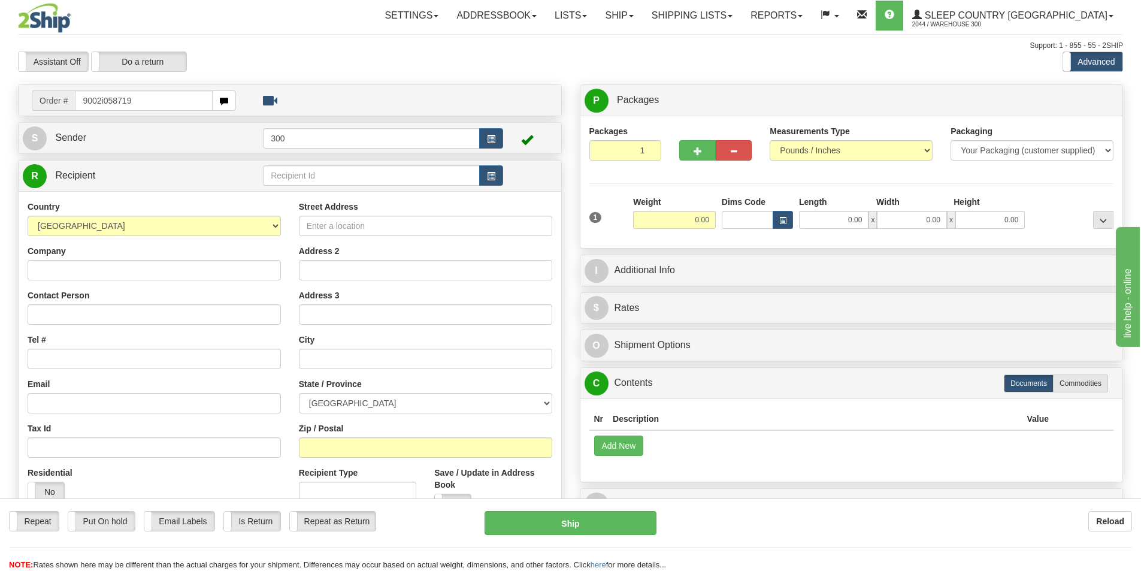
type input "9002i058719"
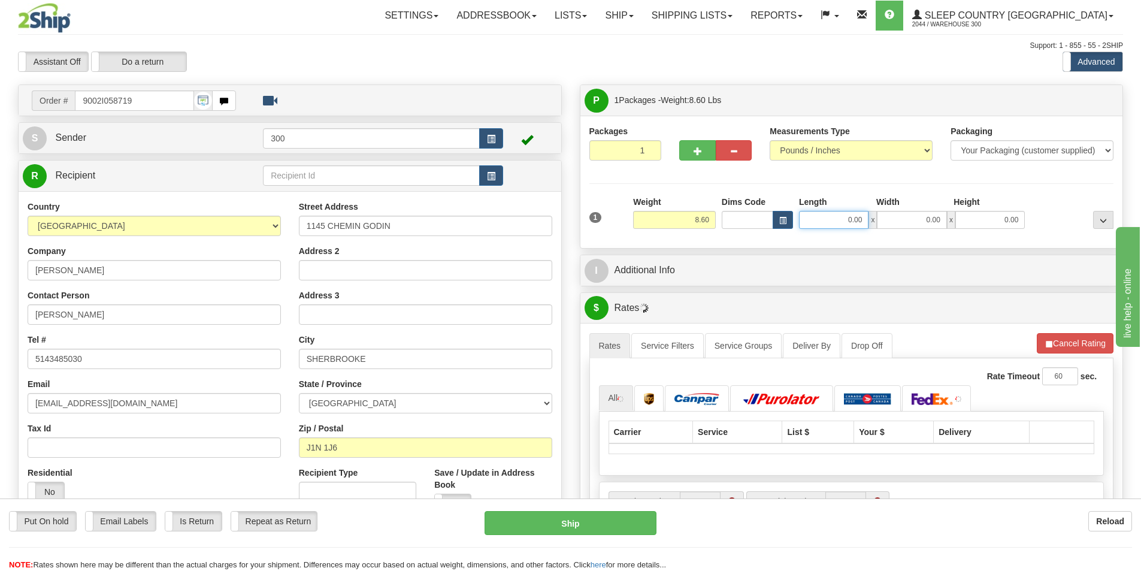
drag, startPoint x: 847, startPoint y: 225, endPoint x: 901, endPoint y: 243, distance: 56.8
click at [901, 243] on div "Packages 1 1 Measurements Type" at bounding box center [852, 182] width 543 height 132
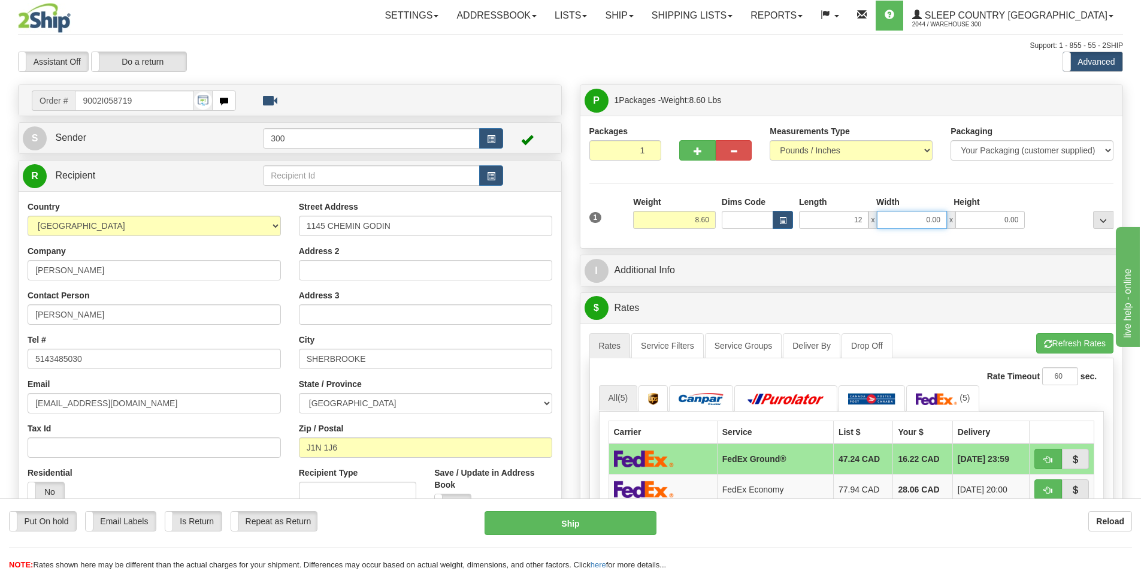
type input "12.00"
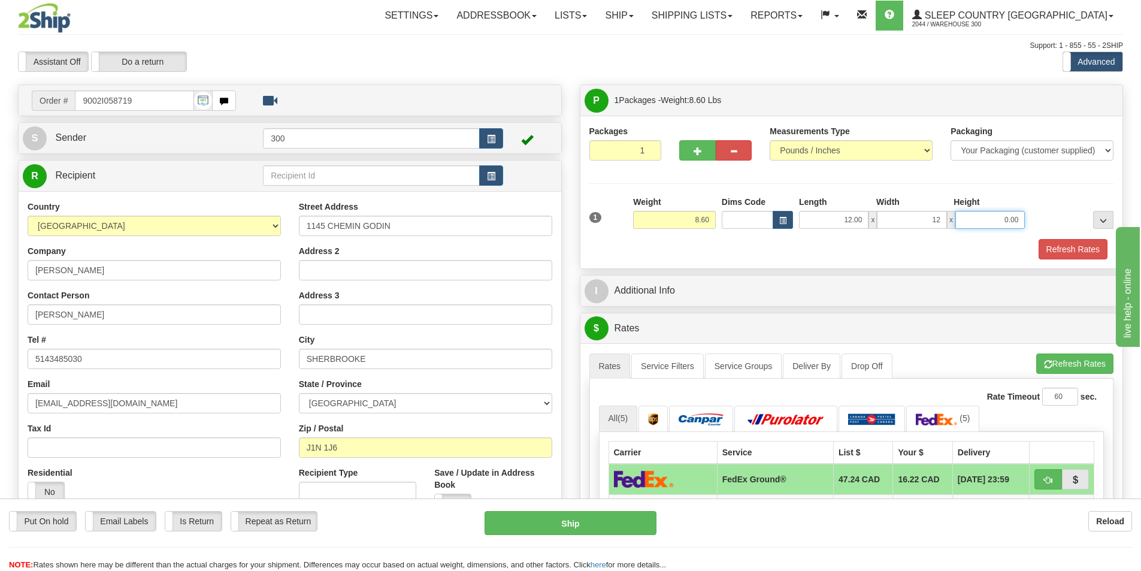
type input "12.00"
type input "20.00"
click at [1053, 252] on button "Refresh Rates" at bounding box center [1073, 249] width 69 height 20
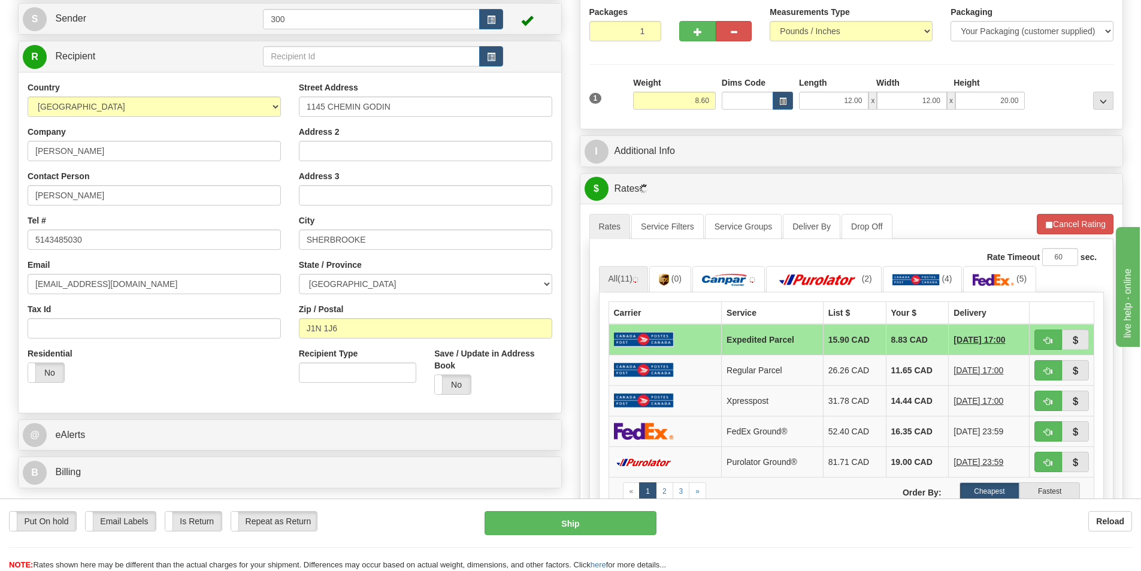
scroll to position [120, 0]
click at [676, 224] on link "Service Filters" at bounding box center [668, 225] width 73 height 25
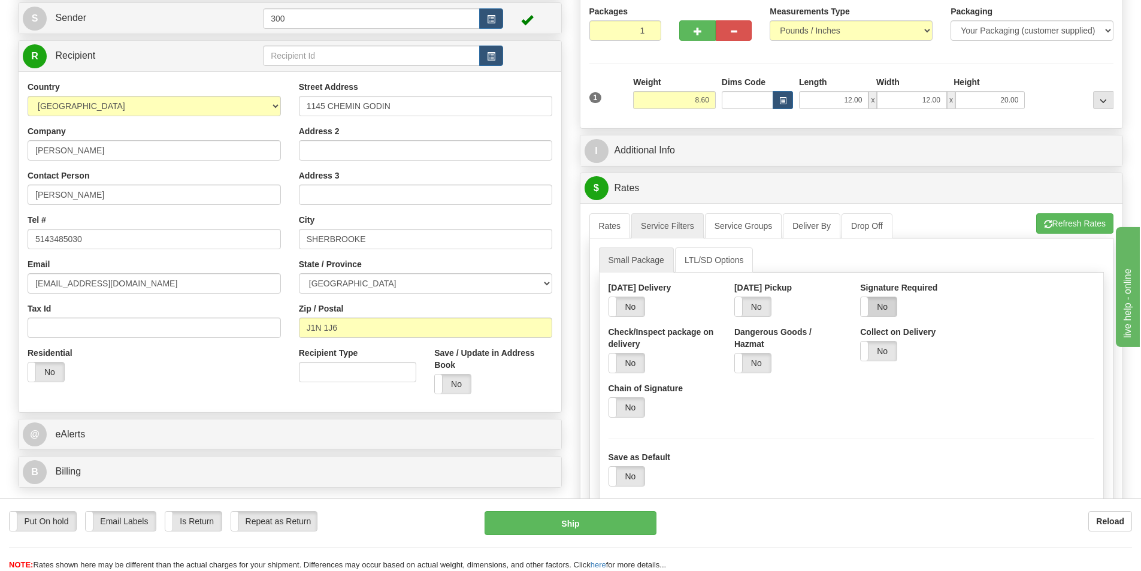
click at [886, 299] on label "No" at bounding box center [879, 306] width 36 height 19
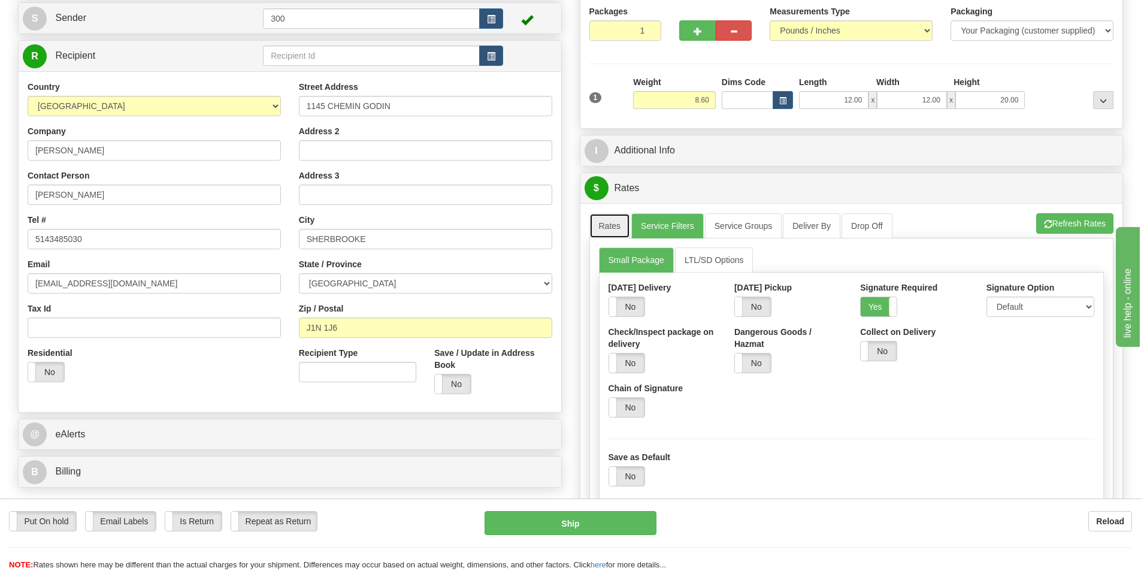
click at [606, 225] on link "Rates" at bounding box center [610, 225] width 41 height 25
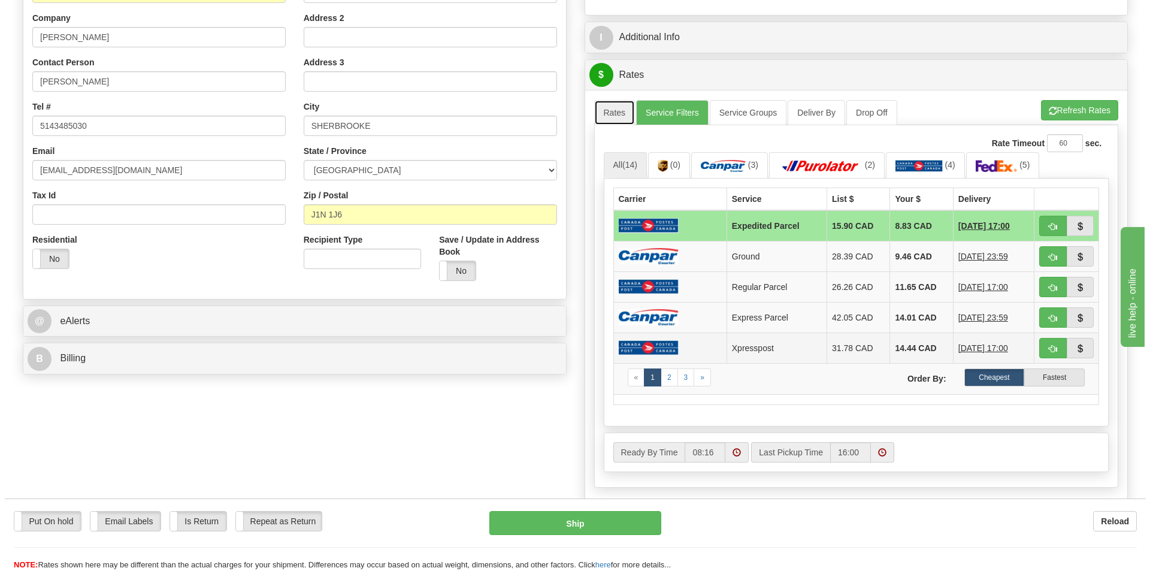
scroll to position [240, 0]
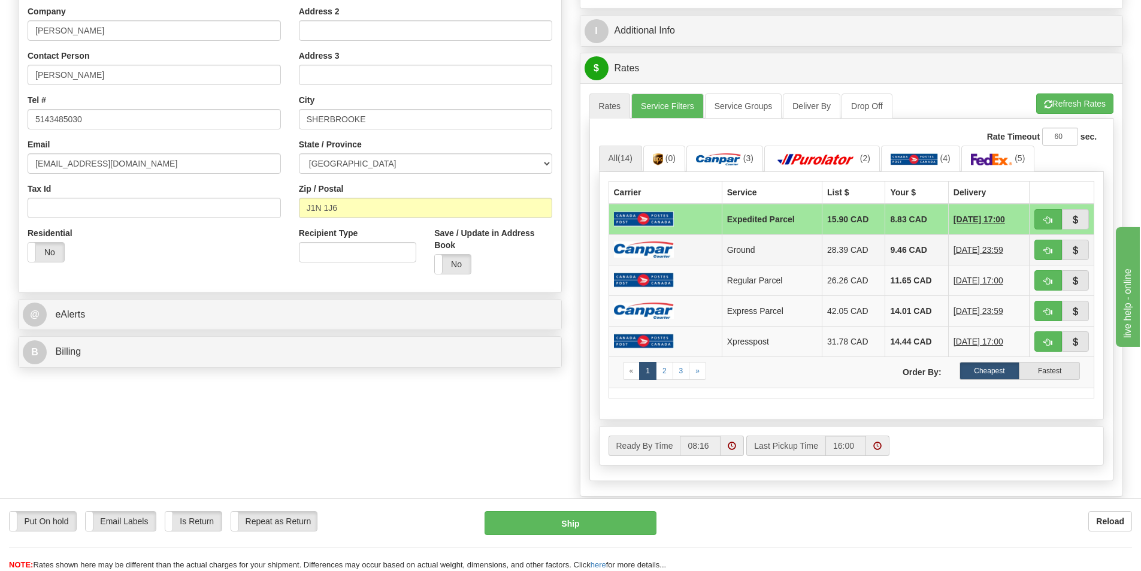
click at [859, 243] on td "28.39 CAD" at bounding box center [854, 249] width 63 height 31
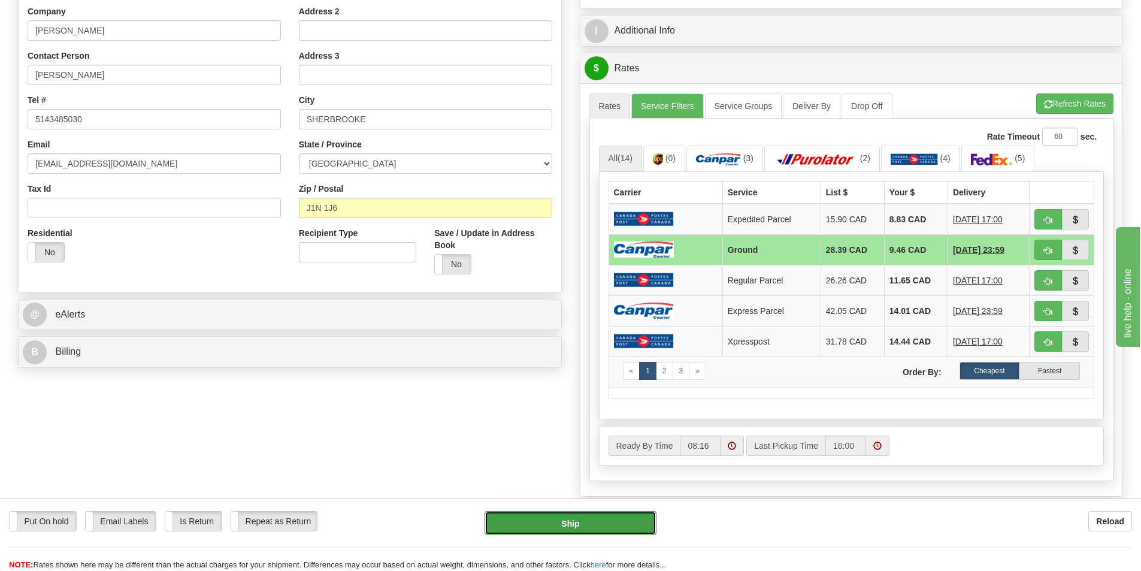
click at [614, 525] on button "Ship" at bounding box center [571, 523] width 172 height 24
type input "1"
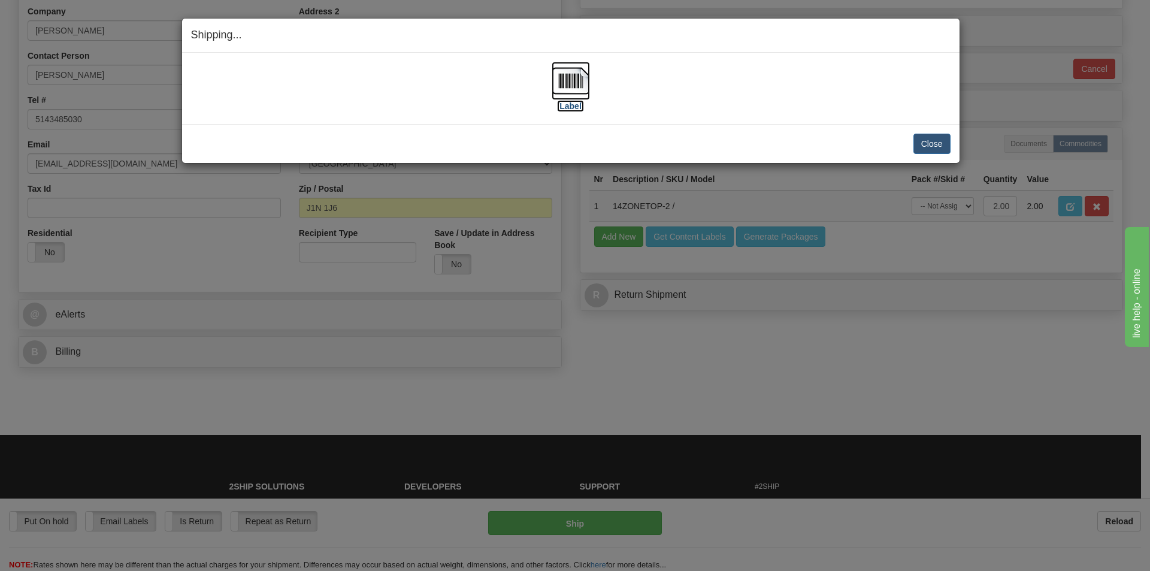
click at [568, 104] on label "[Label]" at bounding box center [571, 106] width 28 height 12
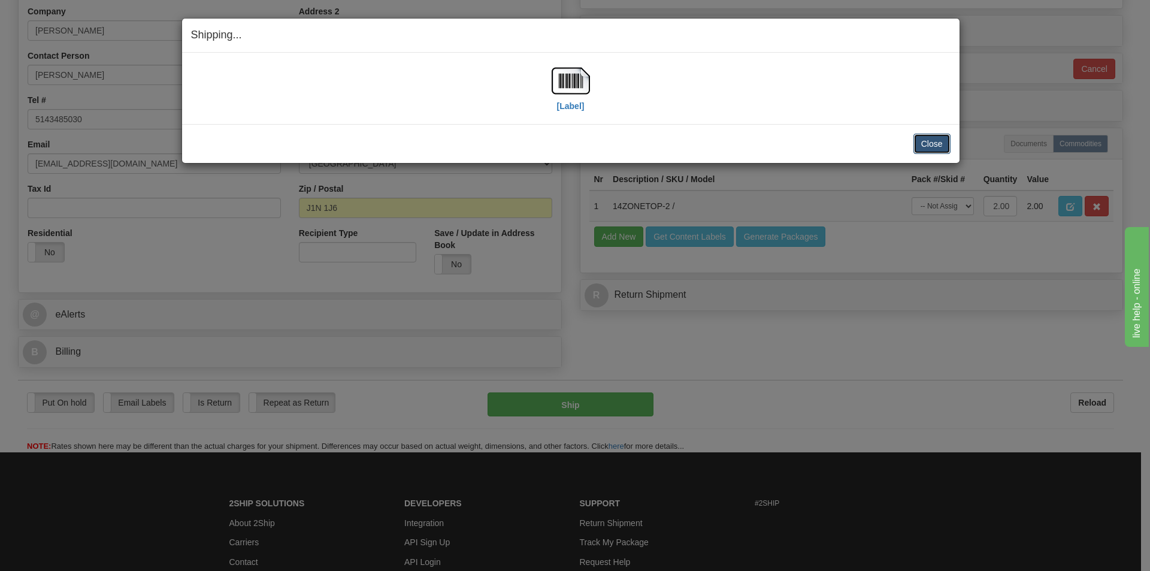
click at [922, 137] on button "Close" at bounding box center [932, 144] width 37 height 20
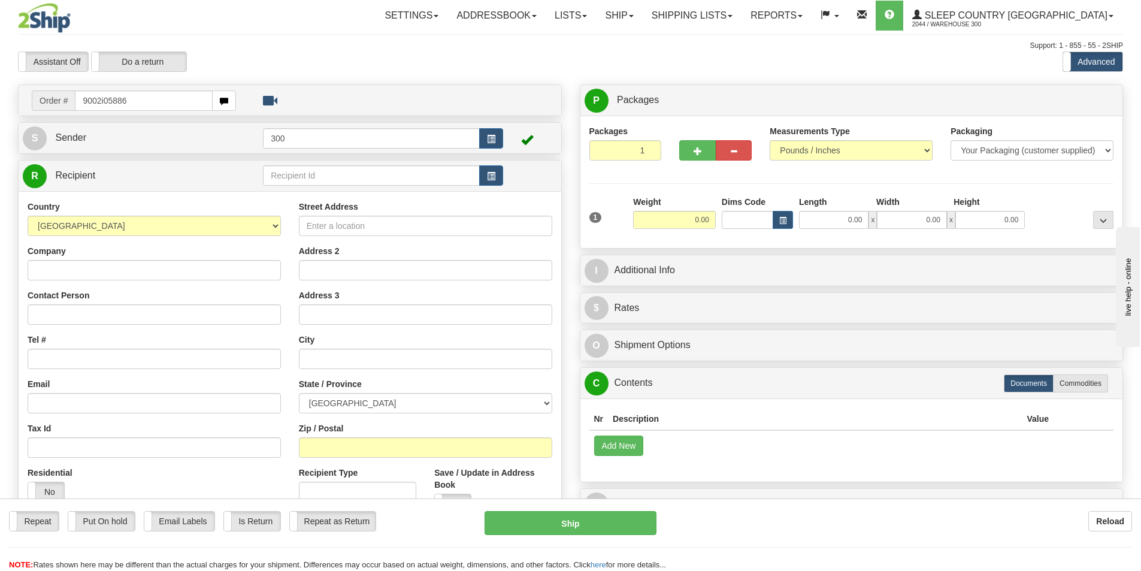
type input "9002i058860"
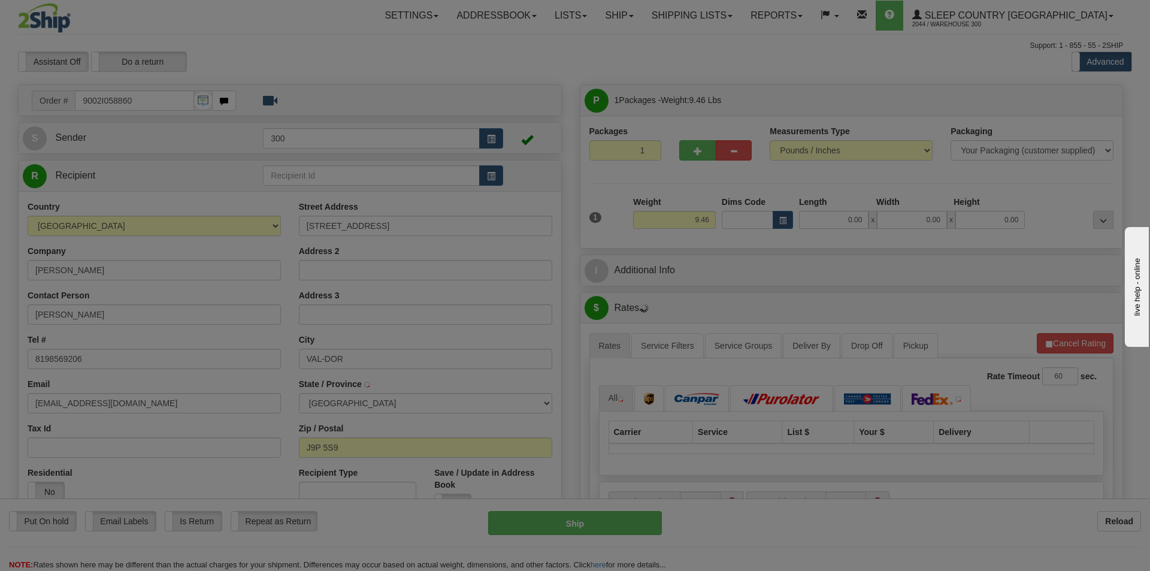
type input "VAL-D'OR"
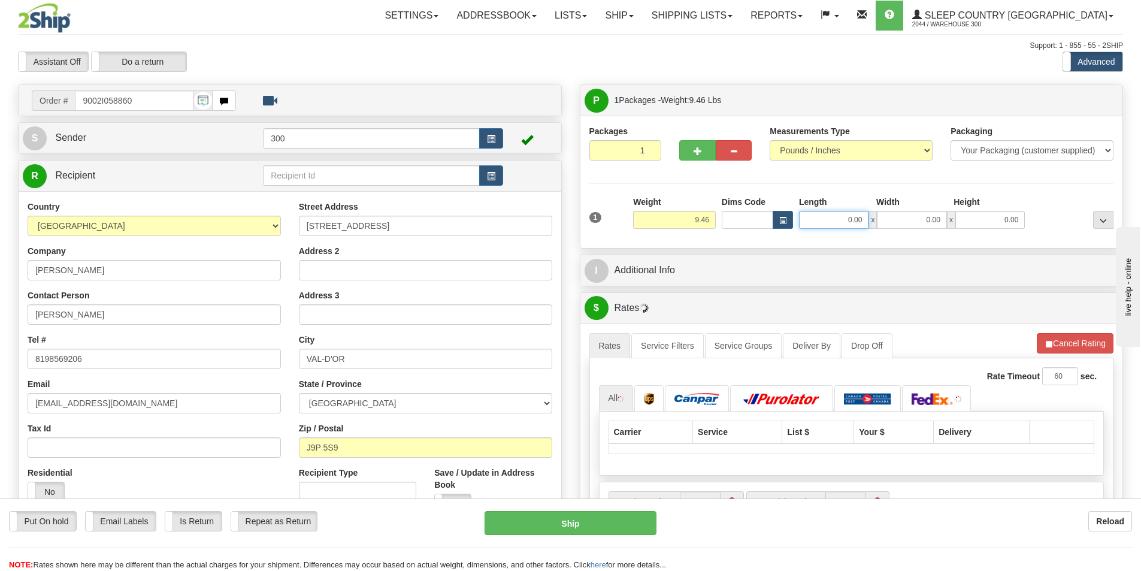
drag, startPoint x: 840, startPoint y: 223, endPoint x: 990, endPoint y: 229, distance: 150.5
click at [947, 223] on div "0.00 x 0.00 x 0.00" at bounding box center [912, 220] width 226 height 18
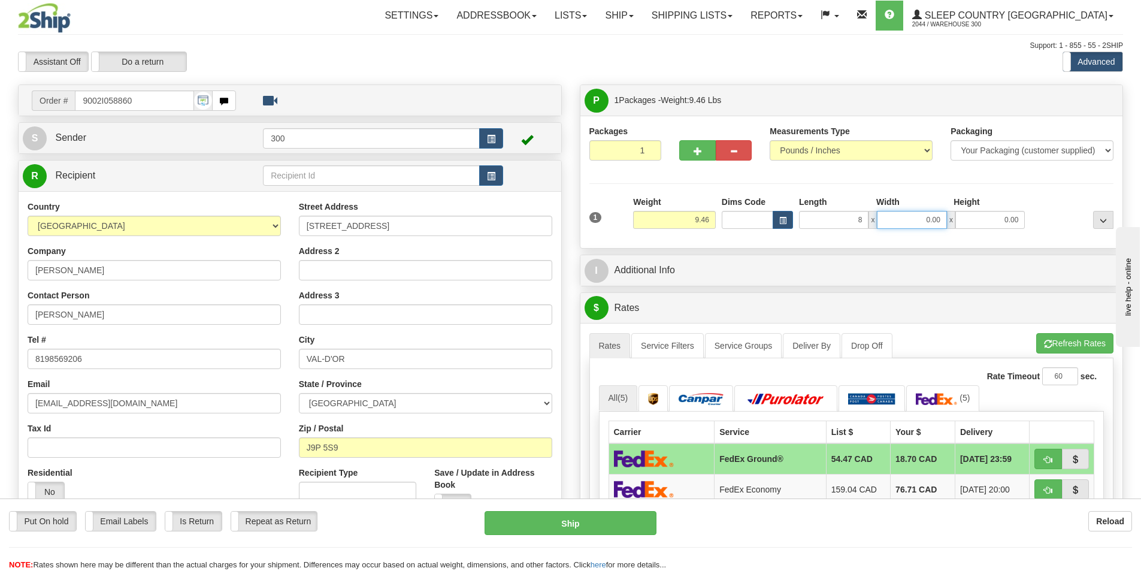
type input "8.00"
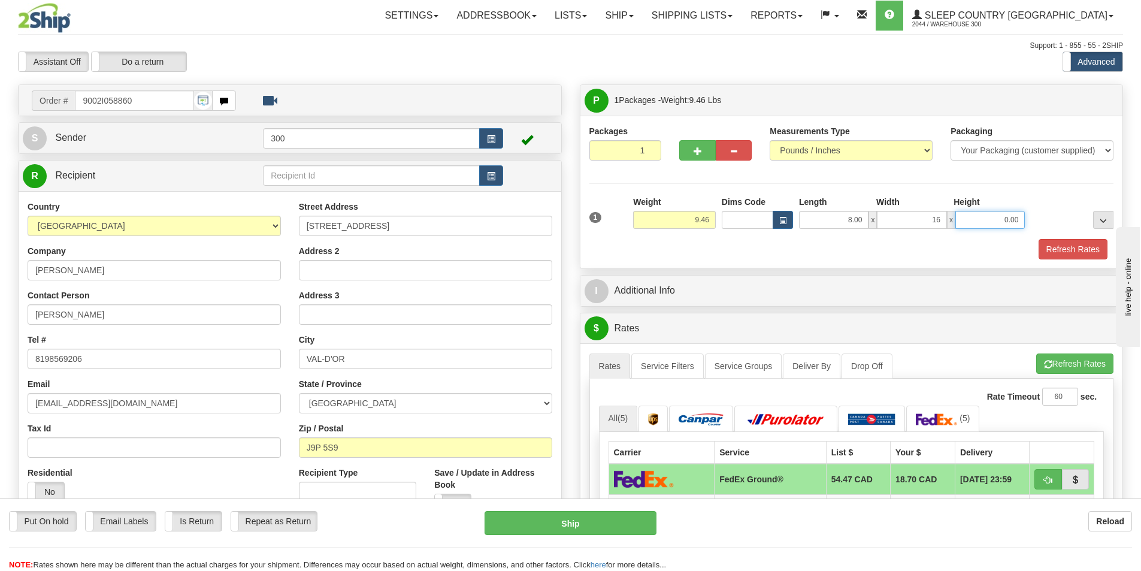
type input "16.00"
click at [1104, 250] on button "Refresh Rates" at bounding box center [1073, 249] width 69 height 20
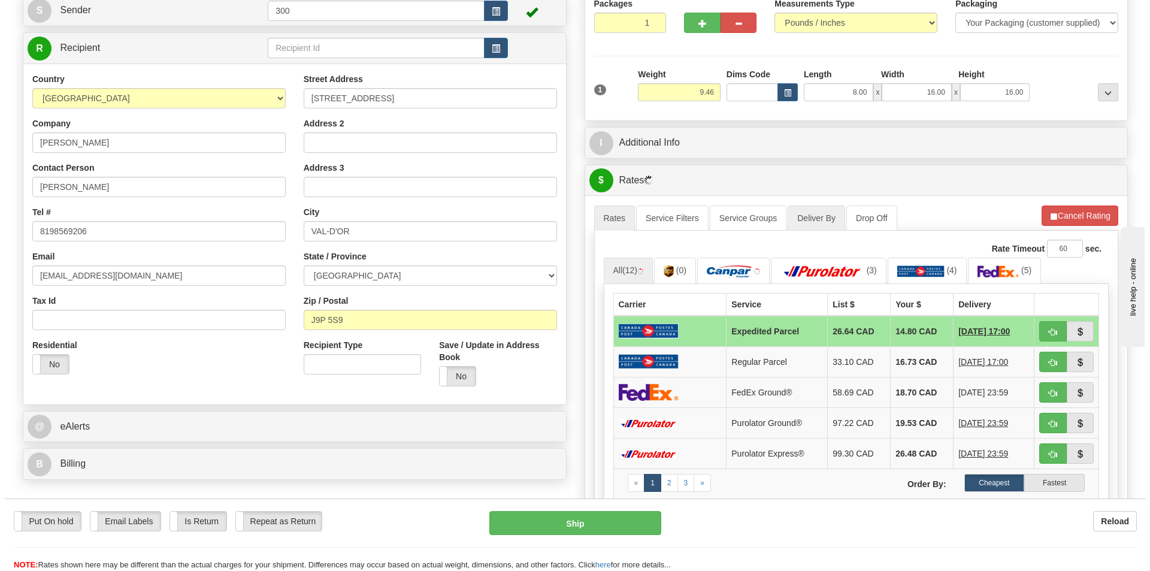
scroll to position [180, 0]
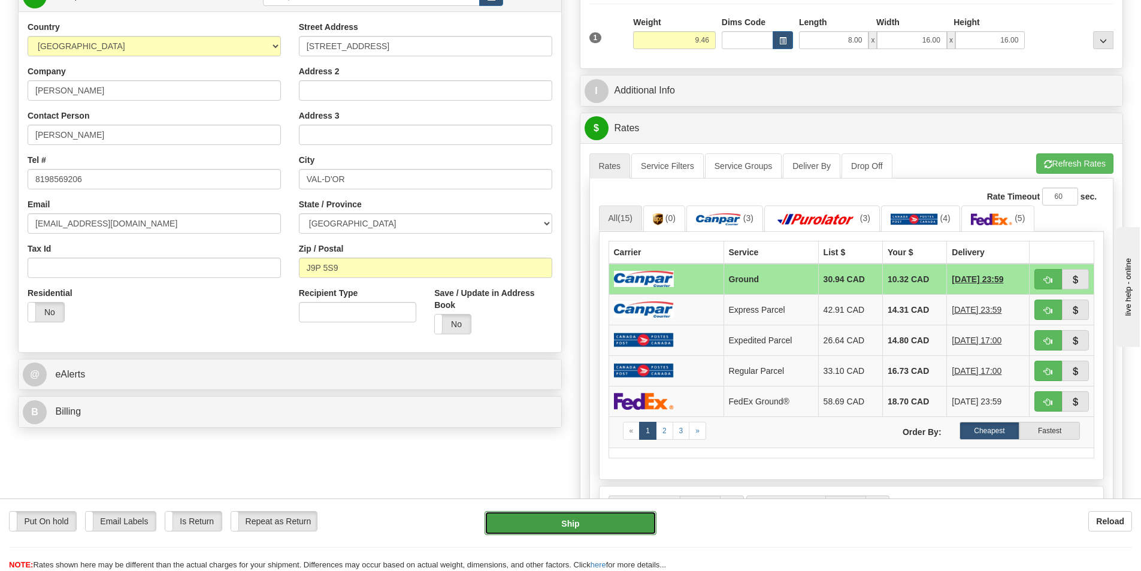
click at [620, 519] on button "Ship" at bounding box center [571, 523] width 172 height 24
type input "1"
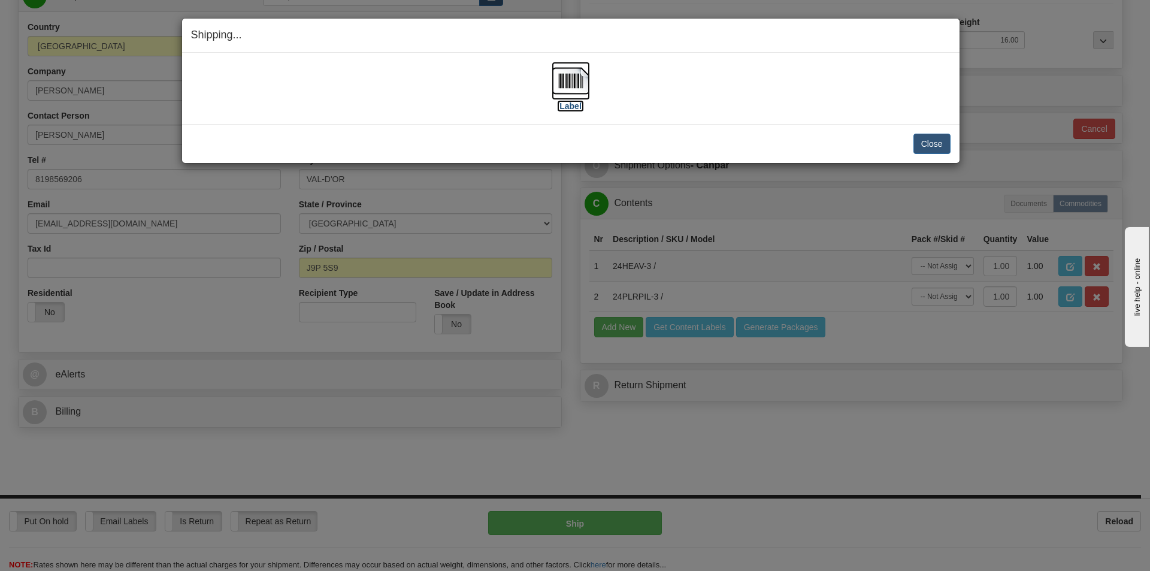
click at [565, 100] on label "[Label]" at bounding box center [571, 106] width 28 height 12
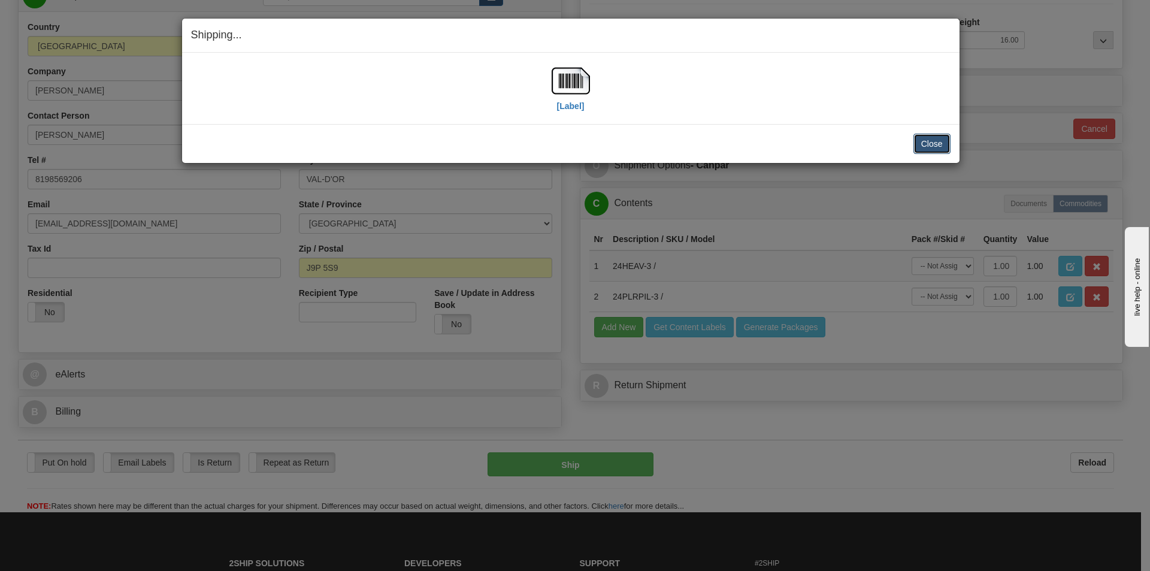
click at [937, 144] on button "Close" at bounding box center [932, 144] width 37 height 20
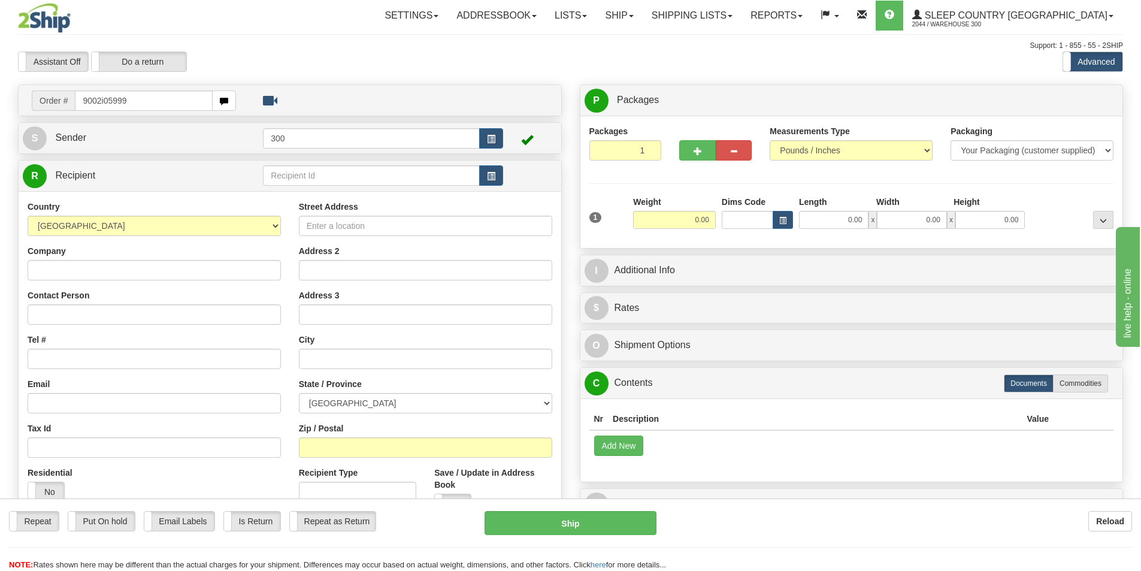
type input "9002i059991"
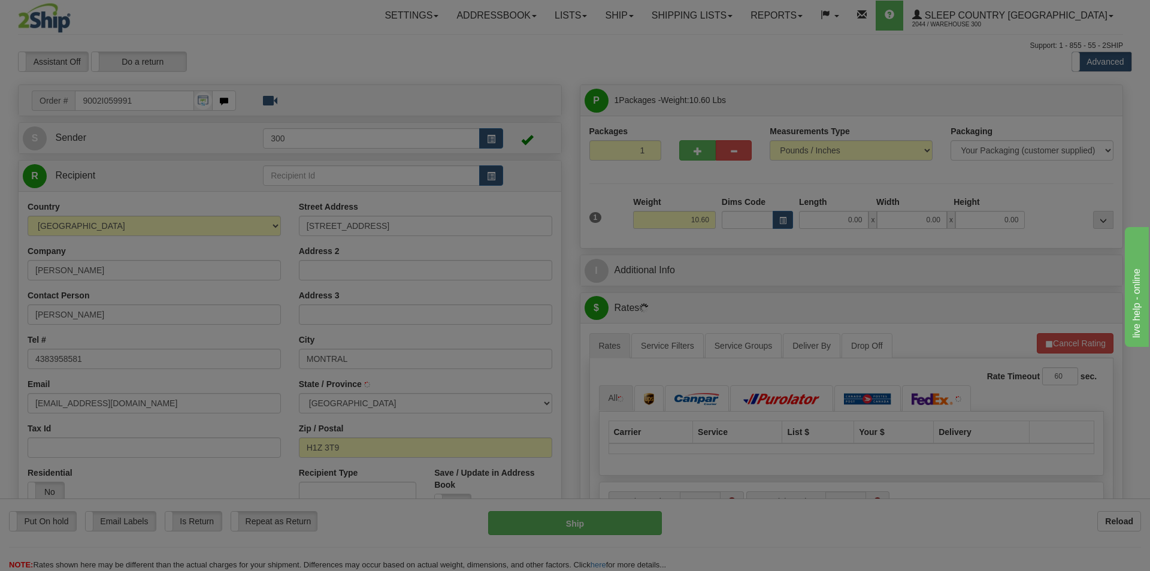
type input "[GEOGRAPHIC_DATA]"
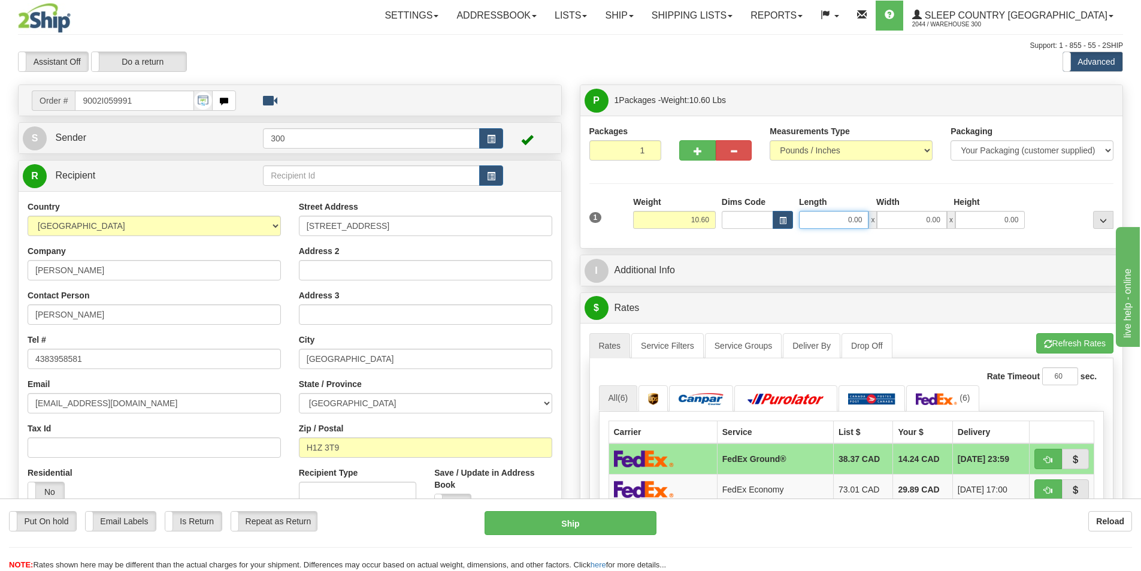
drag, startPoint x: 848, startPoint y: 220, endPoint x: 1185, endPoint y: 247, distance: 338.4
click at [1141, 247] on html "Training Course Close Toggle navigation Settings Shipping Preferences New Sende…" at bounding box center [570, 285] width 1141 height 571
type input "11.00"
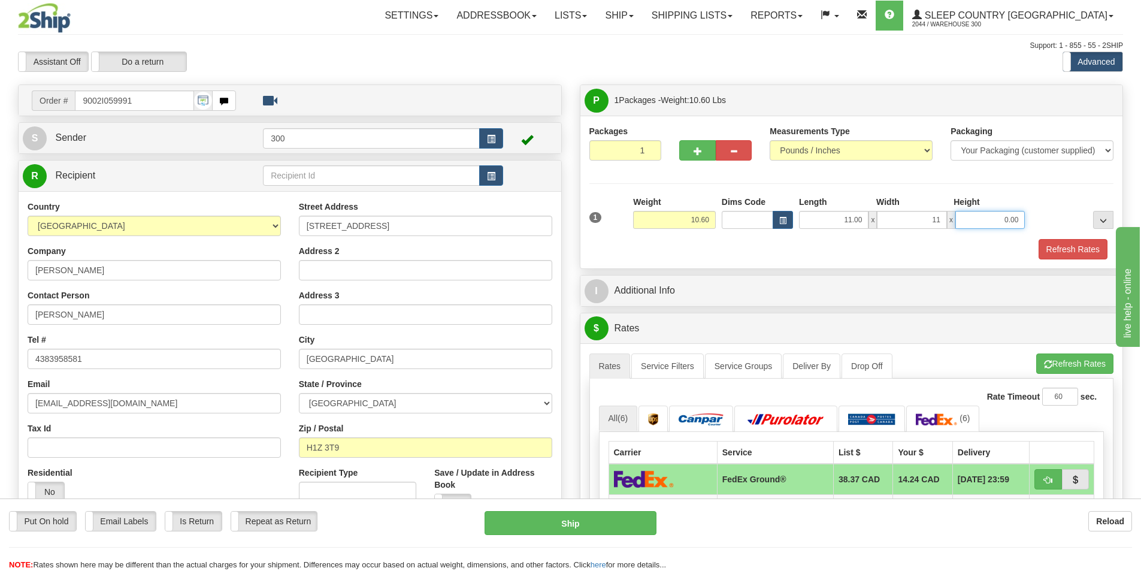
type input "11.00"
click at [1072, 248] on button "Refresh Rates" at bounding box center [1073, 249] width 69 height 20
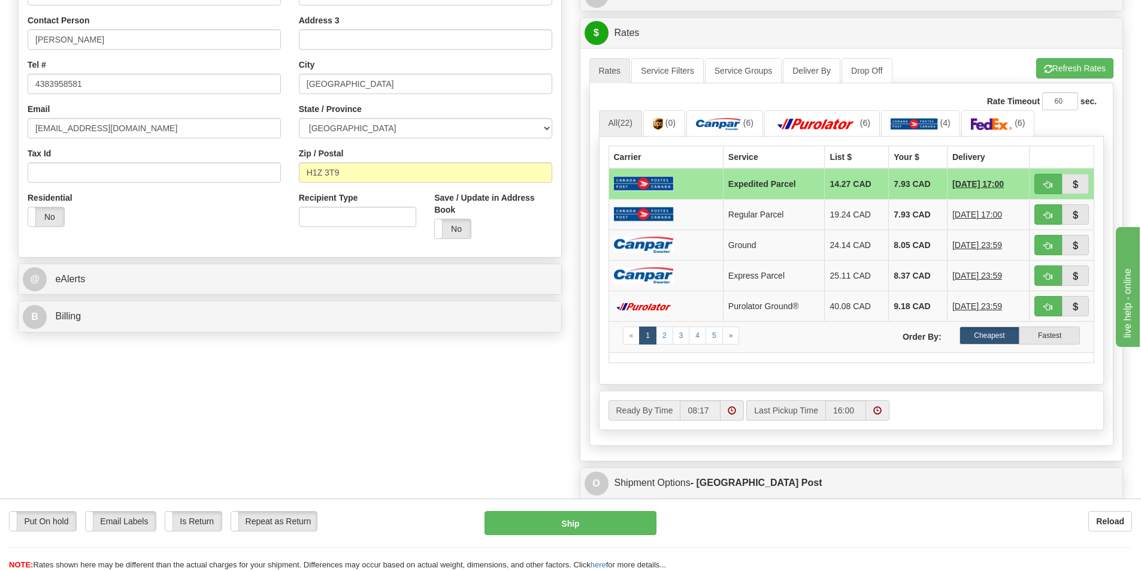
scroll to position [240, 0]
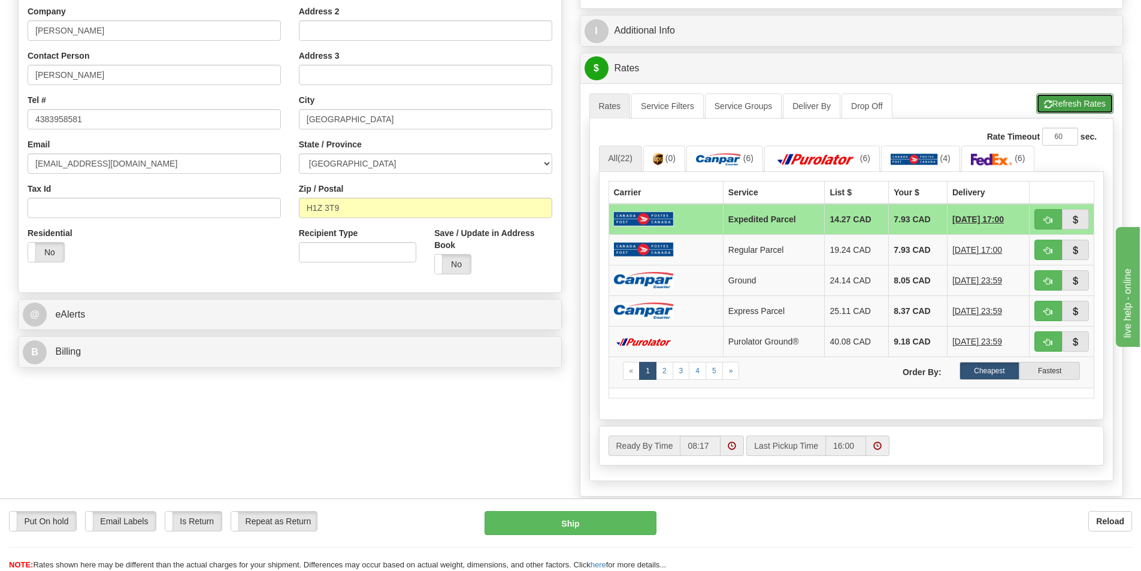
click at [1075, 101] on button "Refresh Rates" at bounding box center [1075, 103] width 77 height 20
click at [754, 274] on td "Ground" at bounding box center [774, 280] width 102 height 31
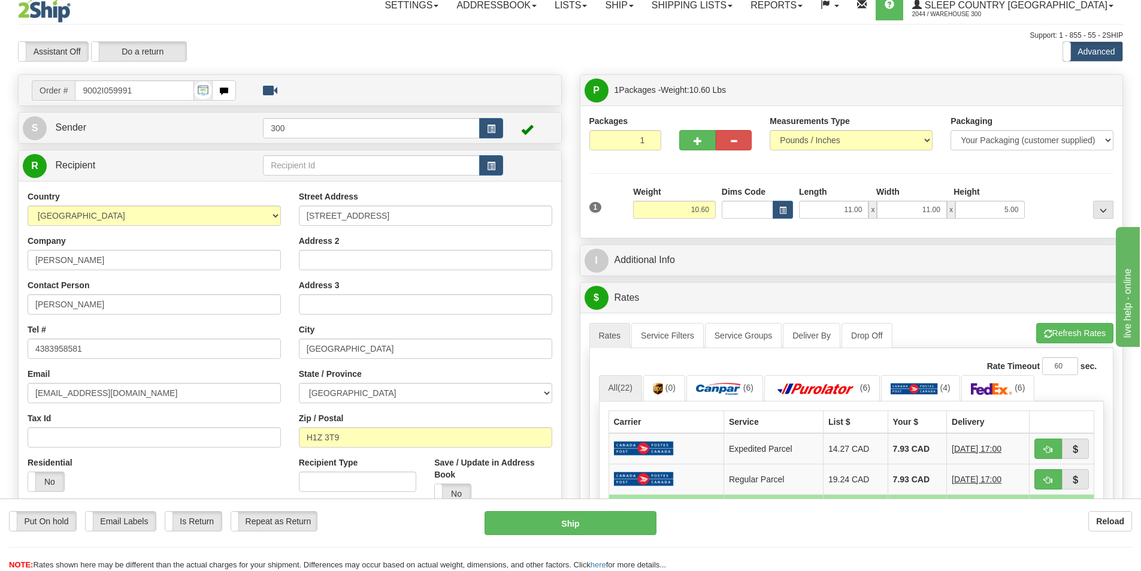
scroll to position [0, 0]
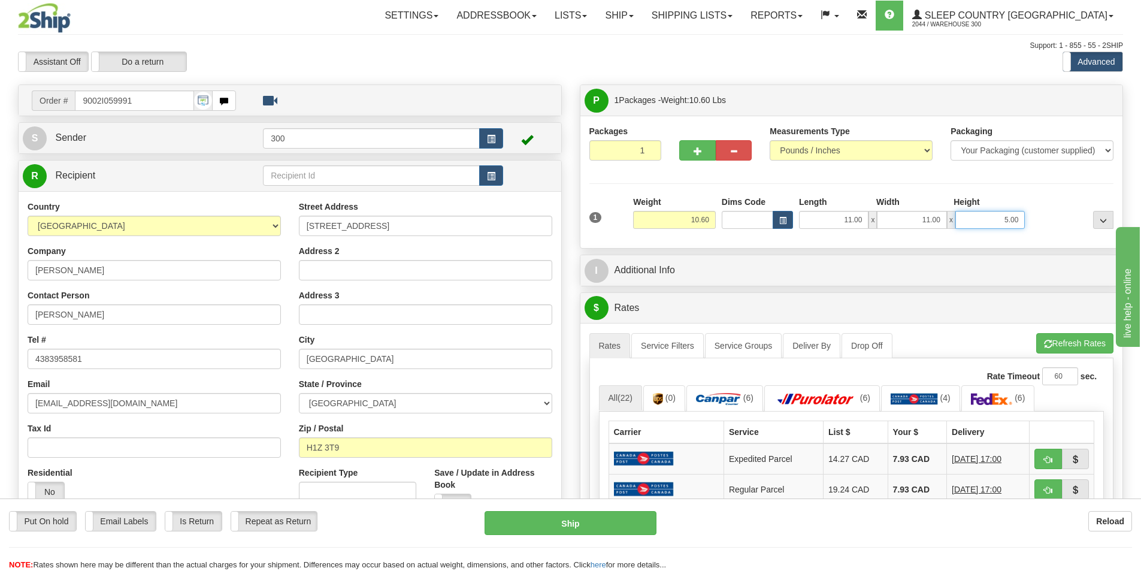
drag, startPoint x: 992, startPoint y: 219, endPoint x: 1106, endPoint y: 235, distance: 115.0
click at [1106, 235] on div "1 Weight 10.60 Dims Code x x" at bounding box center [852, 217] width 531 height 43
type input "11.00"
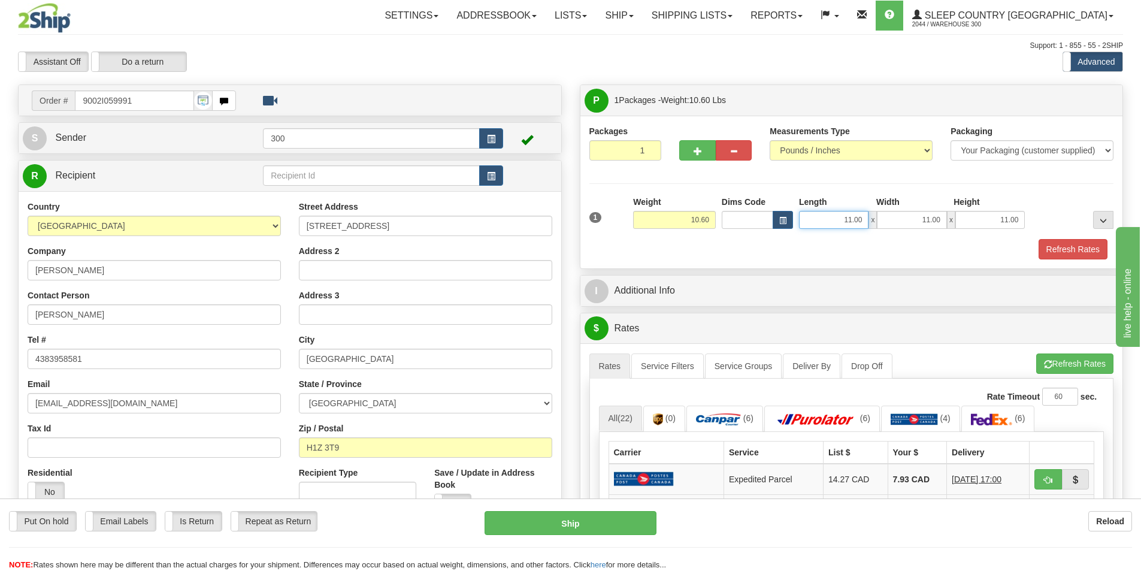
drag, startPoint x: 835, startPoint y: 221, endPoint x: 934, endPoint y: 230, distance: 99.3
click at [934, 230] on div "1 Weight 10.60 Dims Code x x" at bounding box center [852, 217] width 531 height 43
type input "14.00"
click at [1078, 243] on button "Refresh Rates" at bounding box center [1073, 249] width 69 height 20
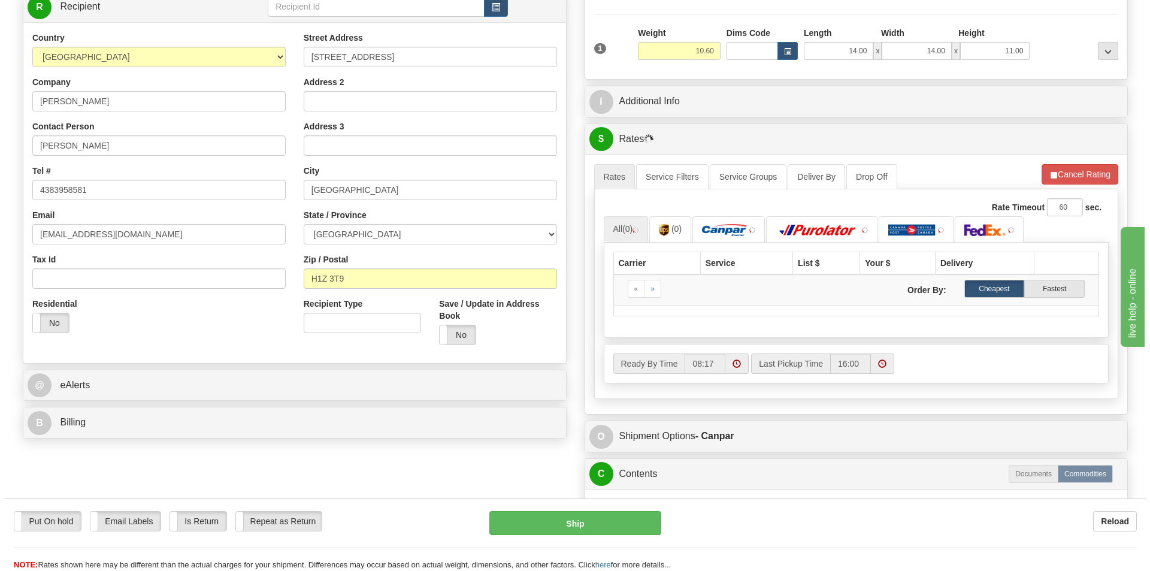
scroll to position [180, 0]
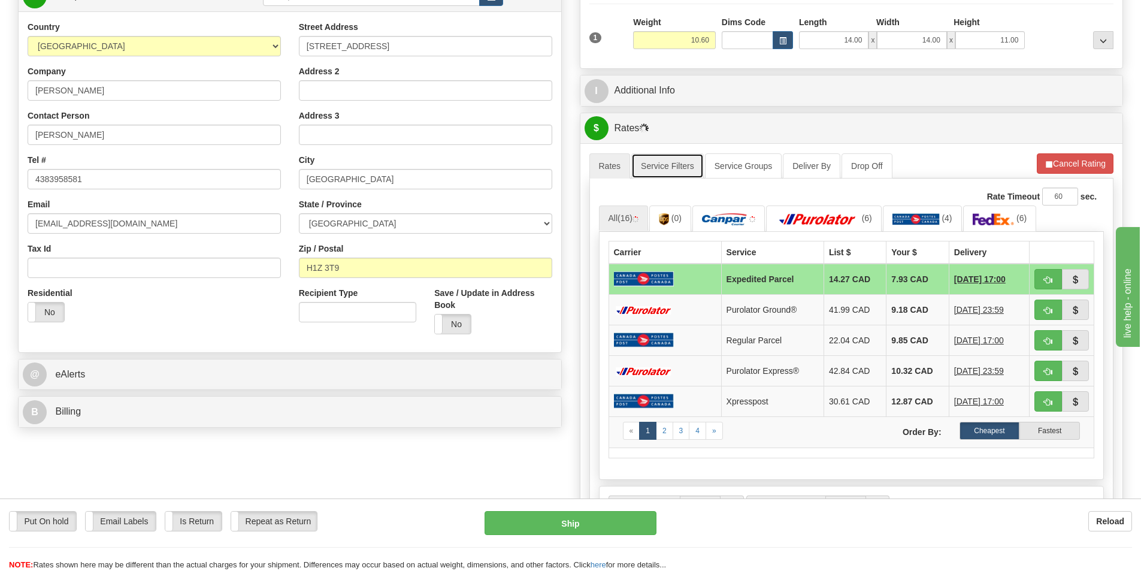
click at [678, 156] on link "Service Filters" at bounding box center [668, 165] width 73 height 25
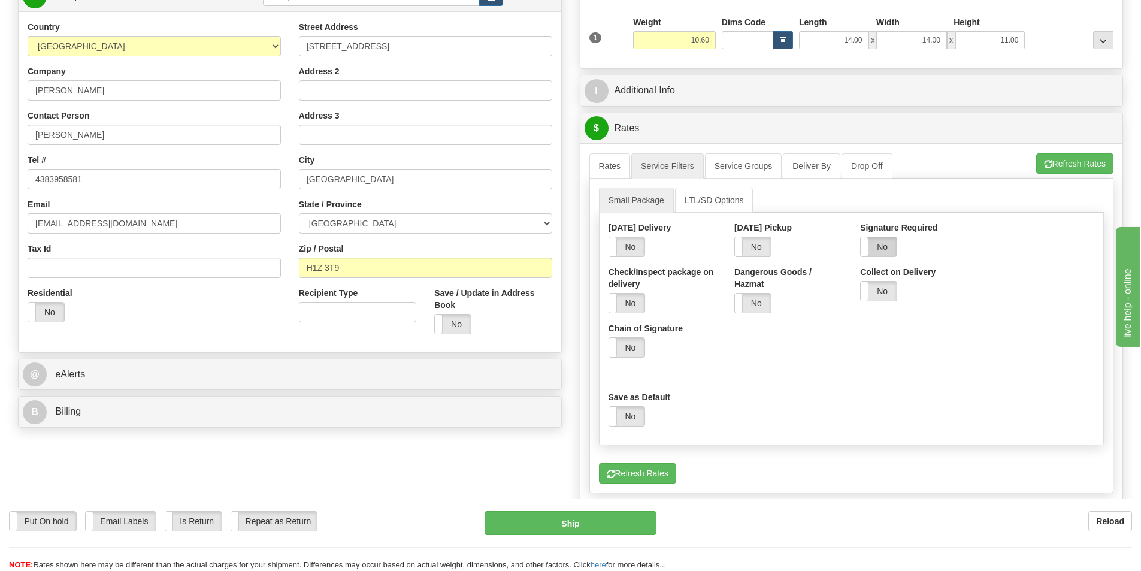
click at [882, 246] on label "No" at bounding box center [879, 246] width 36 height 19
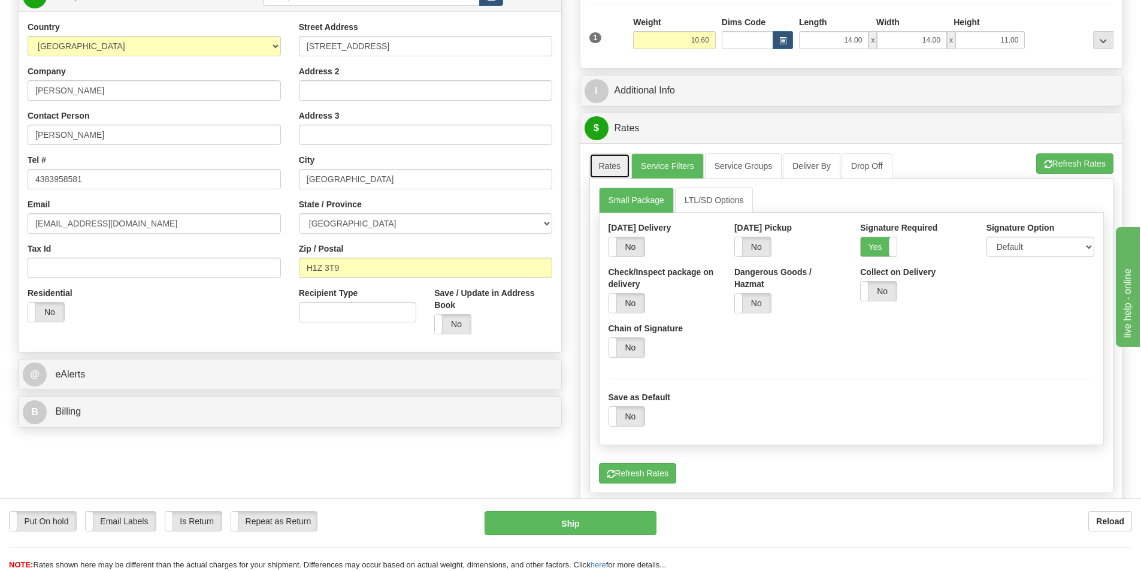
click at [611, 173] on link "Rates" at bounding box center [610, 165] width 41 height 25
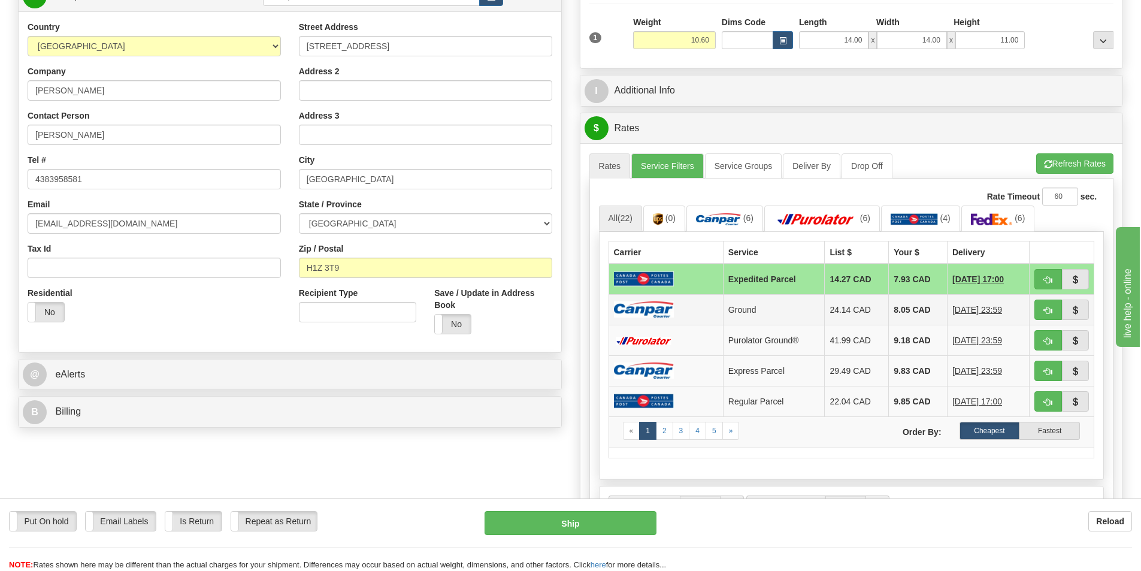
click at [645, 312] on img at bounding box center [644, 309] width 60 height 16
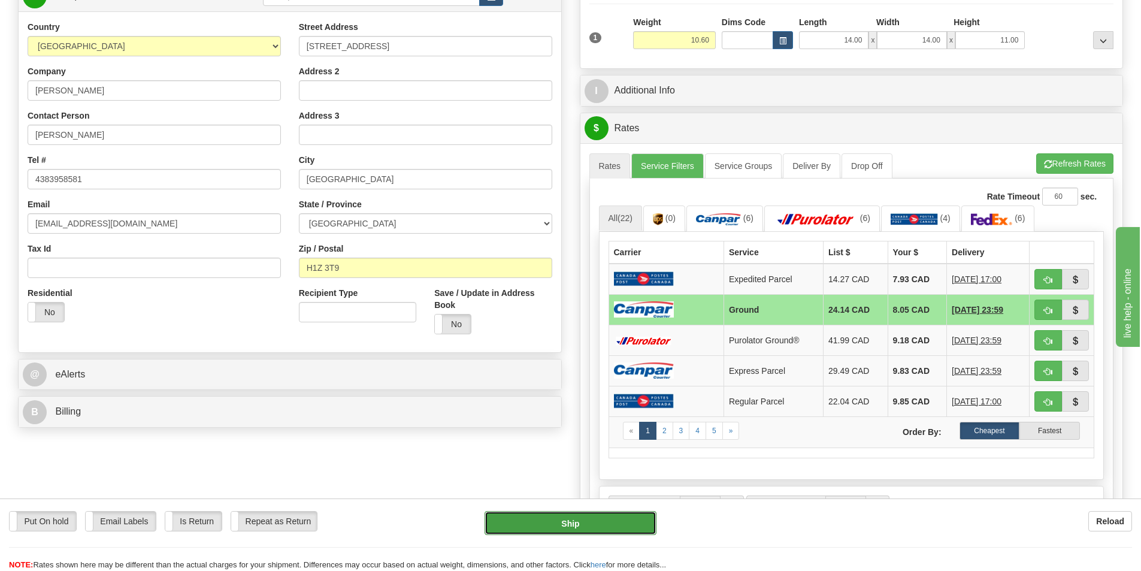
click at [589, 530] on button "Ship" at bounding box center [571, 523] width 172 height 24
type input "1"
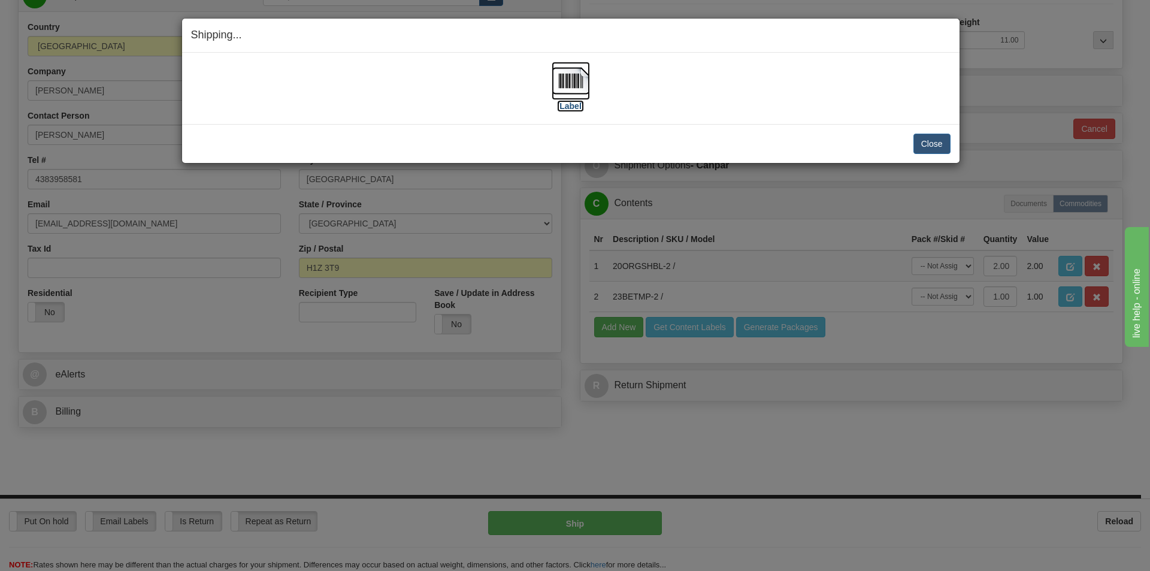
click at [578, 102] on label "[Label]" at bounding box center [571, 106] width 28 height 12
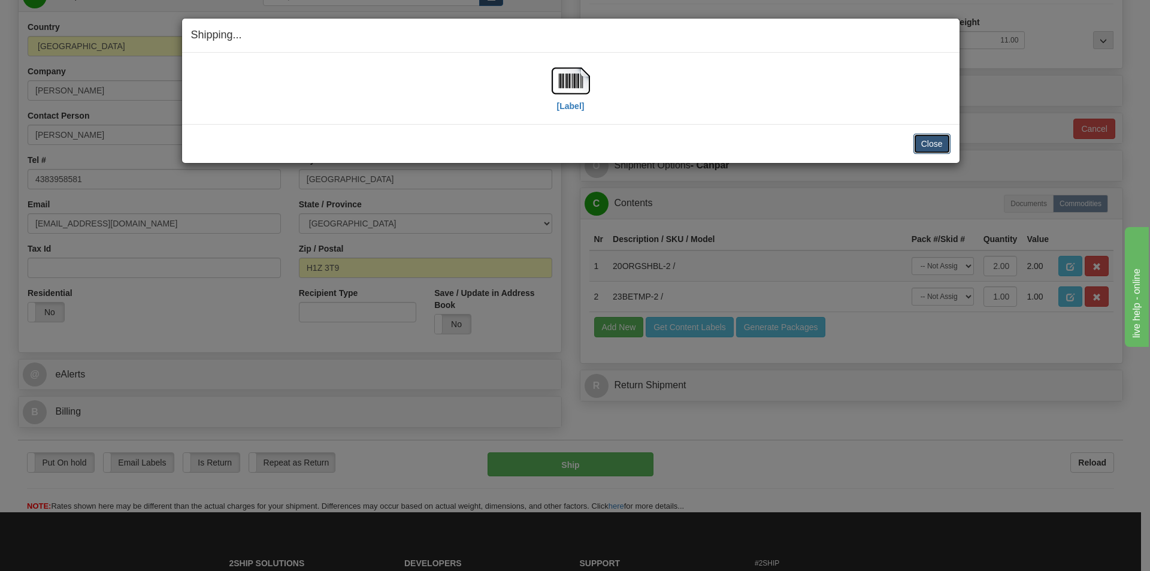
click at [938, 140] on button "Close" at bounding box center [932, 144] width 37 height 20
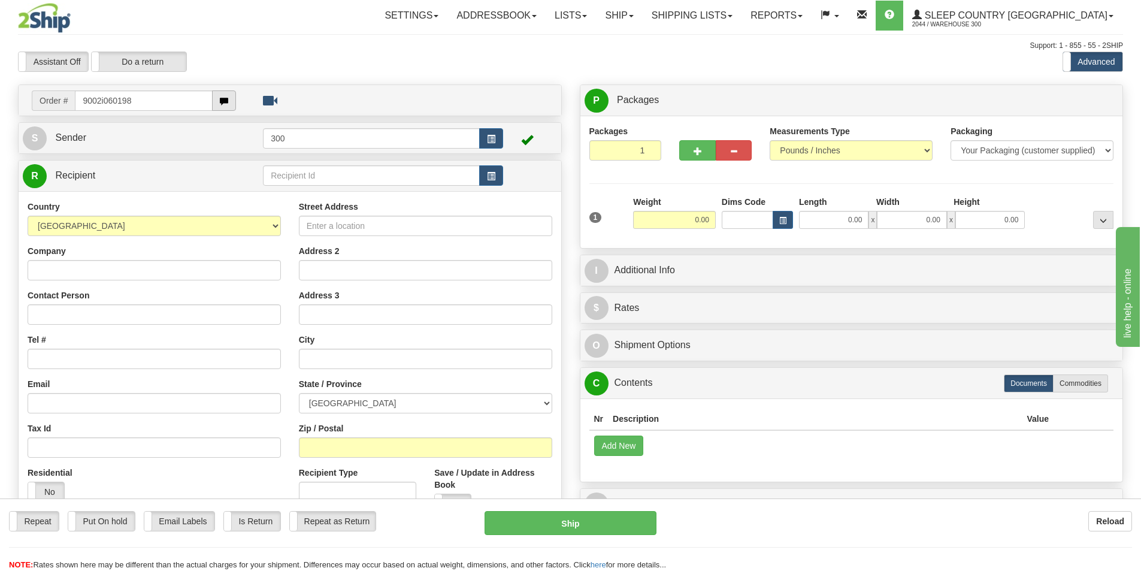
type input "9002i060198"
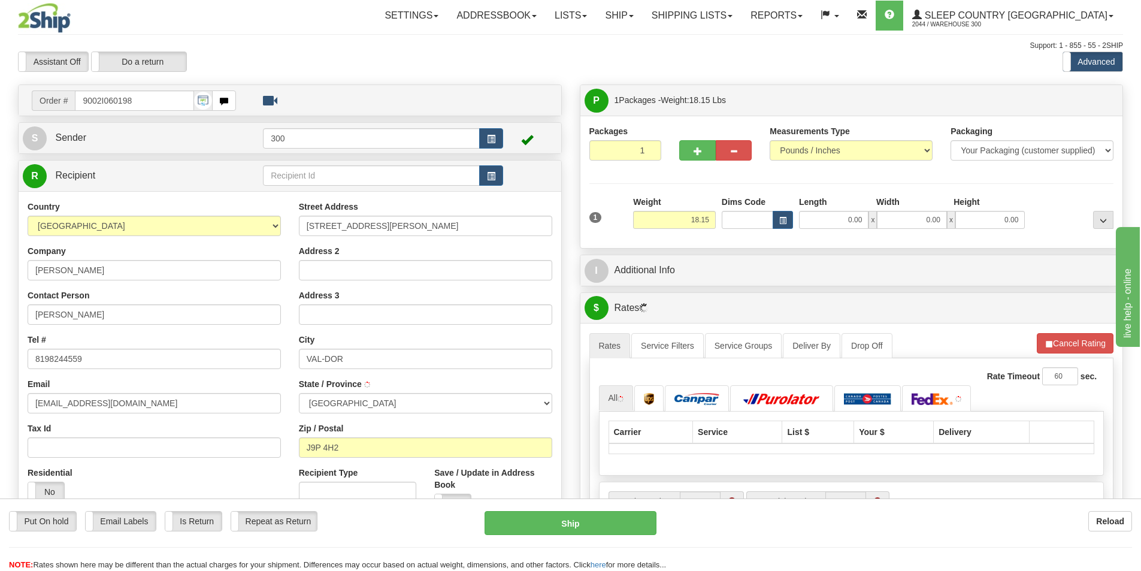
type input "VAL-D'OR"
drag, startPoint x: 834, startPoint y: 225, endPoint x: 953, endPoint y: 221, distance: 118.7
click at [953, 221] on div "0.00 x 0.00 x 0.00" at bounding box center [912, 220] width 226 height 18
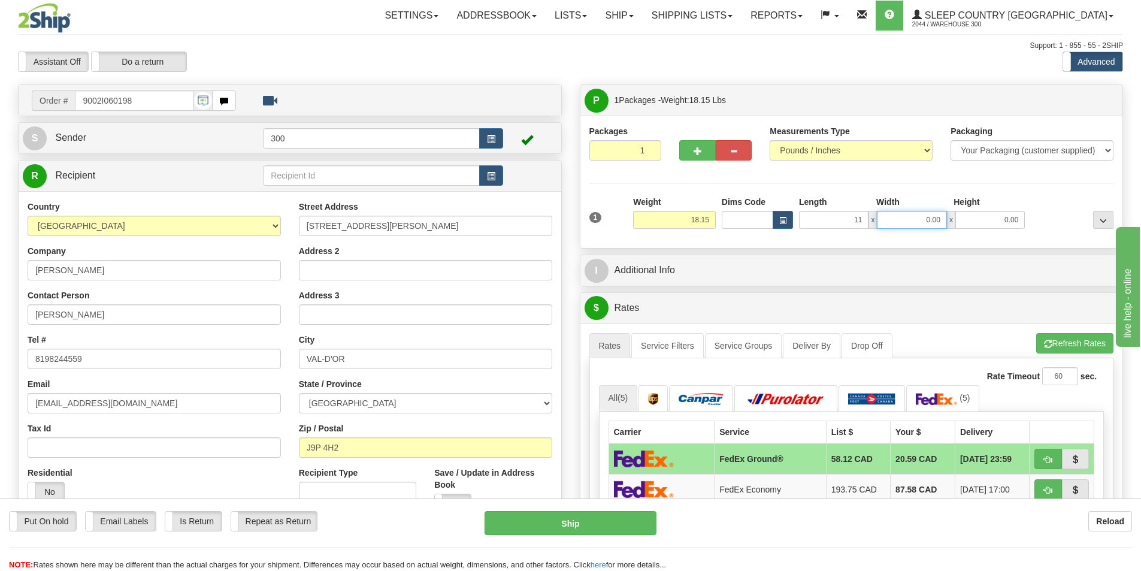
type input "11.00"
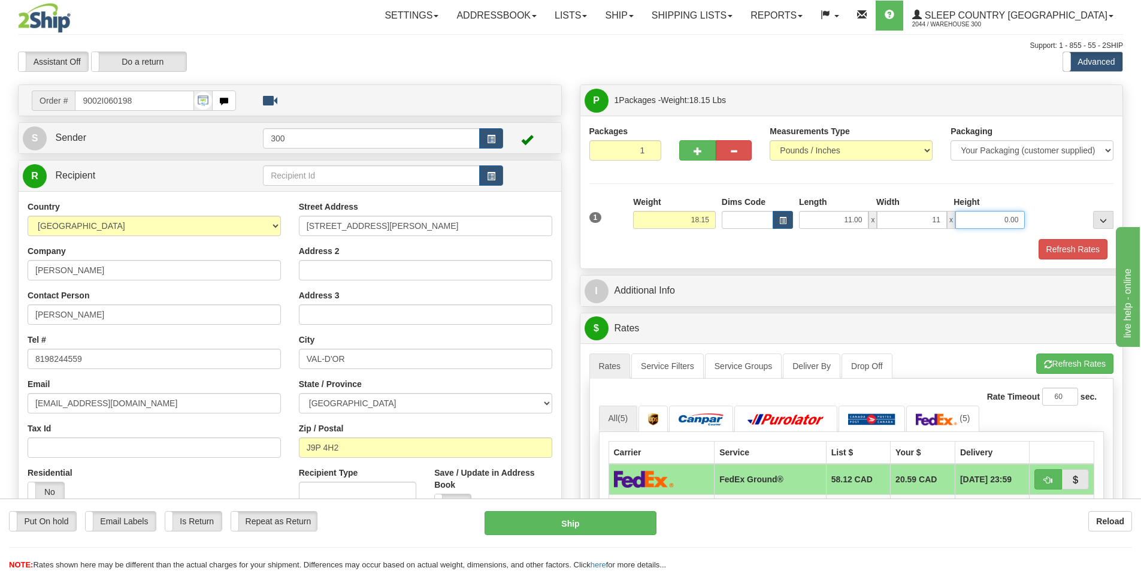
type input "11.00"
type input "20.00"
click at [1048, 258] on button "Refresh Rates" at bounding box center [1073, 249] width 69 height 20
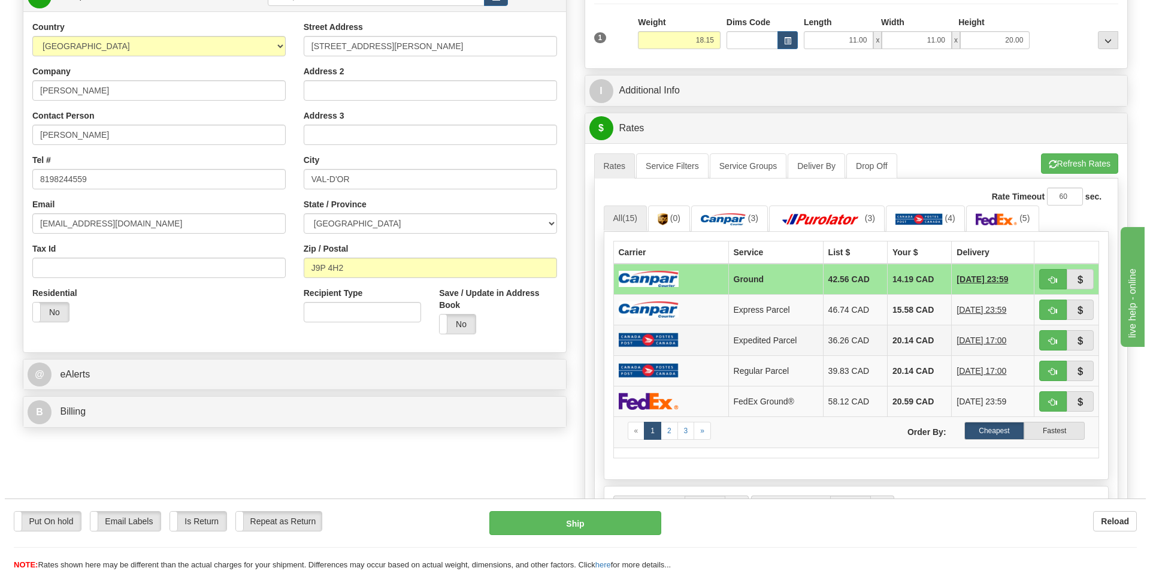
scroll to position [240, 0]
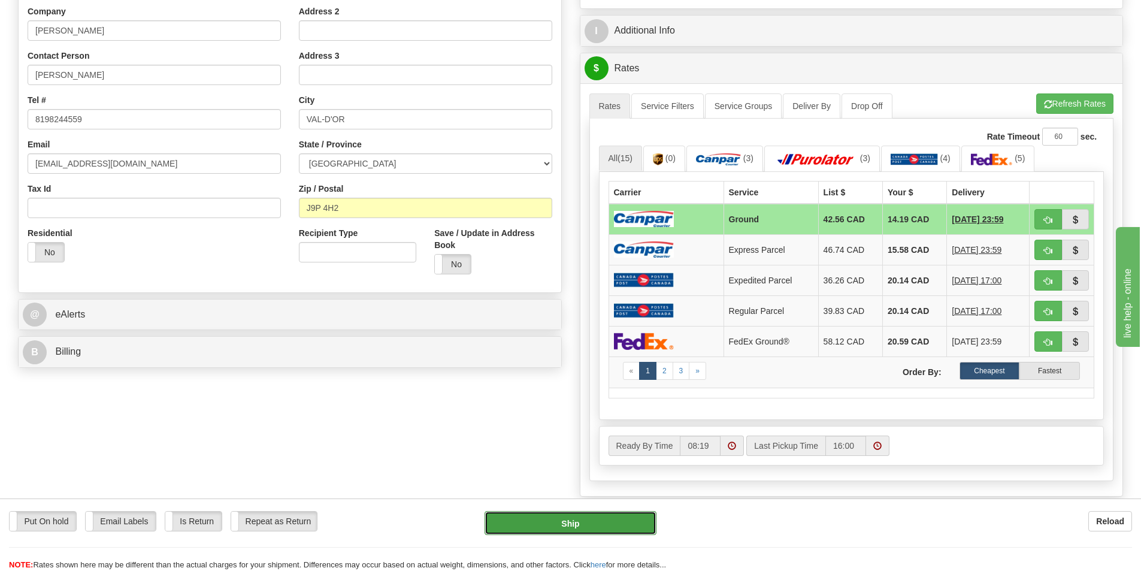
click at [608, 515] on button "Ship" at bounding box center [571, 523] width 172 height 24
type input "1"
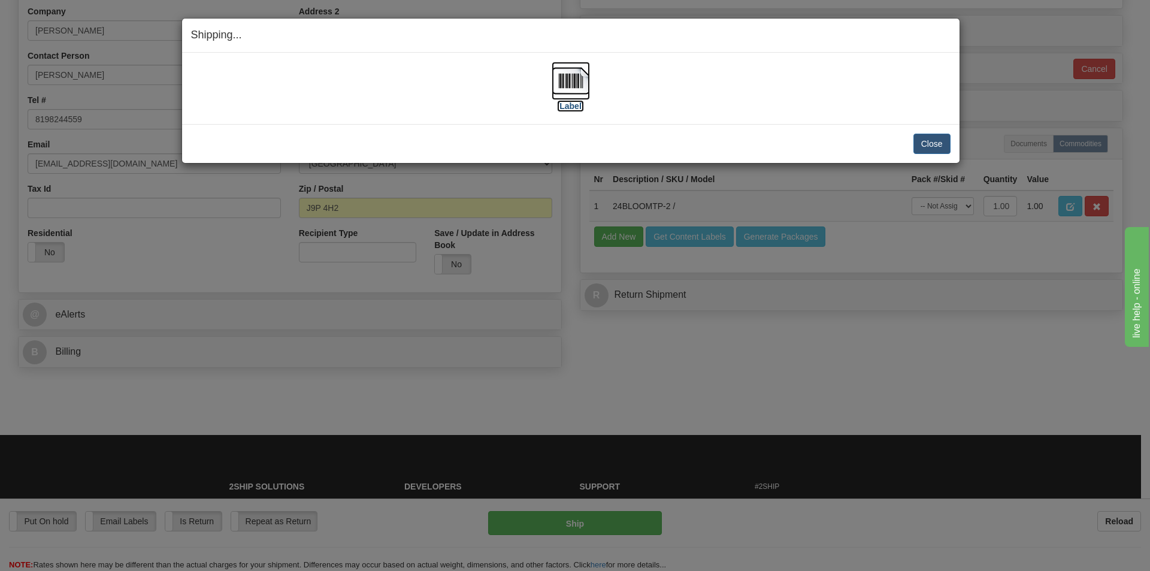
click at [578, 104] on label "[Label]" at bounding box center [571, 106] width 28 height 12
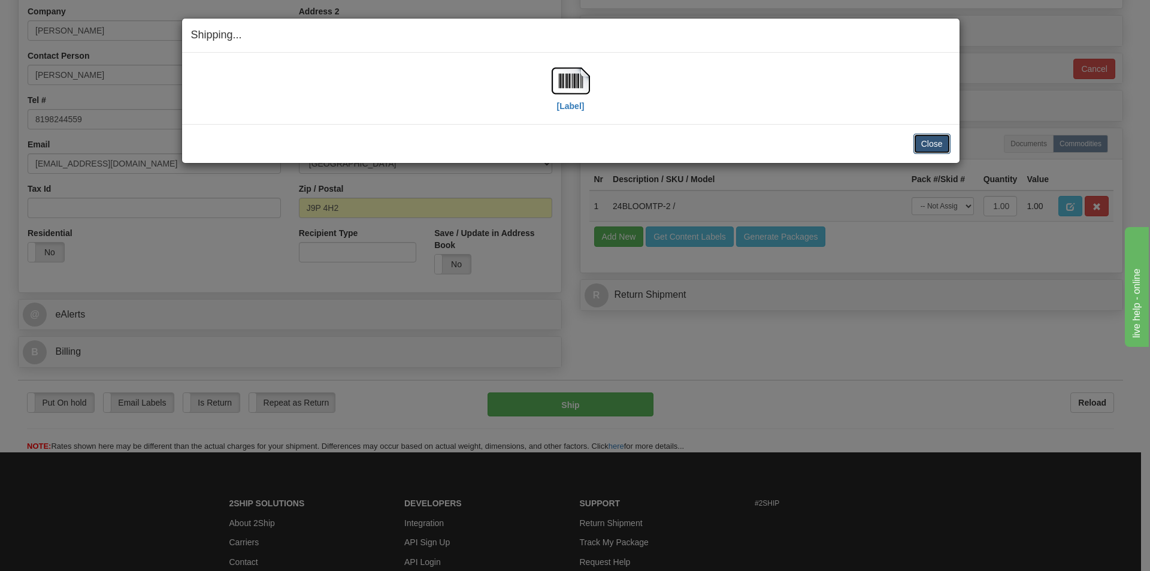
click at [934, 143] on button "Close" at bounding box center [932, 144] width 37 height 20
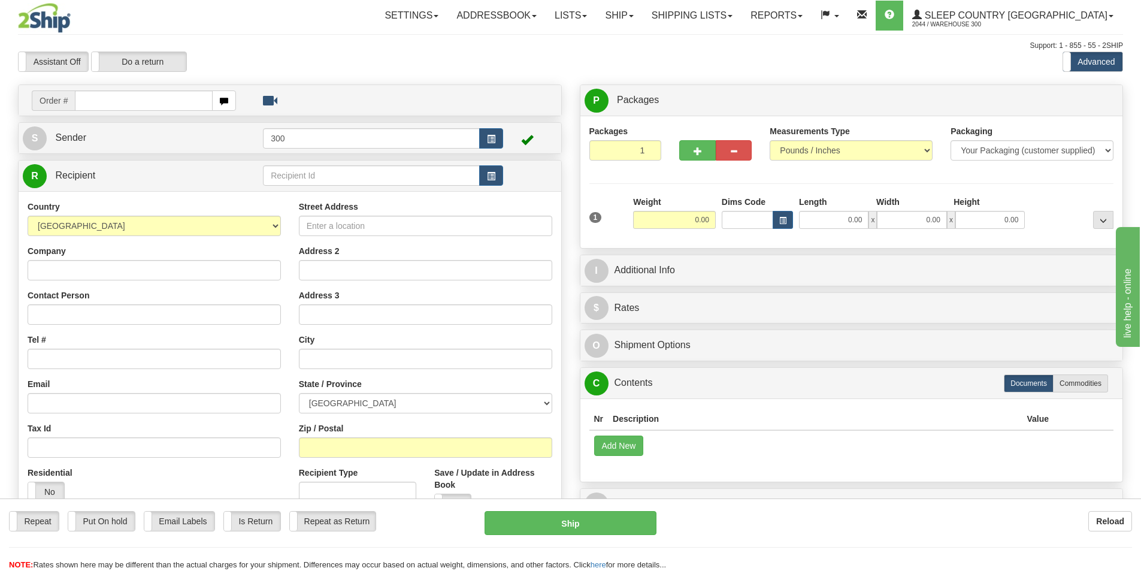
click at [155, 101] on input "text" at bounding box center [144, 100] width 138 height 20
type input "9002i061039"
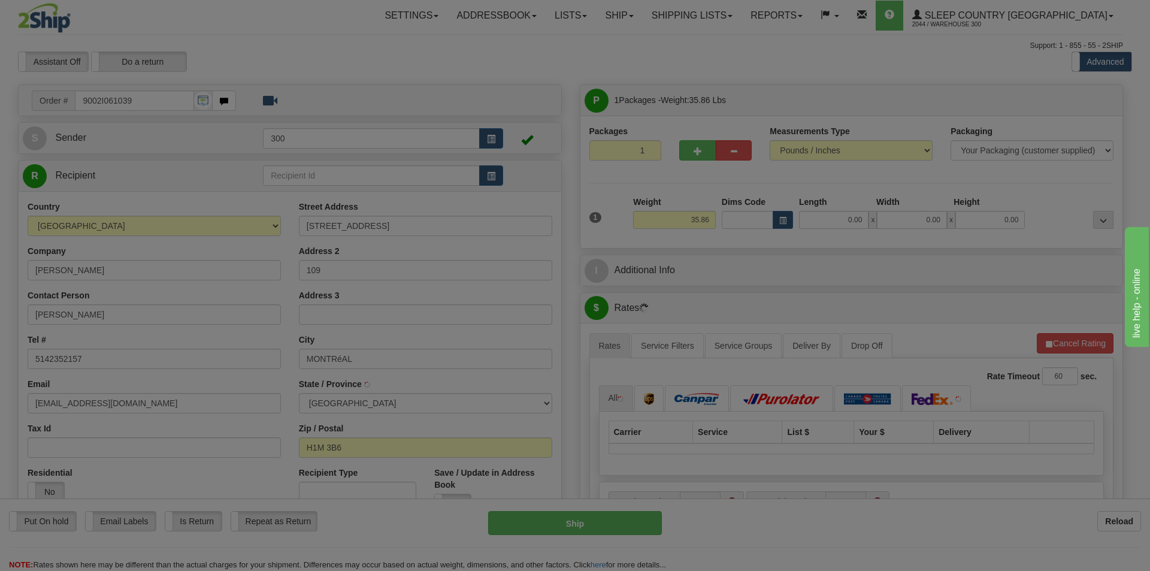
type input "ANJOU"
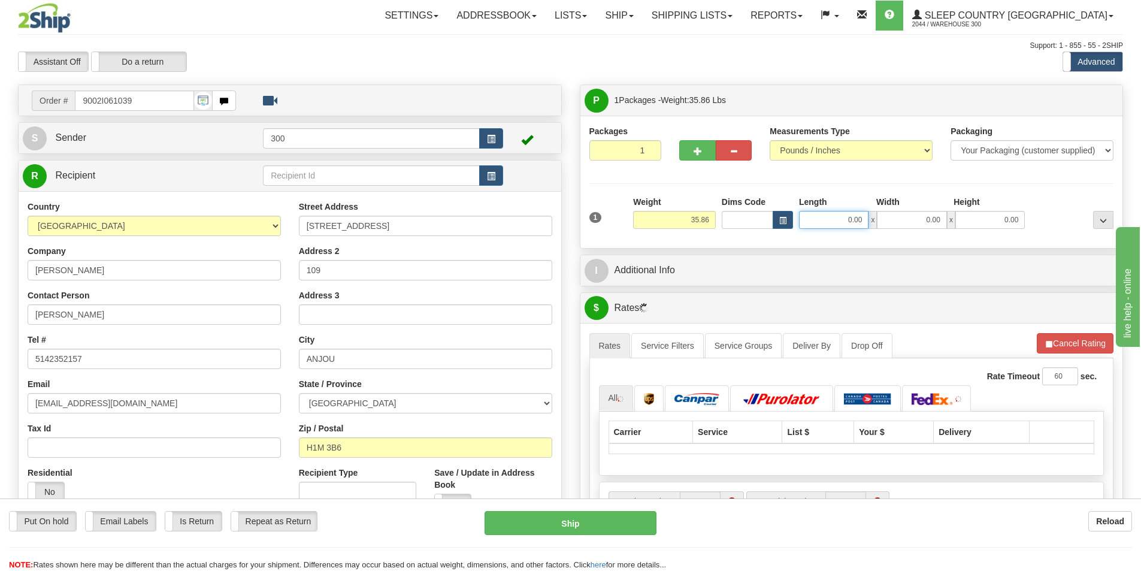
drag, startPoint x: 841, startPoint y: 222, endPoint x: 990, endPoint y: 226, distance: 149.8
click at [990, 226] on div "0.00 x 0.00 x 0.00" at bounding box center [912, 220] width 226 height 18
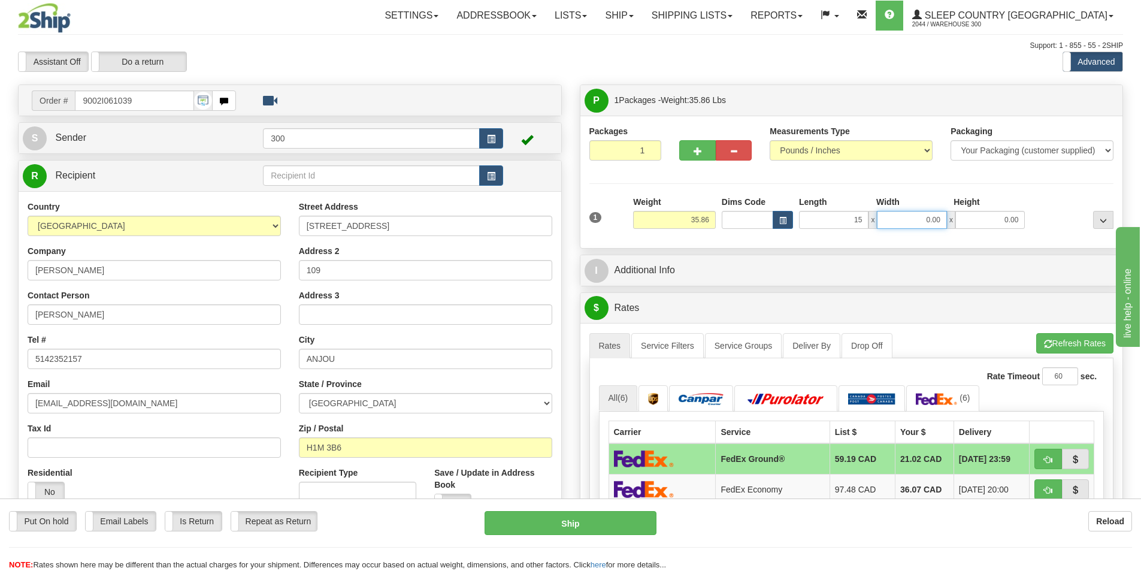
type input "15.00"
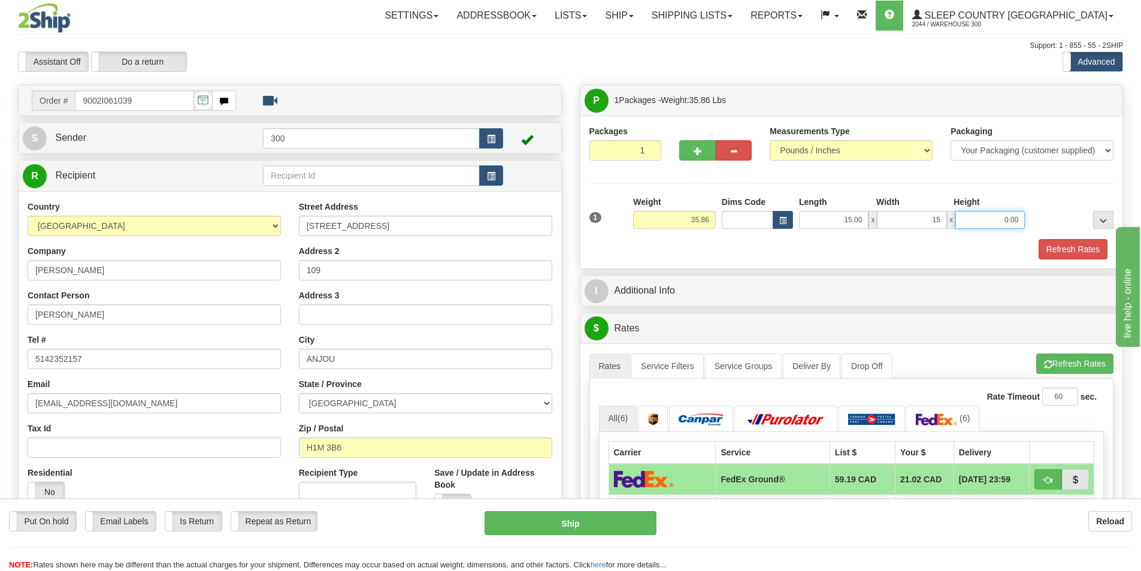
type input "15.00"
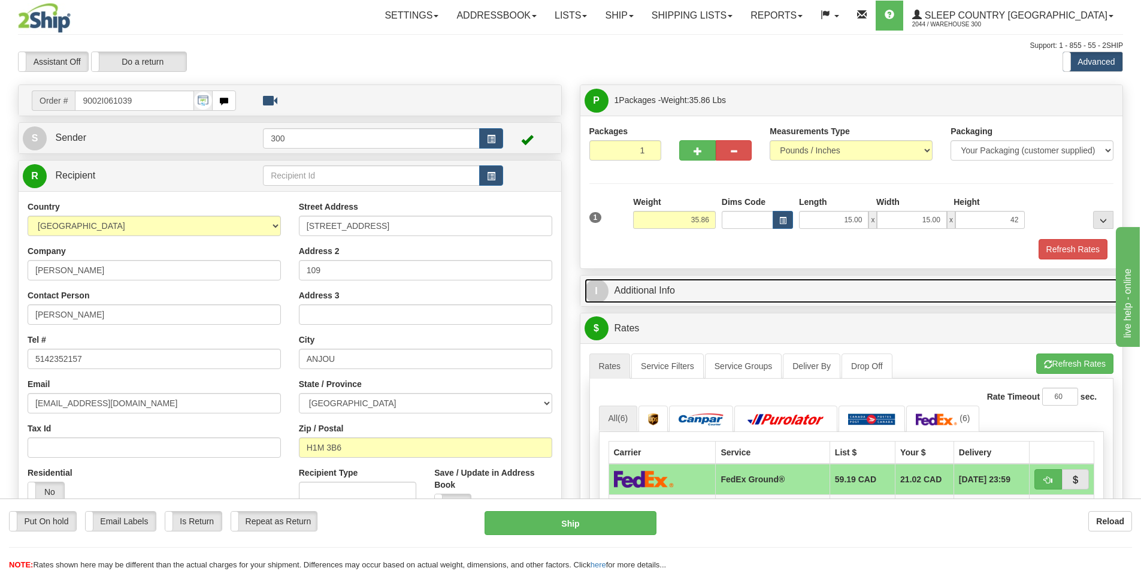
type input "42.00"
click at [916, 279] on link "I Additional Info" at bounding box center [852, 291] width 534 height 25
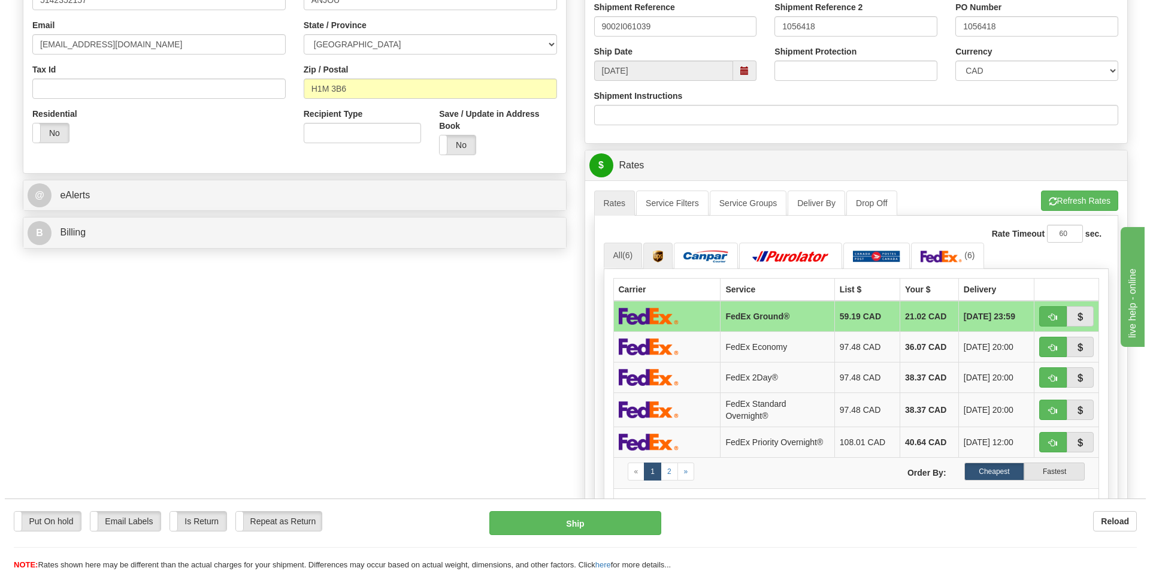
scroll to position [360, 0]
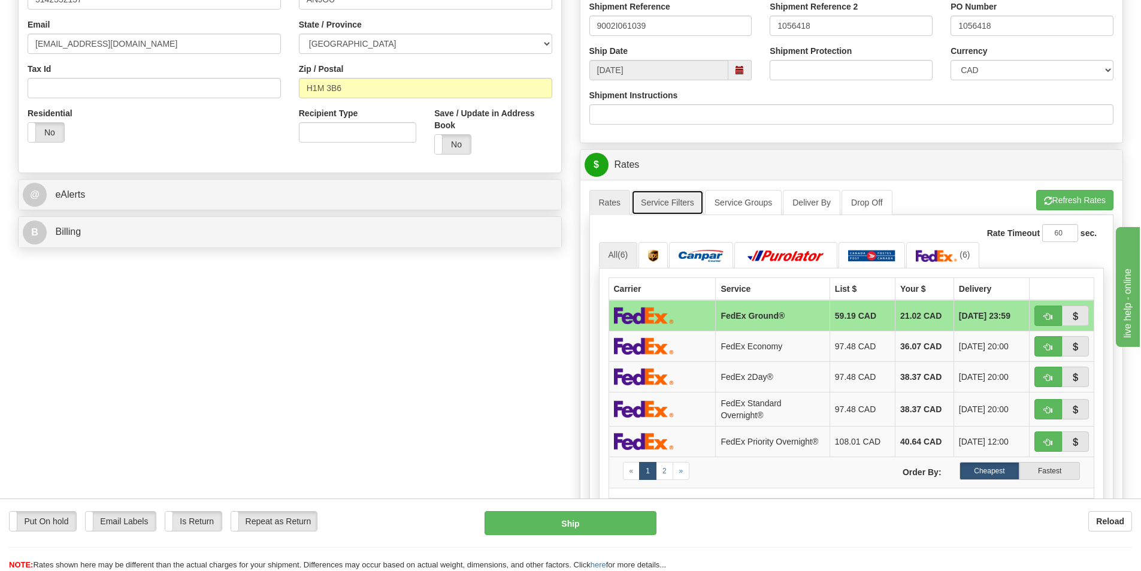
click at [666, 204] on link "Service Filters" at bounding box center [668, 202] width 73 height 25
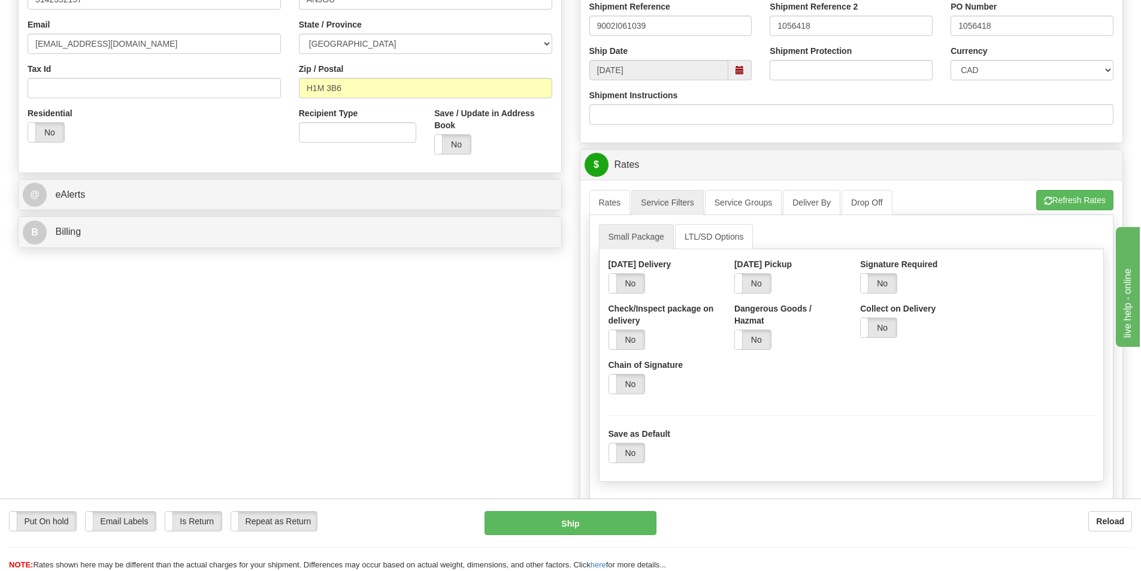
click at [899, 284] on div "Yes No" at bounding box center [914, 283] width 108 height 20
click at [882, 284] on label "No" at bounding box center [879, 283] width 36 height 19
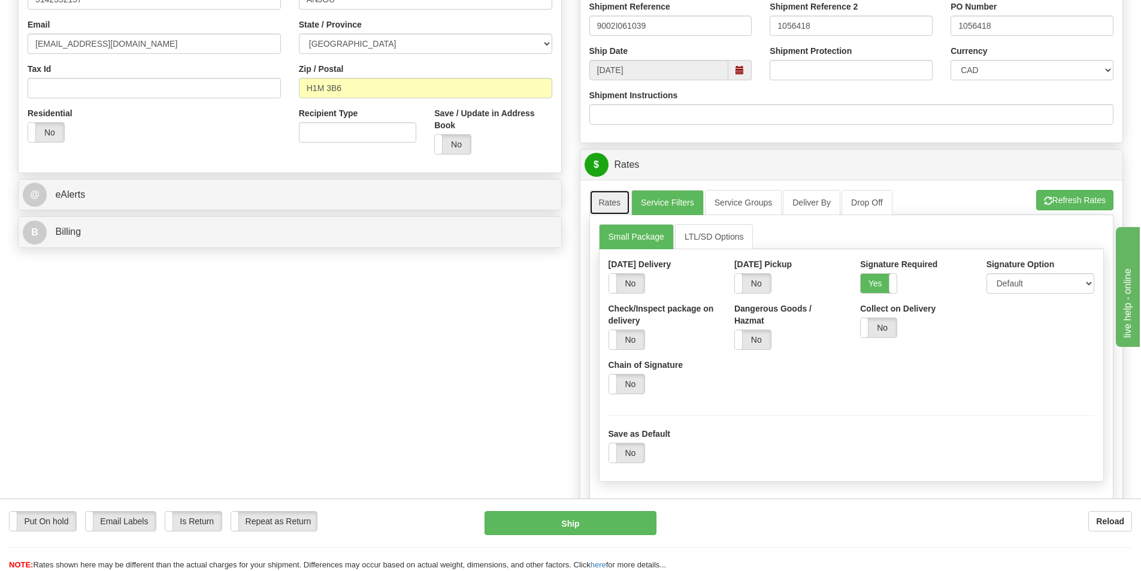
click at [622, 199] on link "Rates" at bounding box center [610, 202] width 41 height 25
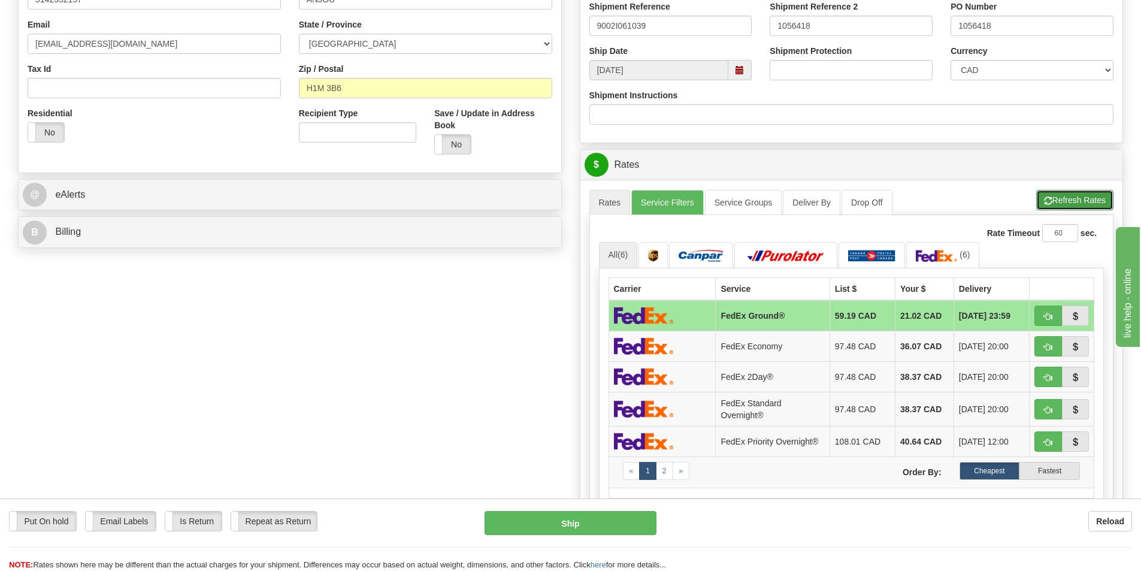
click at [1105, 197] on button "Refresh Rates" at bounding box center [1075, 200] width 77 height 20
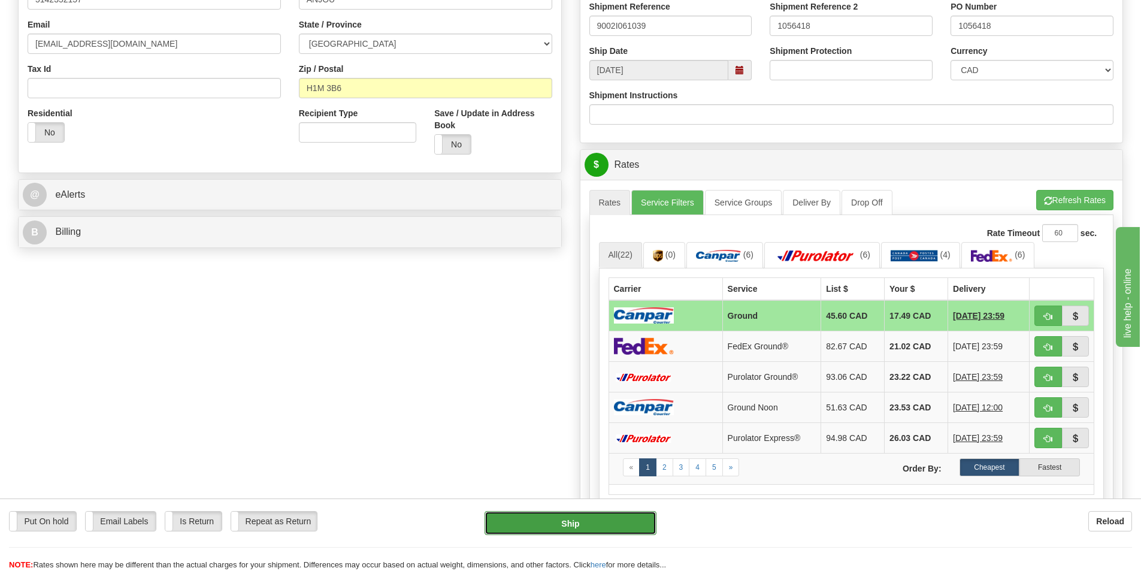
click at [588, 516] on button "Ship" at bounding box center [571, 523] width 172 height 24
type input "1"
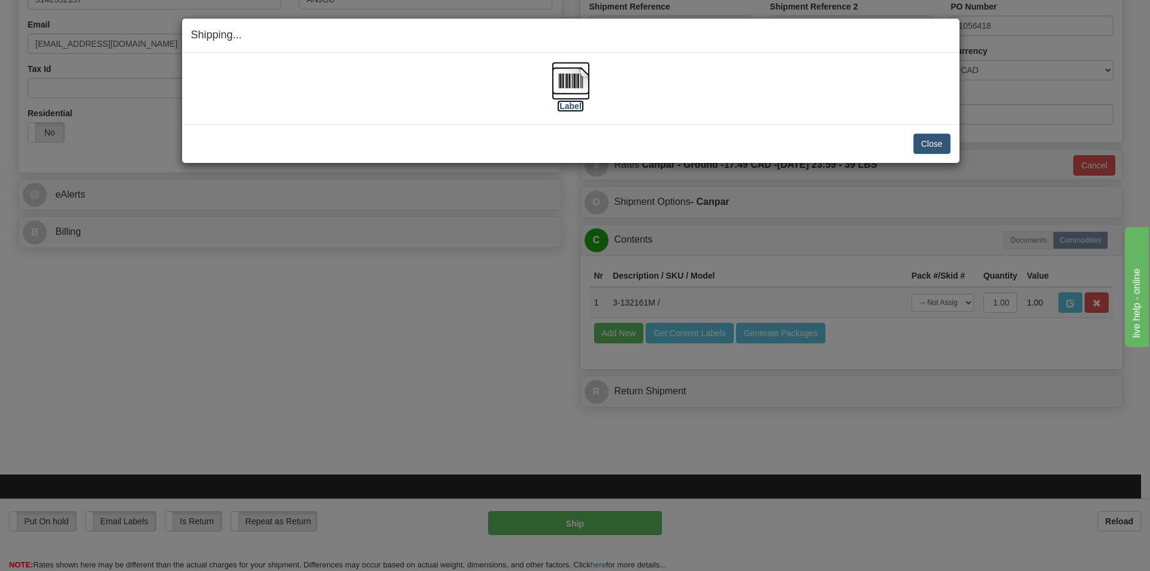
click at [568, 104] on label "[Label]" at bounding box center [571, 106] width 28 height 12
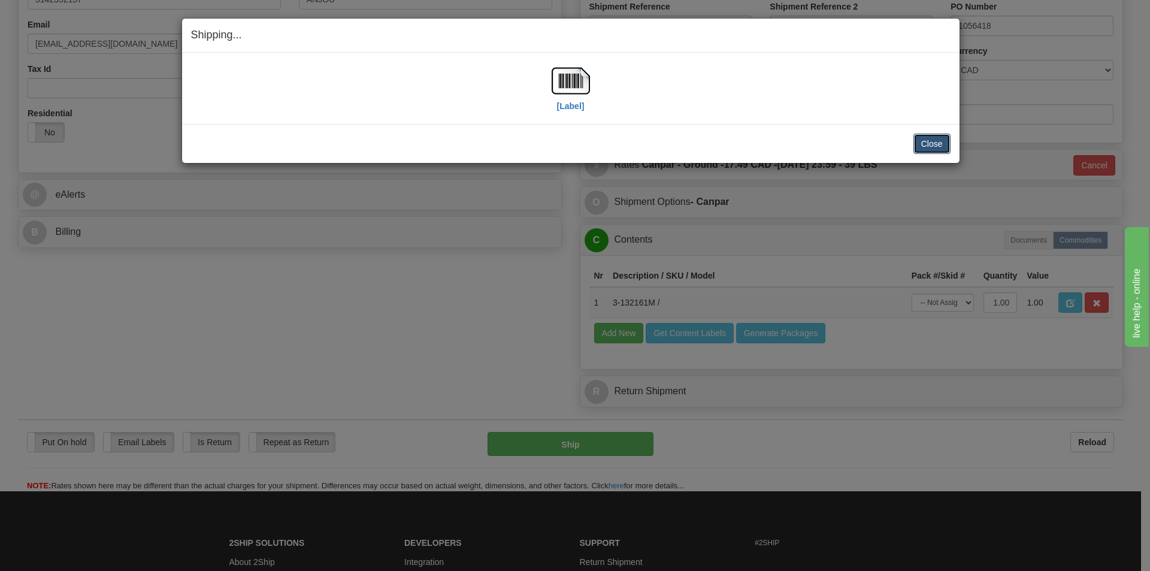
click at [928, 139] on button "Close" at bounding box center [932, 144] width 37 height 20
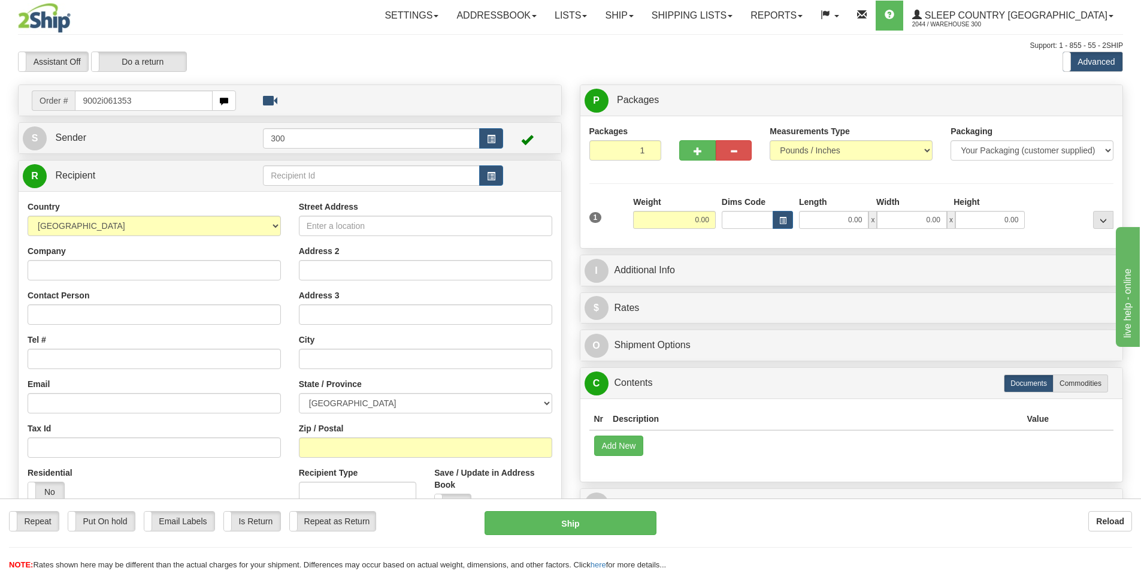
type input "9002i061353"
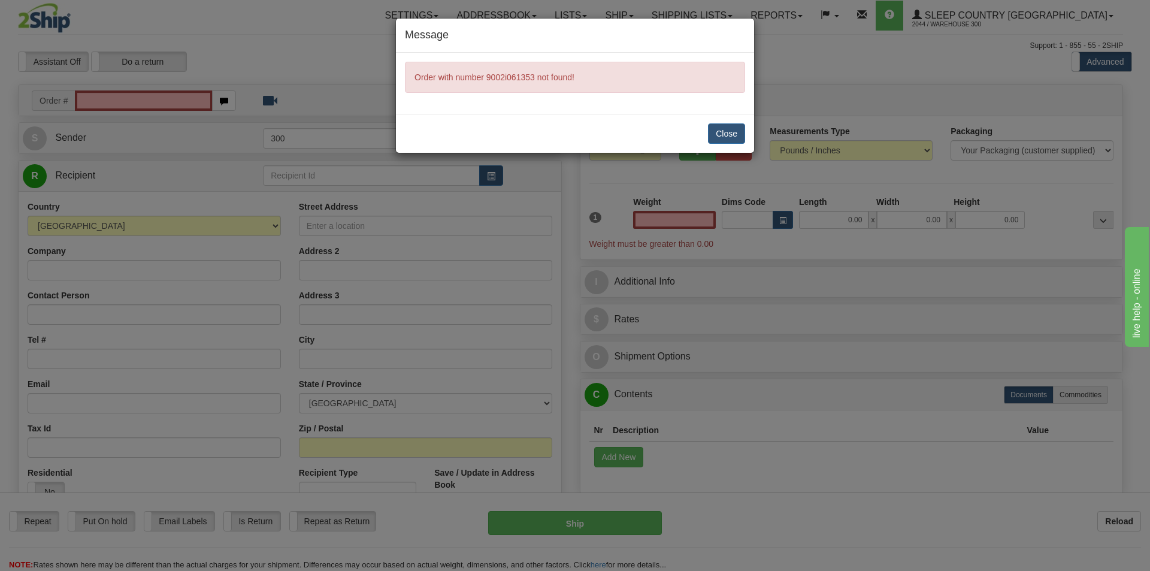
type input "0.00"
click at [729, 126] on button "Close" at bounding box center [726, 133] width 37 height 20
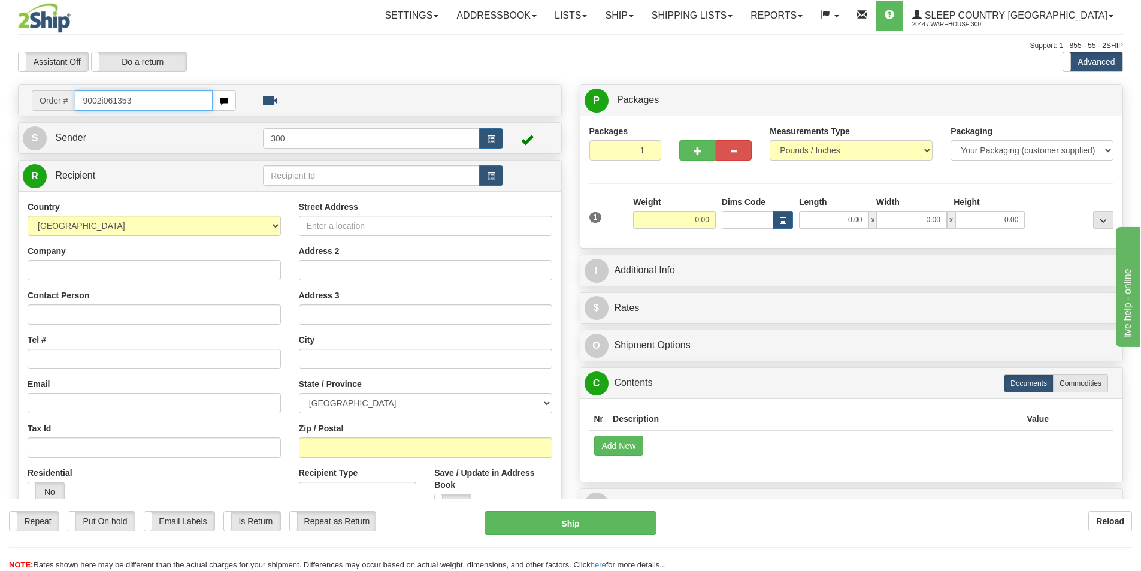
type input "9002i061353"
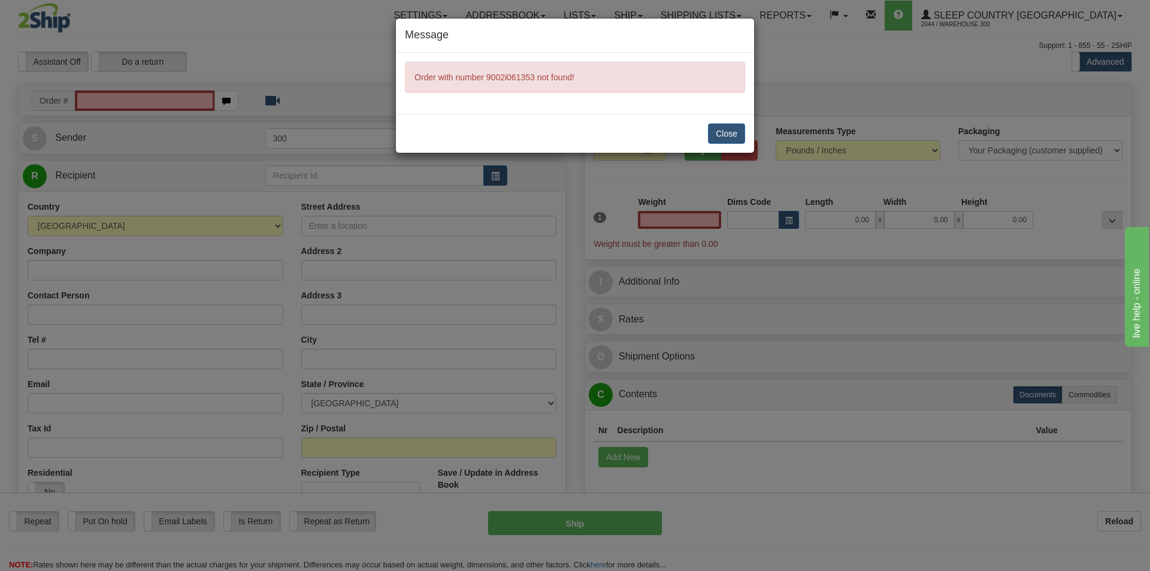
type input "0.00"
click at [726, 144] on div "Close" at bounding box center [575, 133] width 358 height 39
click at [727, 138] on button "Close" at bounding box center [726, 133] width 37 height 20
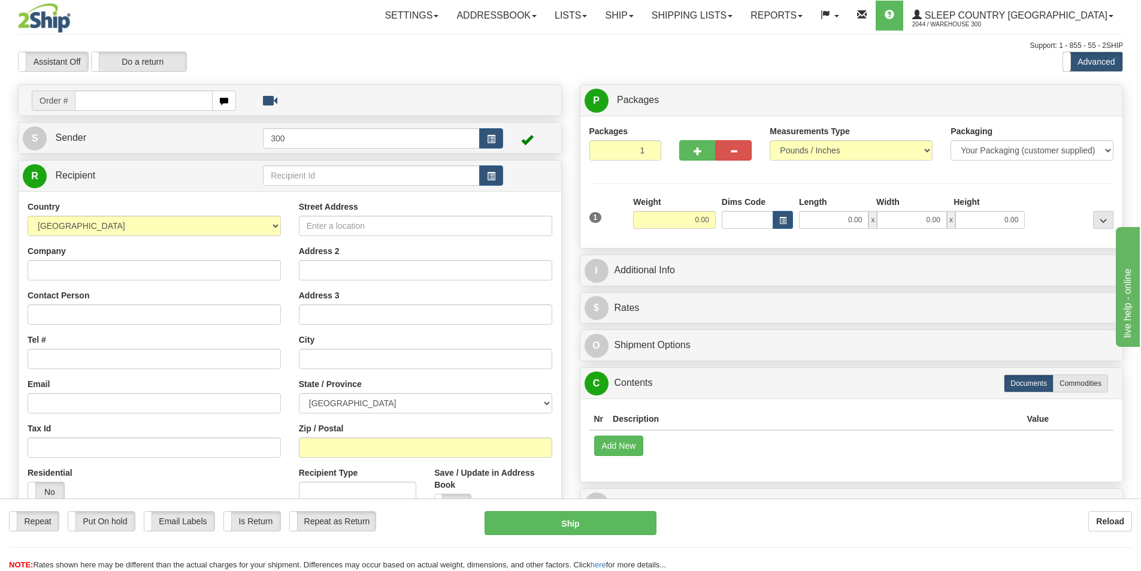
click at [180, 97] on input "text" at bounding box center [144, 100] width 138 height 20
type input "9002i061353"
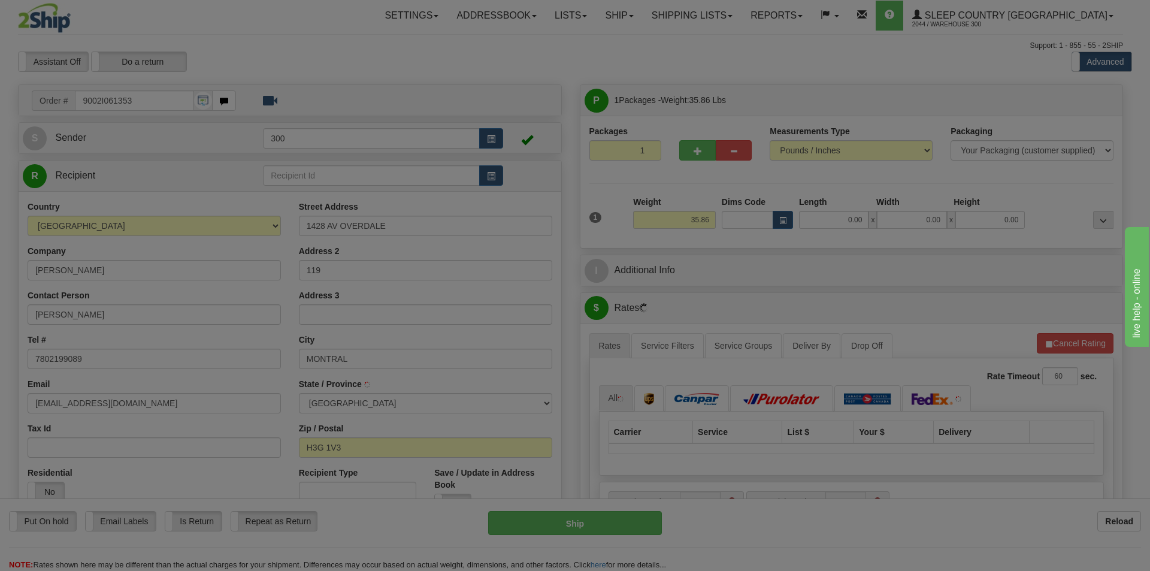
type input "MONTREAL"
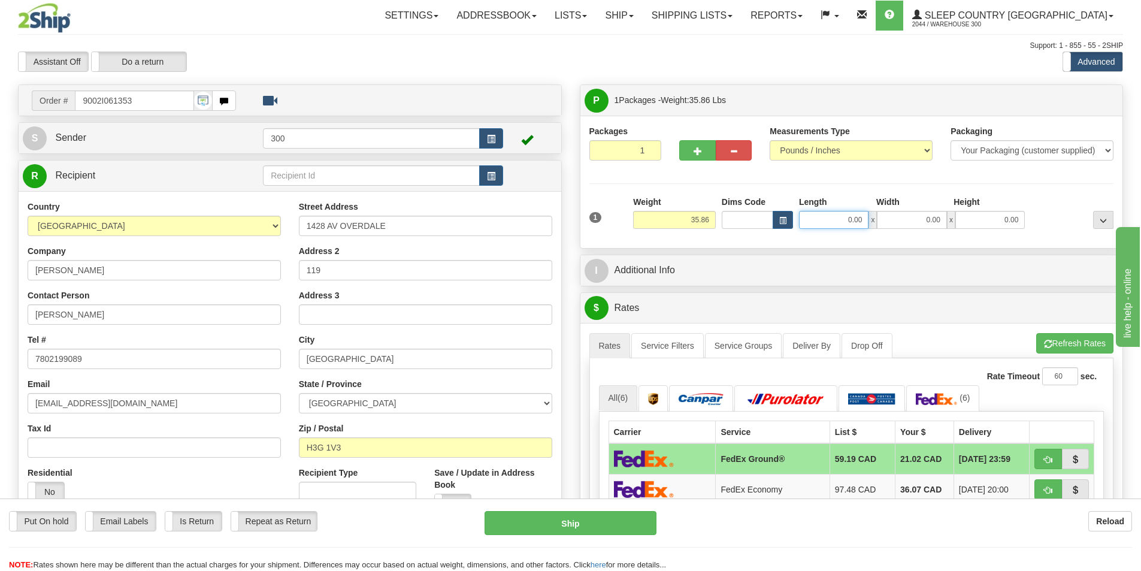
drag, startPoint x: 844, startPoint y: 224, endPoint x: 1002, endPoint y: 220, distance: 158.8
click at [988, 221] on div "0.00 x 0.00 x 0.00" at bounding box center [912, 220] width 226 height 18
type input "15.00"
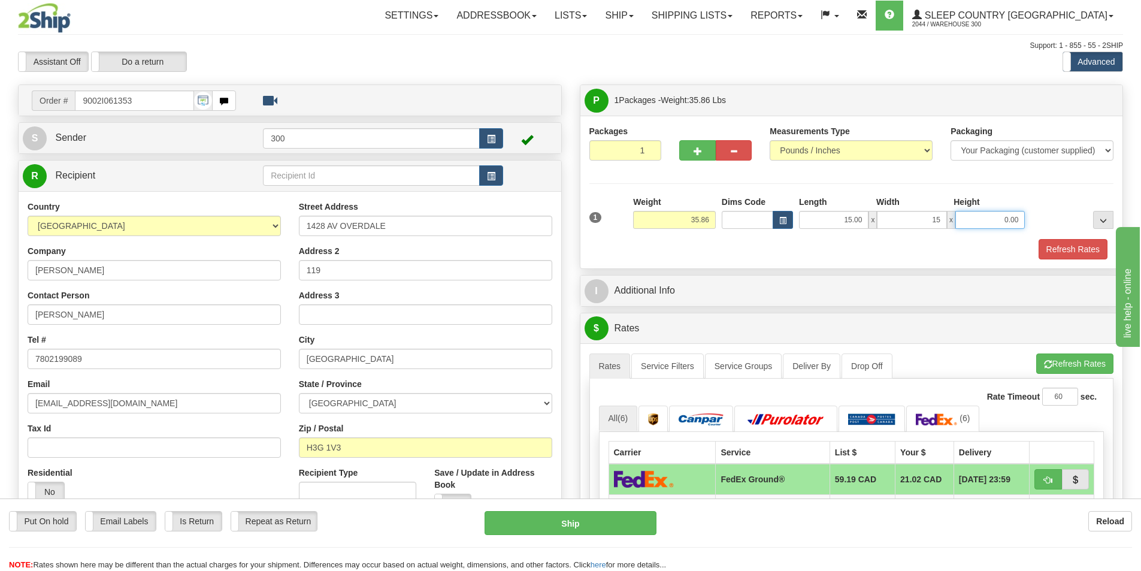
type input "15.00"
type input "42.00"
click at [1074, 250] on button "Refresh Rates" at bounding box center [1073, 249] width 69 height 20
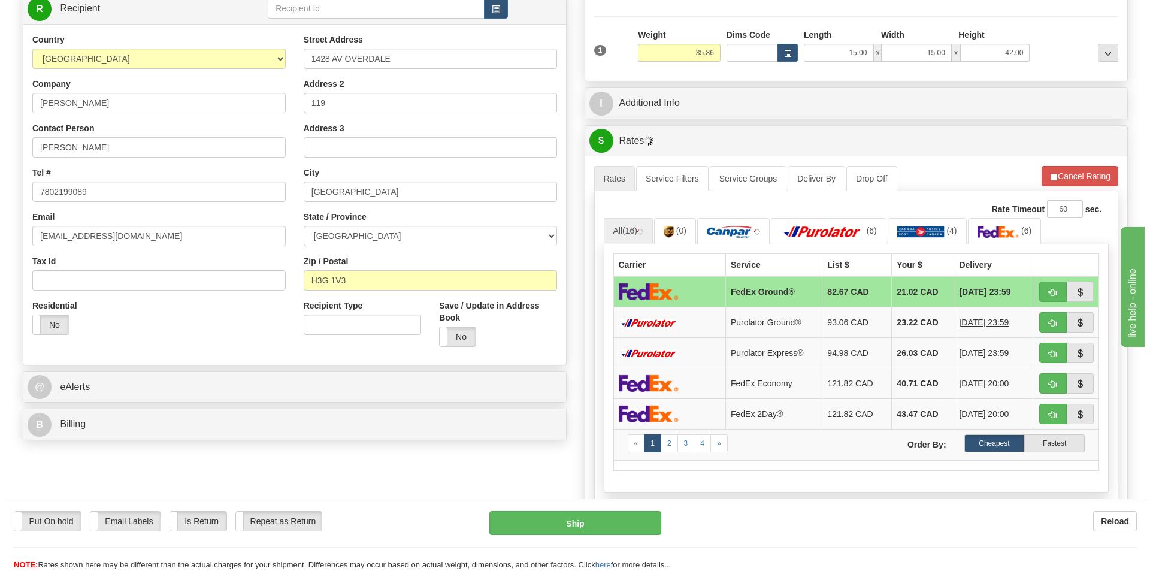
scroll to position [180, 0]
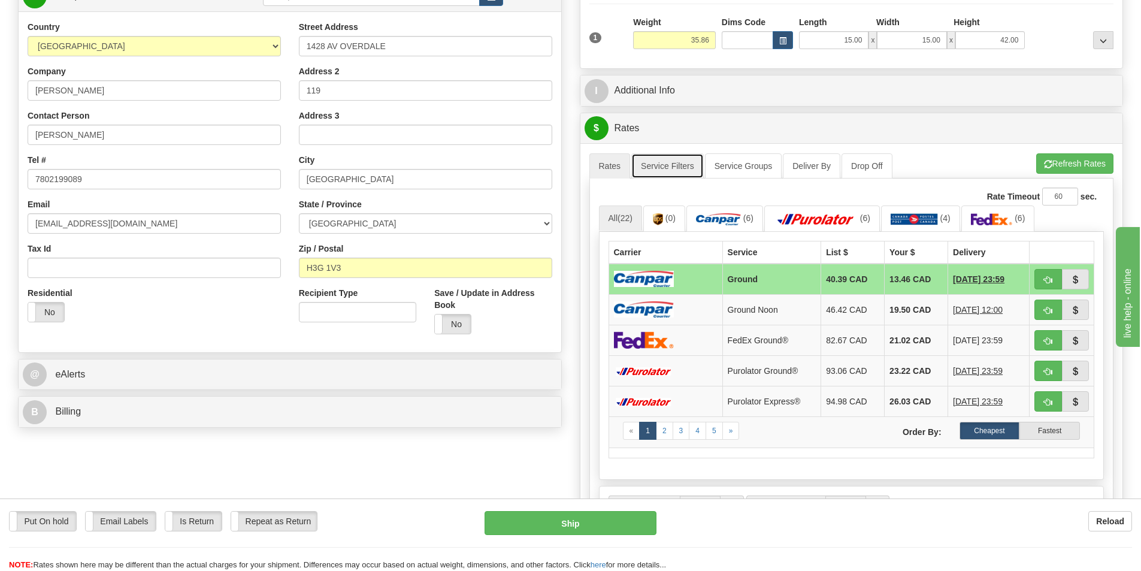
click at [682, 165] on link "Service Filters" at bounding box center [668, 165] width 73 height 25
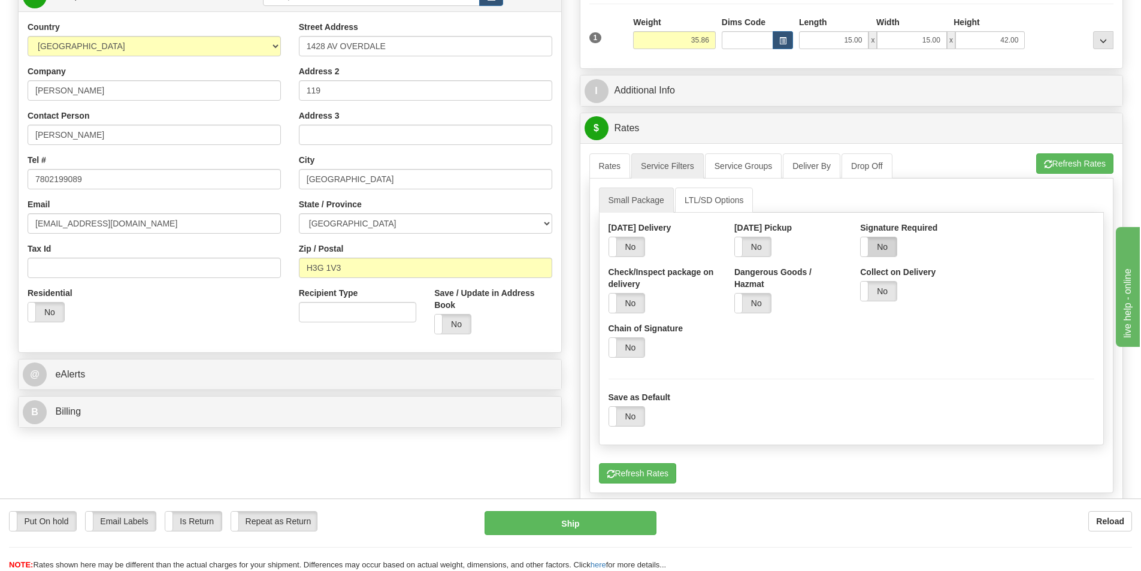
click at [881, 239] on label "No" at bounding box center [879, 246] width 36 height 19
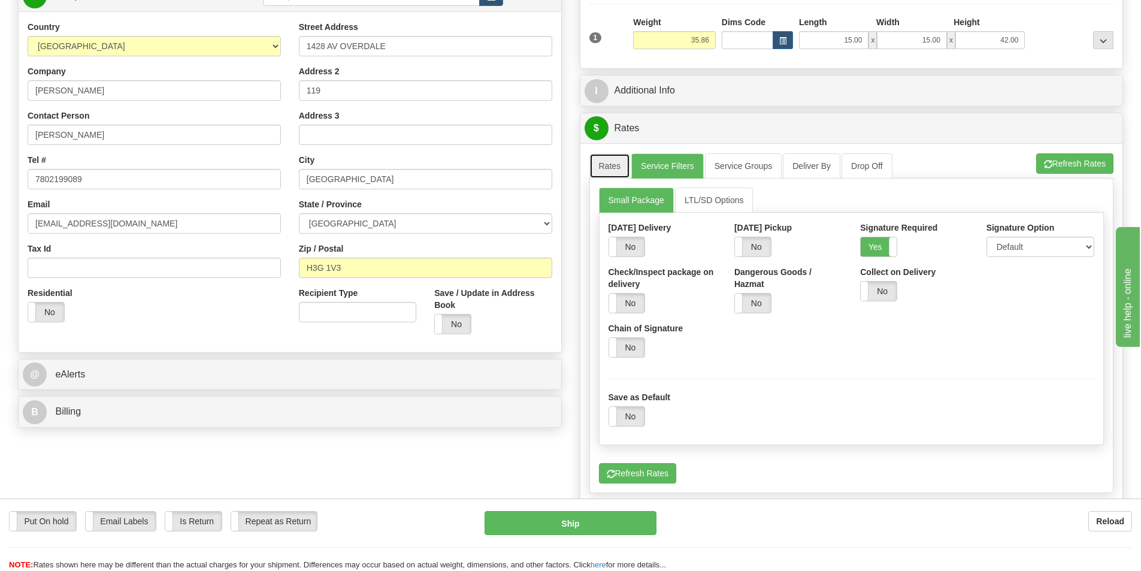
click at [605, 158] on link "Rates" at bounding box center [610, 165] width 41 height 25
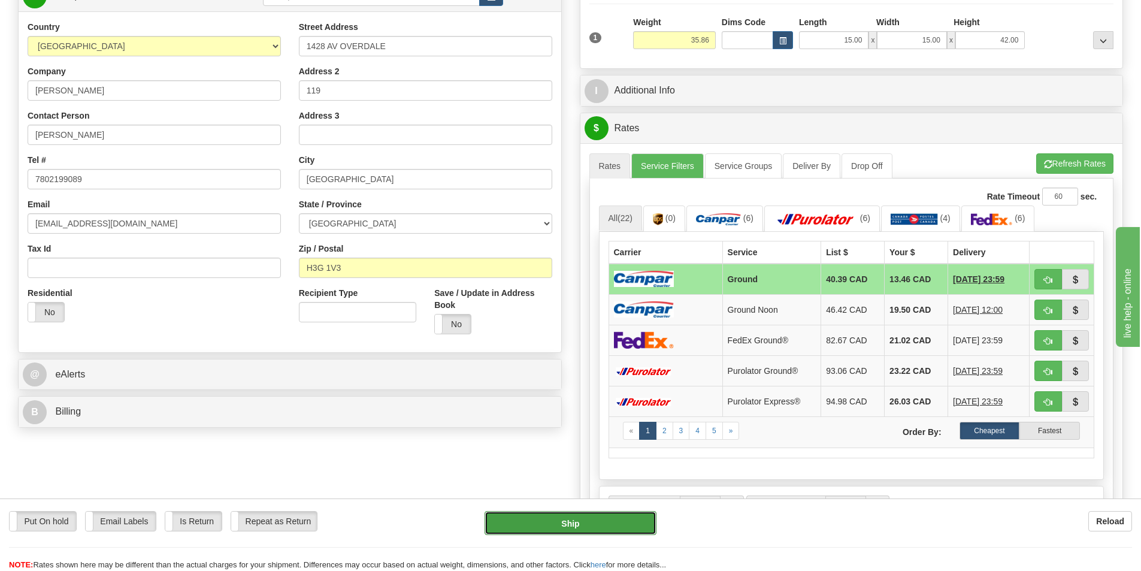
click at [617, 512] on button "Ship" at bounding box center [571, 523] width 172 height 24
type input "1"
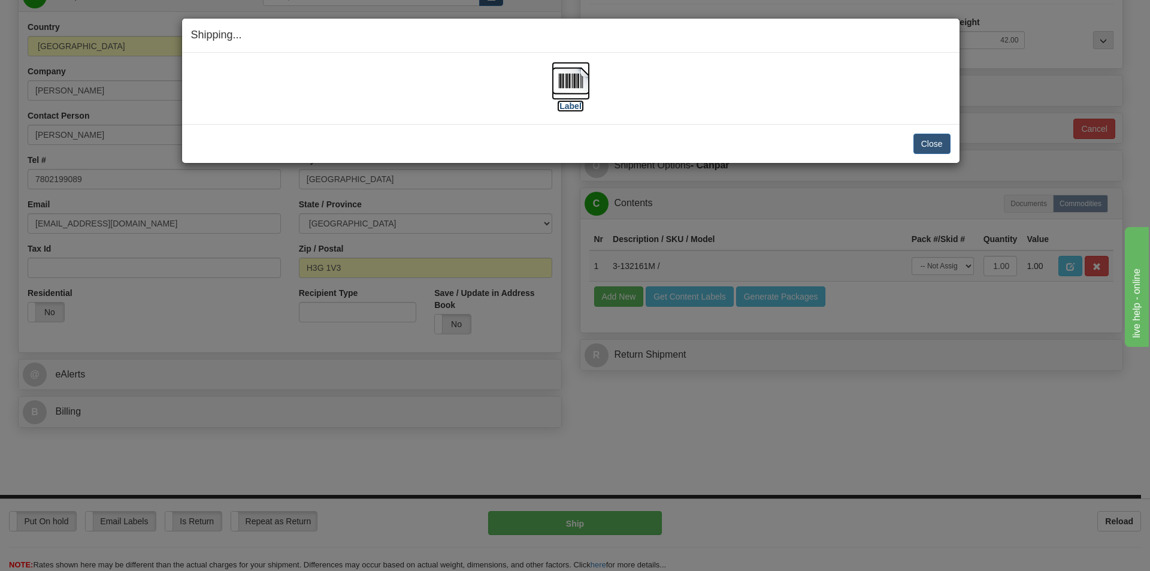
click at [573, 108] on label "[Label]" at bounding box center [571, 106] width 28 height 12
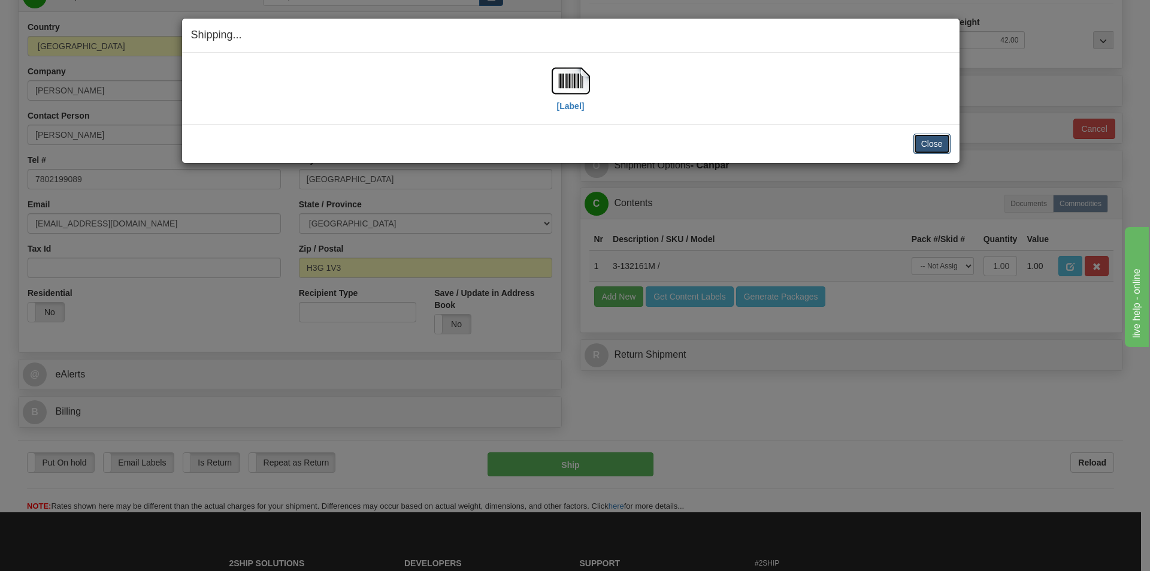
click at [944, 141] on button "Close" at bounding box center [932, 144] width 37 height 20
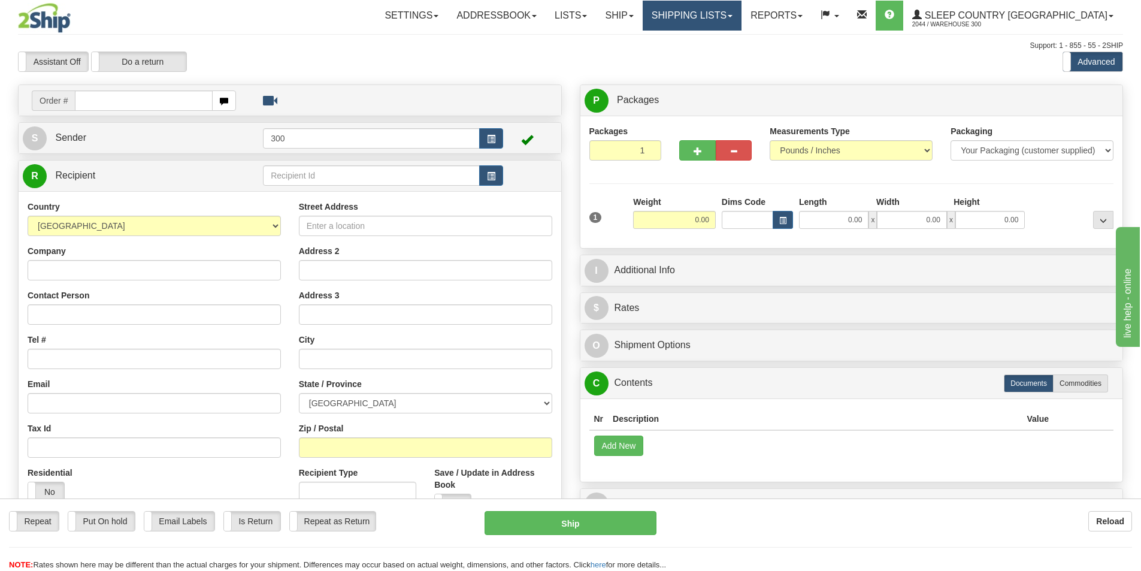
click at [742, 11] on link "Shipping lists" at bounding box center [692, 16] width 99 height 30
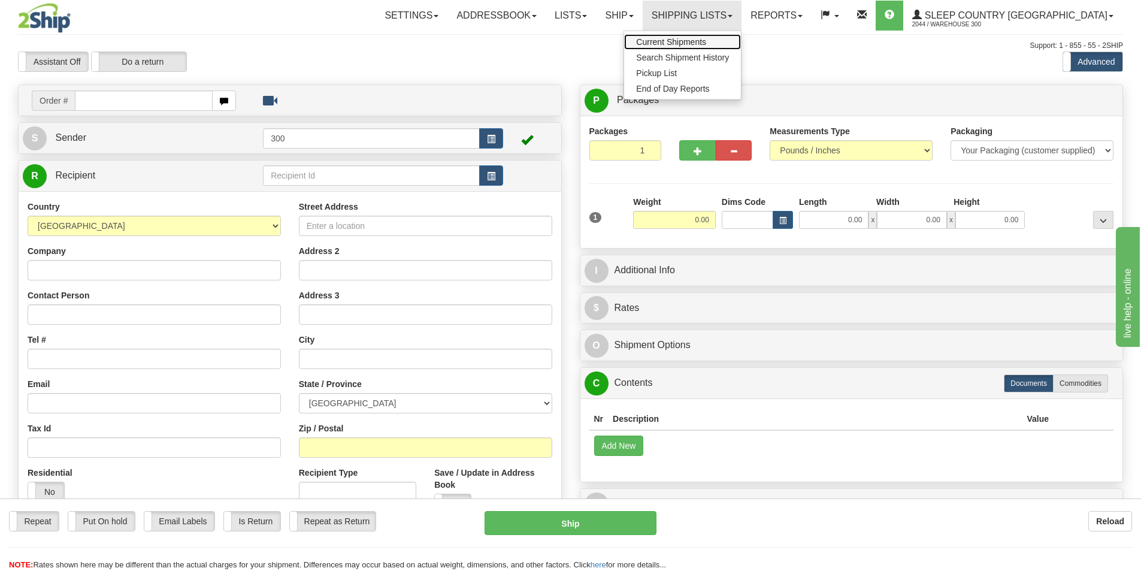
click at [741, 39] on link "Current Shipments" at bounding box center [682, 42] width 117 height 16
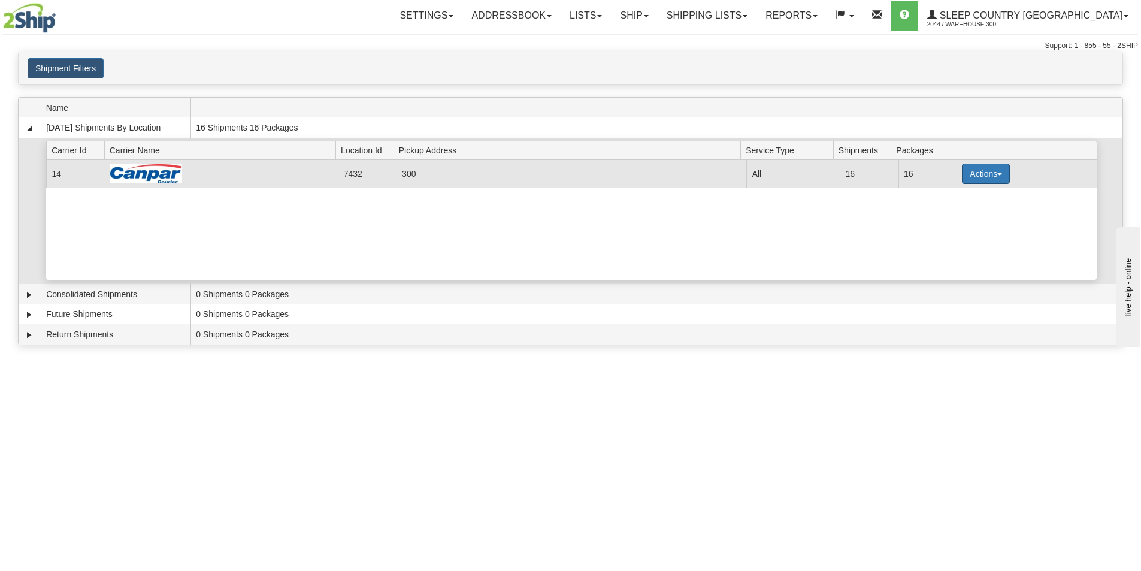
click at [978, 177] on button "Actions" at bounding box center [986, 174] width 48 height 20
click at [954, 200] on span "Details" at bounding box center [942, 196] width 32 height 8
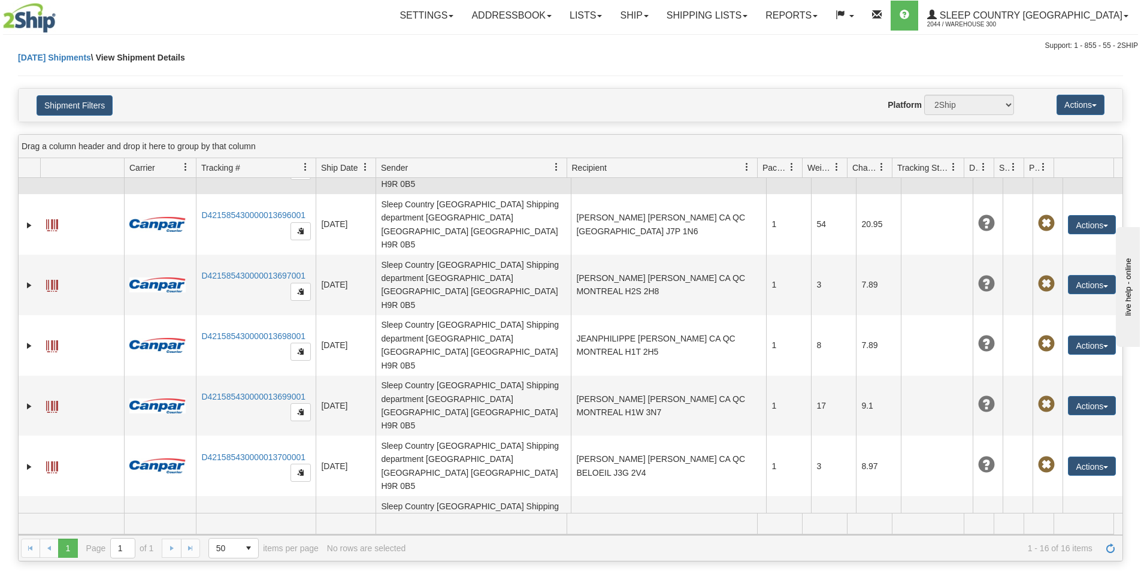
scroll to position [240, 0]
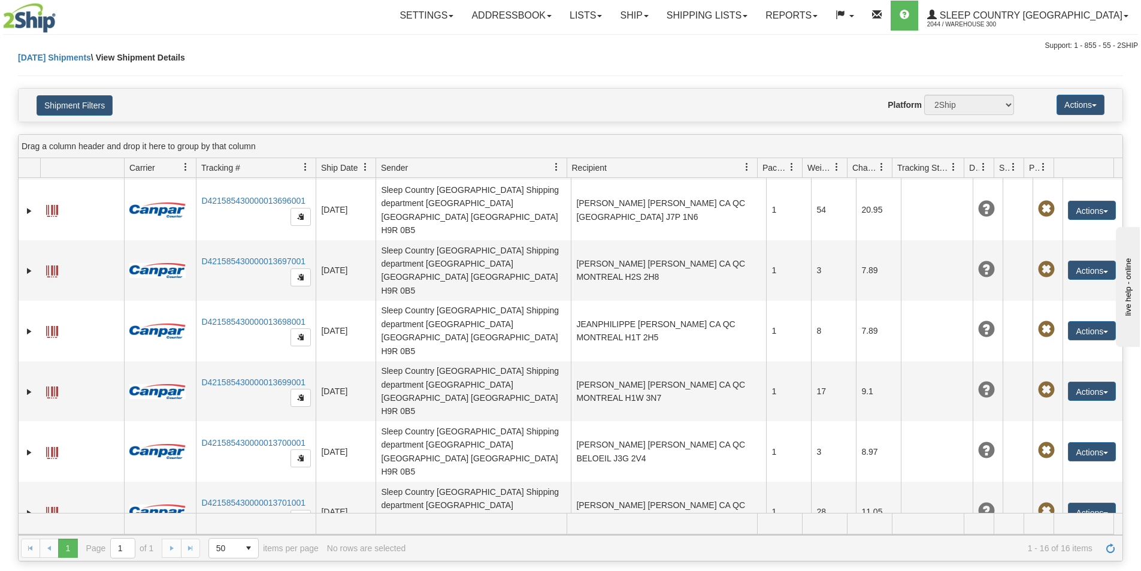
click at [1089, 563] on button "Actions" at bounding box center [1092, 572] width 48 height 19
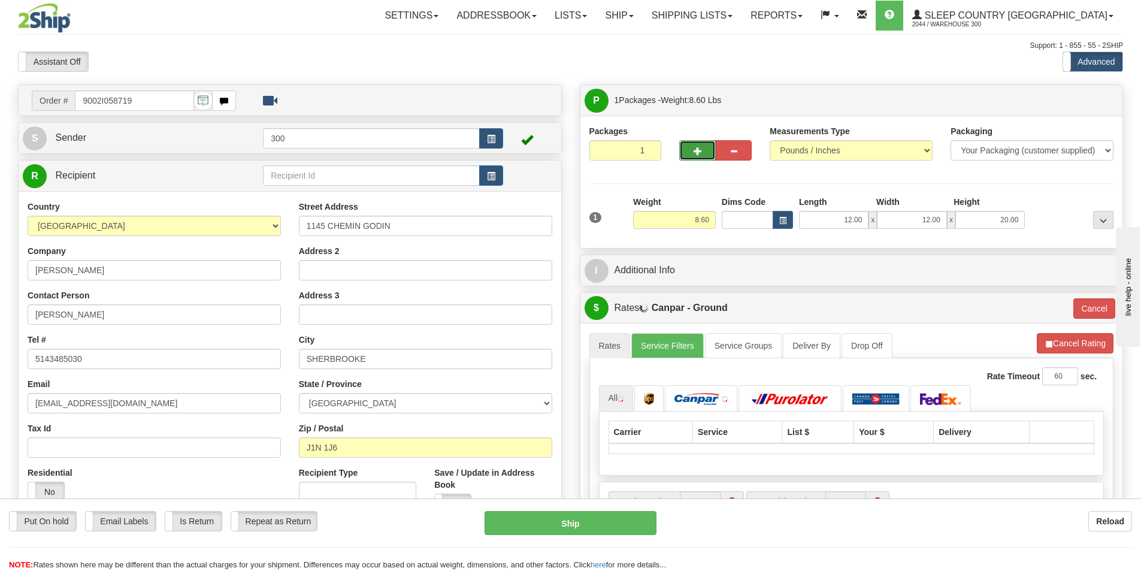
click at [696, 150] on span "button" at bounding box center [698, 151] width 8 height 8
type input "2"
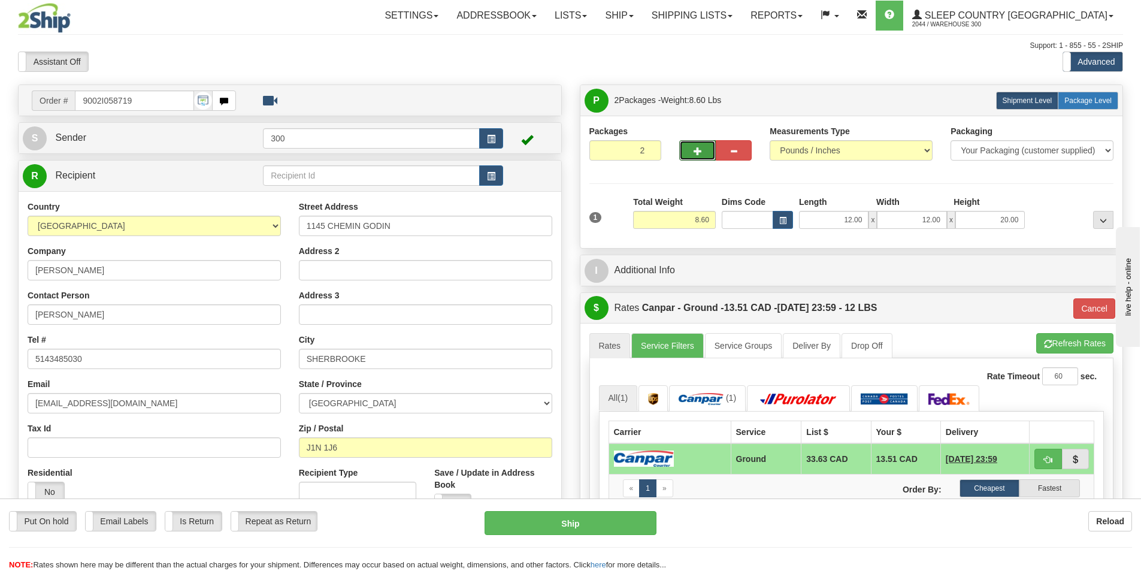
click at [1074, 103] on span "Package Level" at bounding box center [1088, 100] width 47 height 8
radio input "true"
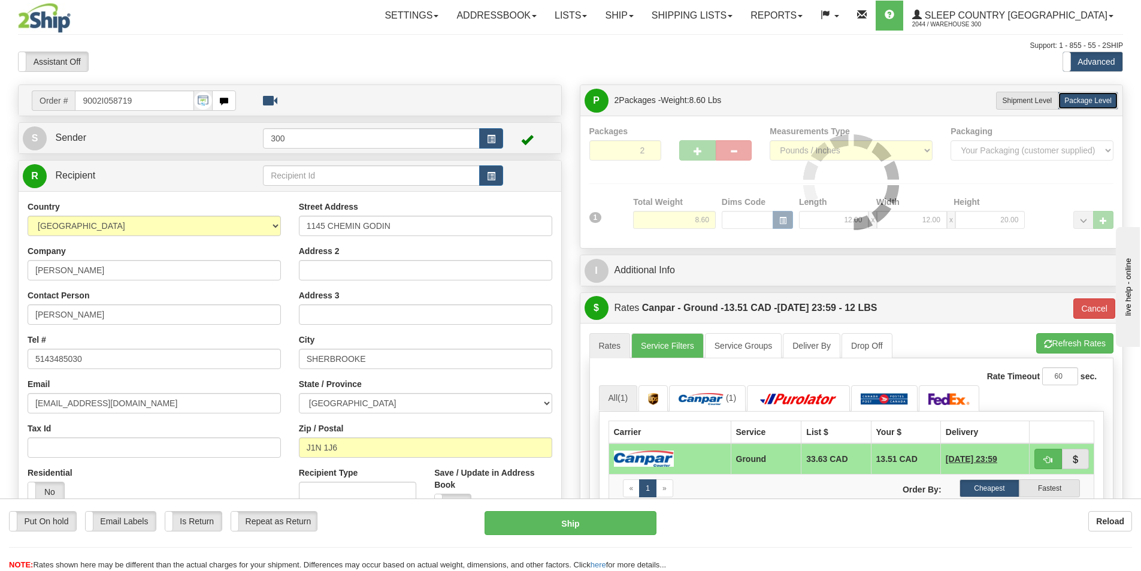
type input "1"
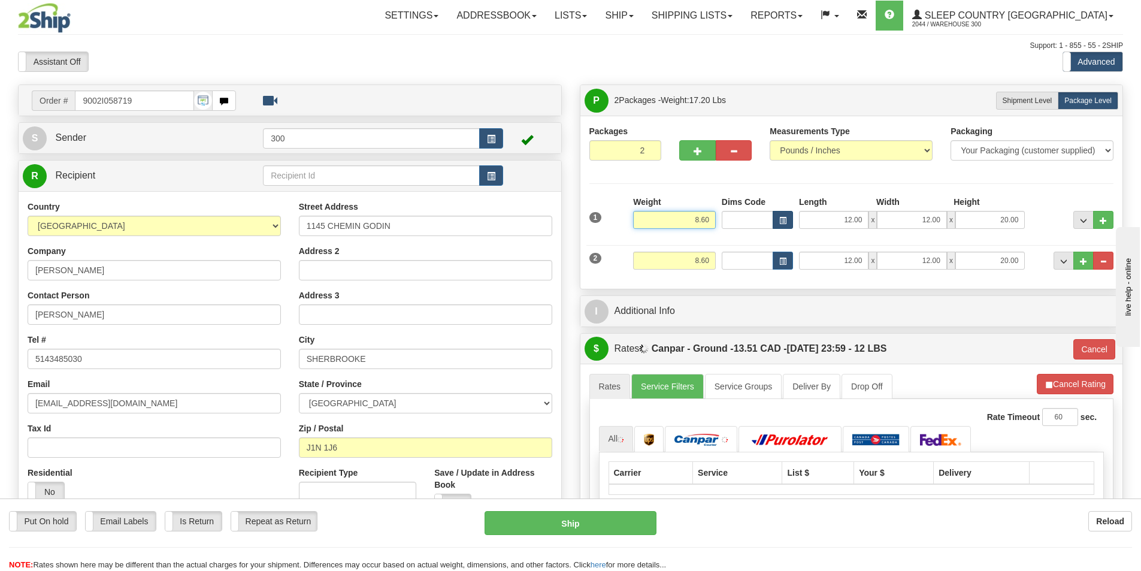
drag, startPoint x: 682, startPoint y: 222, endPoint x: 787, endPoint y: 221, distance: 105.5
click at [783, 222] on div "1 Weight 8.60 Dims Code x x" at bounding box center [852, 217] width 531 height 43
type input "5.00"
drag, startPoint x: 690, startPoint y: 258, endPoint x: 751, endPoint y: 266, distance: 62.3
click at [751, 266] on div "2 Weight 8.60 Dims Code Length Width Height" at bounding box center [852, 259] width 531 height 40
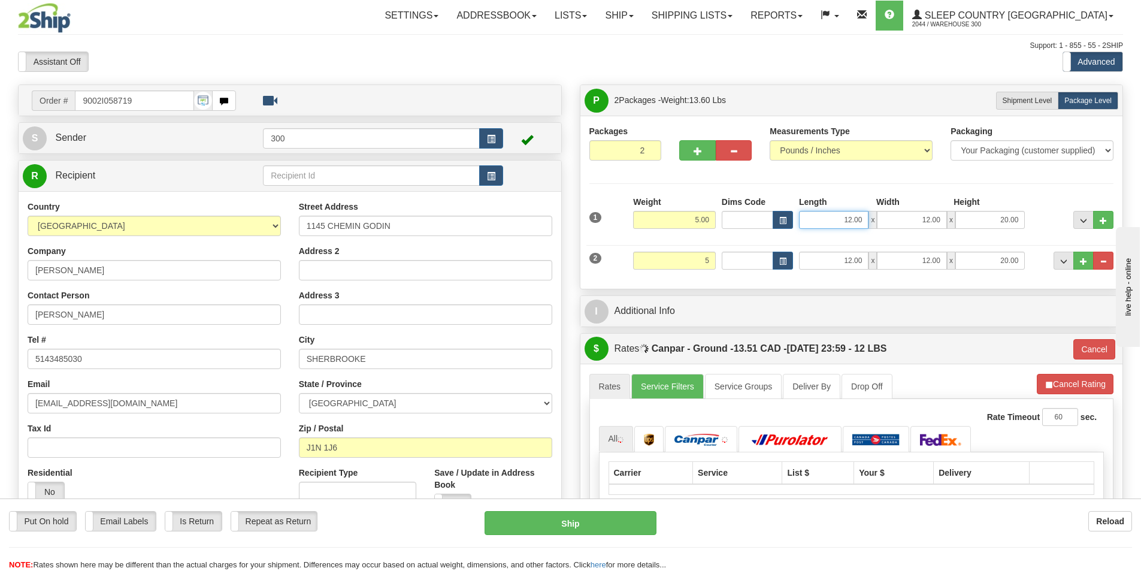
type input "5.00"
click at [836, 226] on input "12.00" at bounding box center [834, 220] width 70 height 18
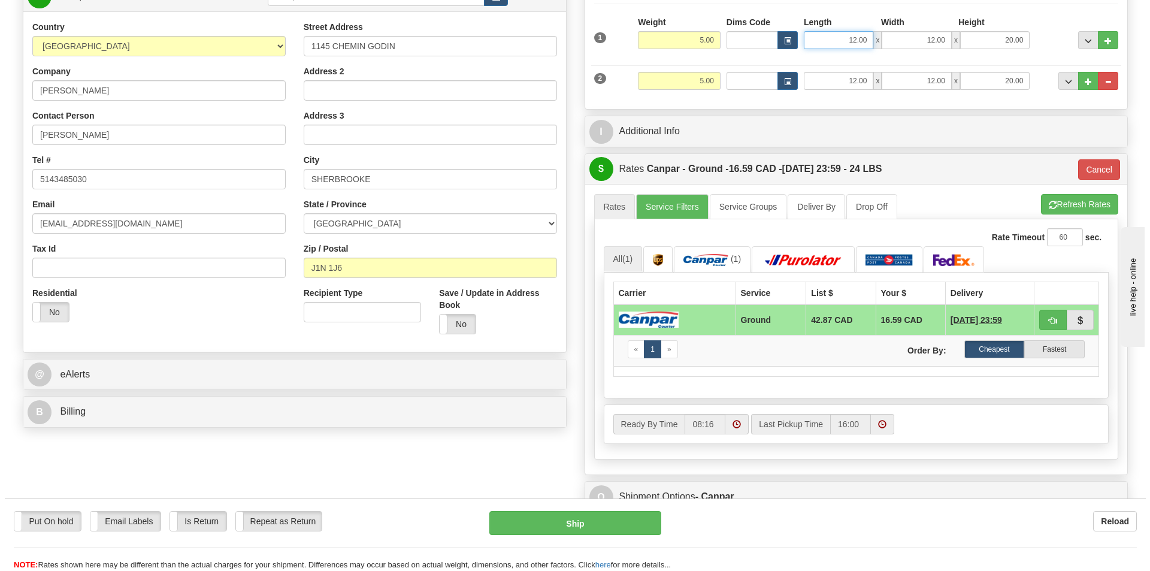
scroll to position [360, 0]
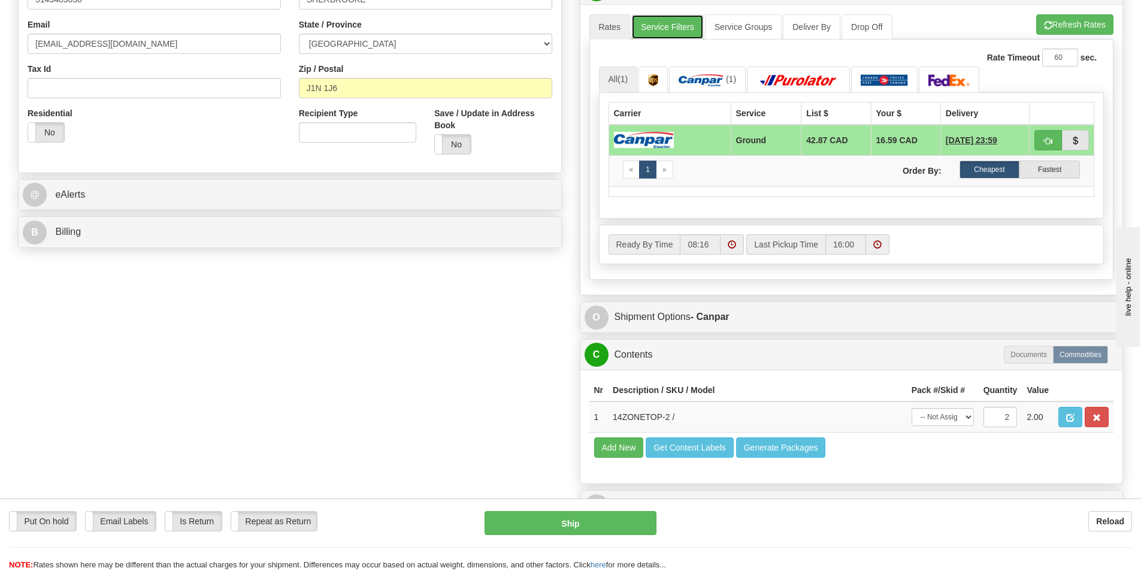
click at [651, 31] on link "Service Filters" at bounding box center [668, 26] width 73 height 25
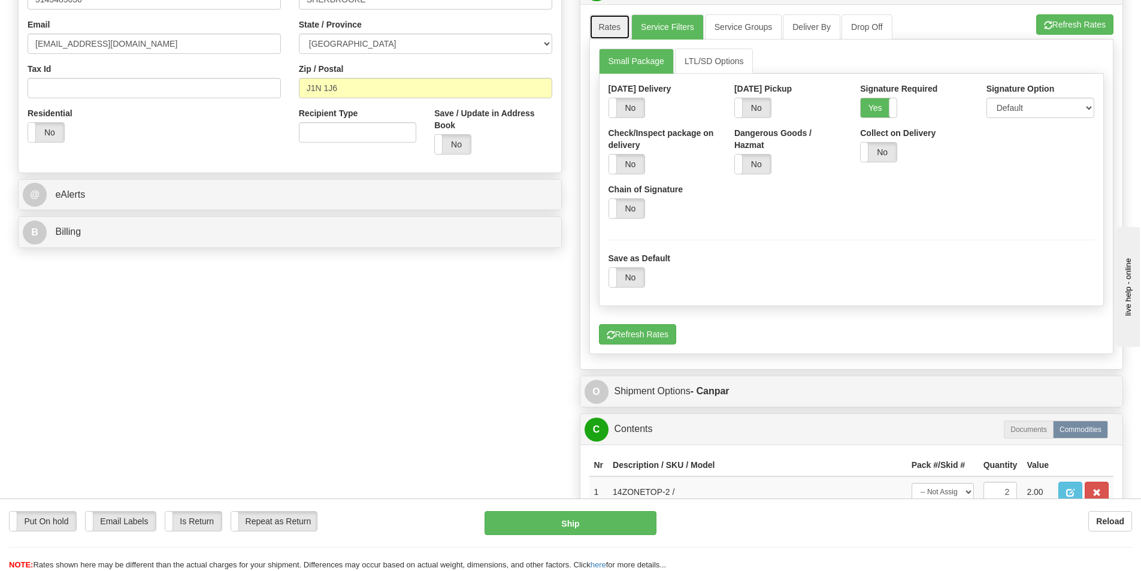
click at [623, 23] on link "Rates" at bounding box center [610, 26] width 41 height 25
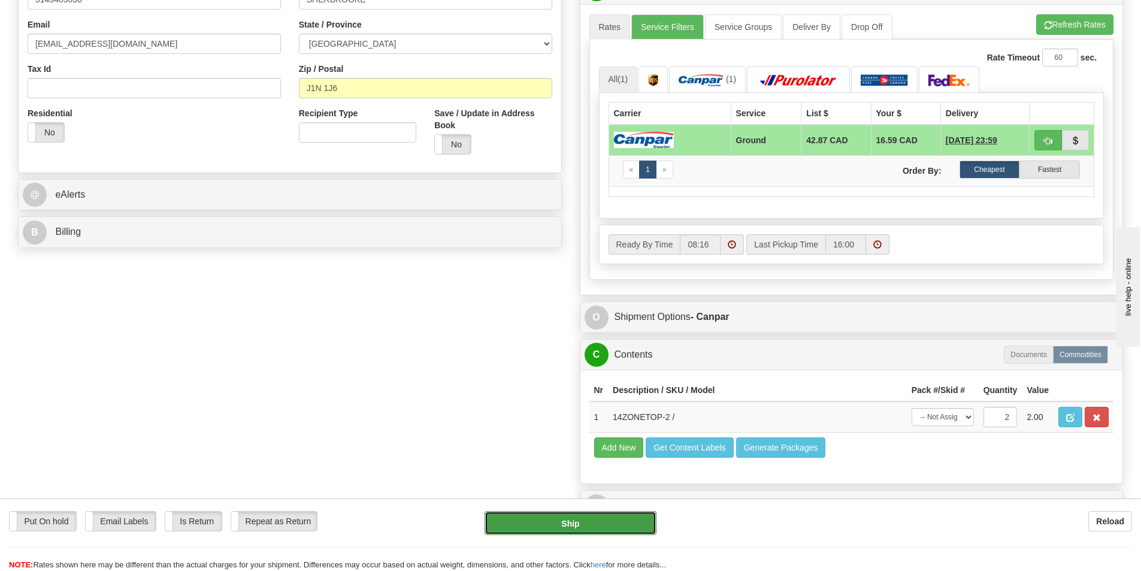
click at [603, 519] on button "Ship" at bounding box center [571, 523] width 172 height 24
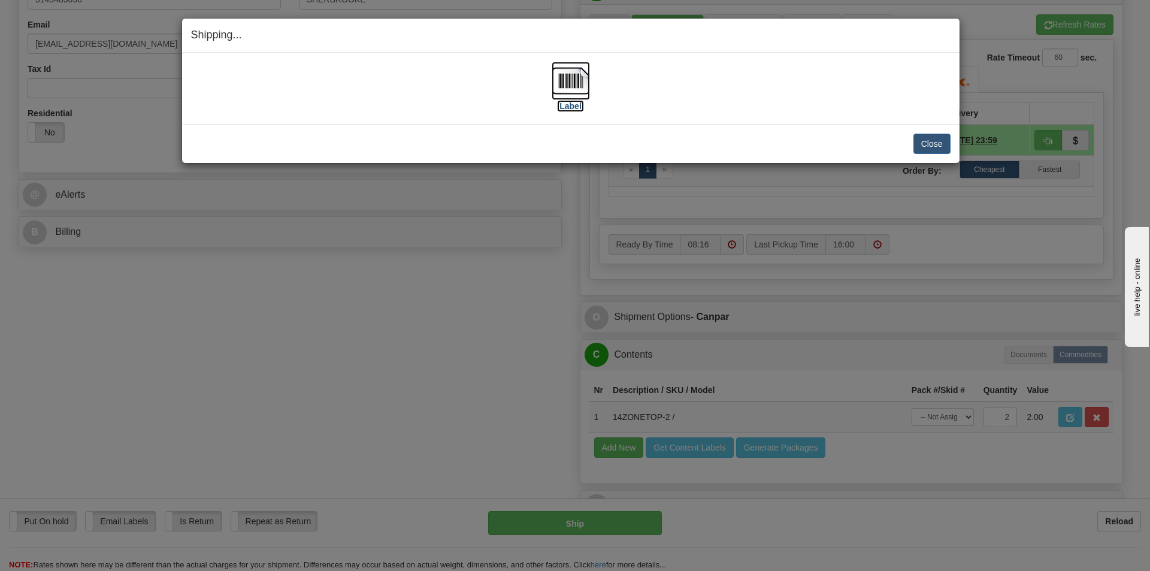
click at [577, 111] on label "[Label]" at bounding box center [571, 106] width 28 height 12
click at [924, 141] on button "Close" at bounding box center [932, 144] width 37 height 20
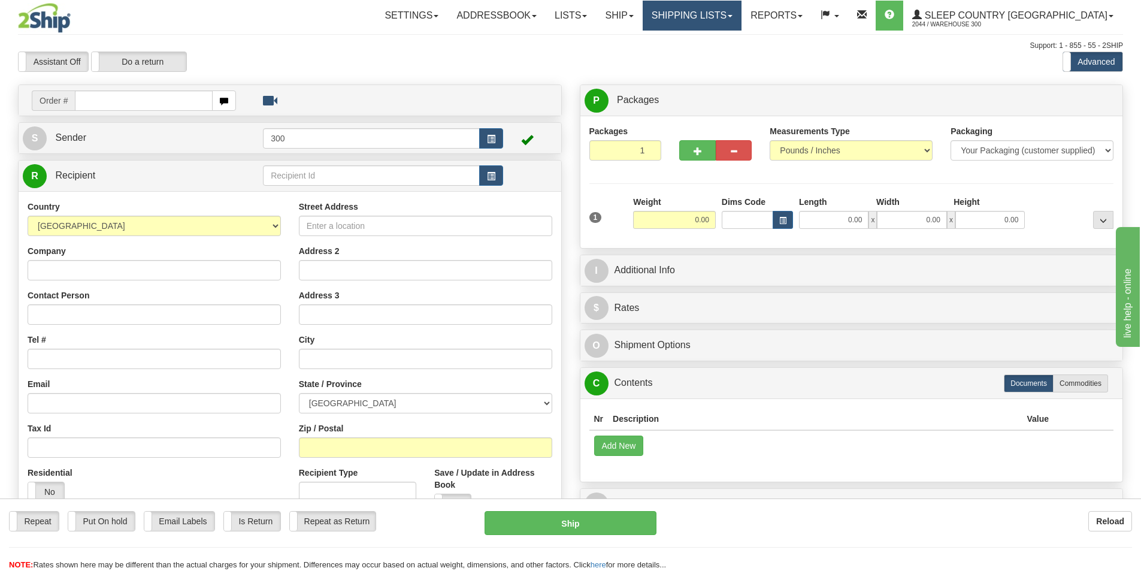
click at [742, 23] on link "Shipping lists" at bounding box center [692, 16] width 99 height 30
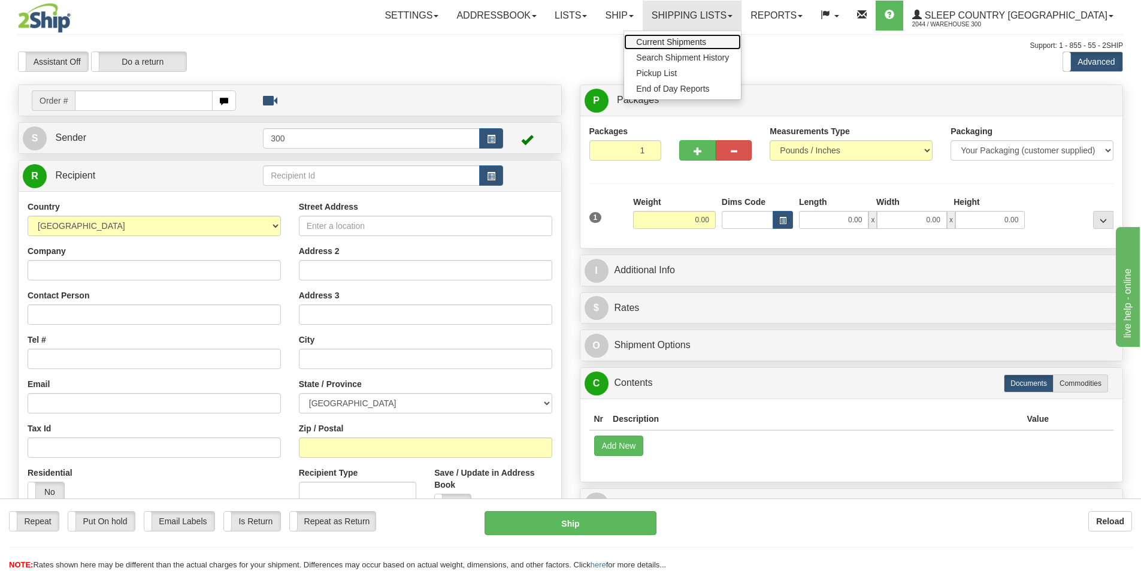
click at [706, 38] on span "Current Shipments" at bounding box center [671, 42] width 70 height 10
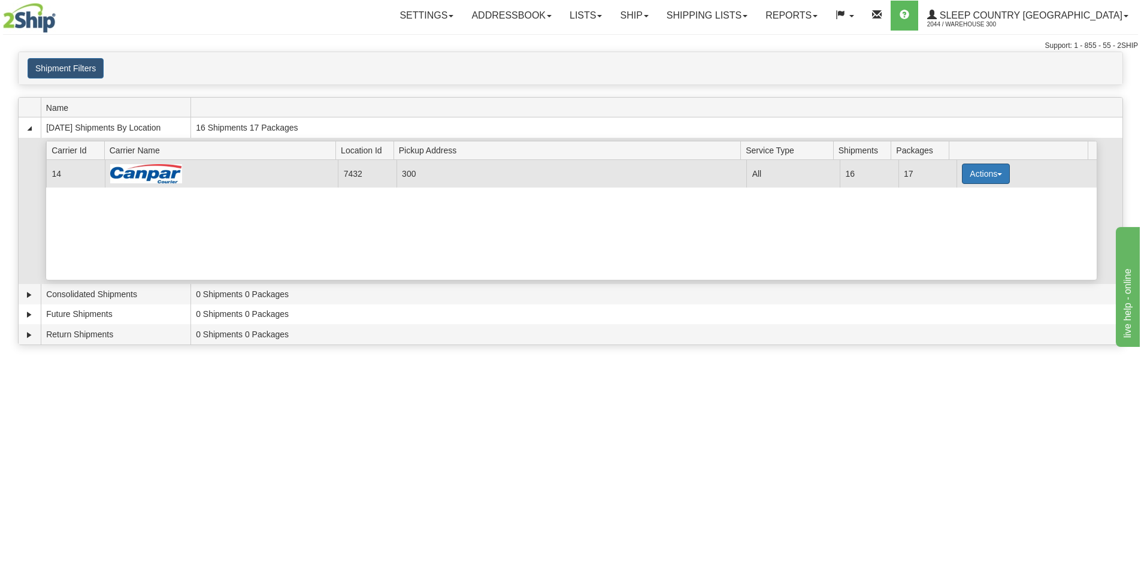
click at [987, 173] on button "Actions" at bounding box center [986, 174] width 48 height 20
click at [949, 213] on span "Close" at bounding box center [940, 211] width 28 height 8
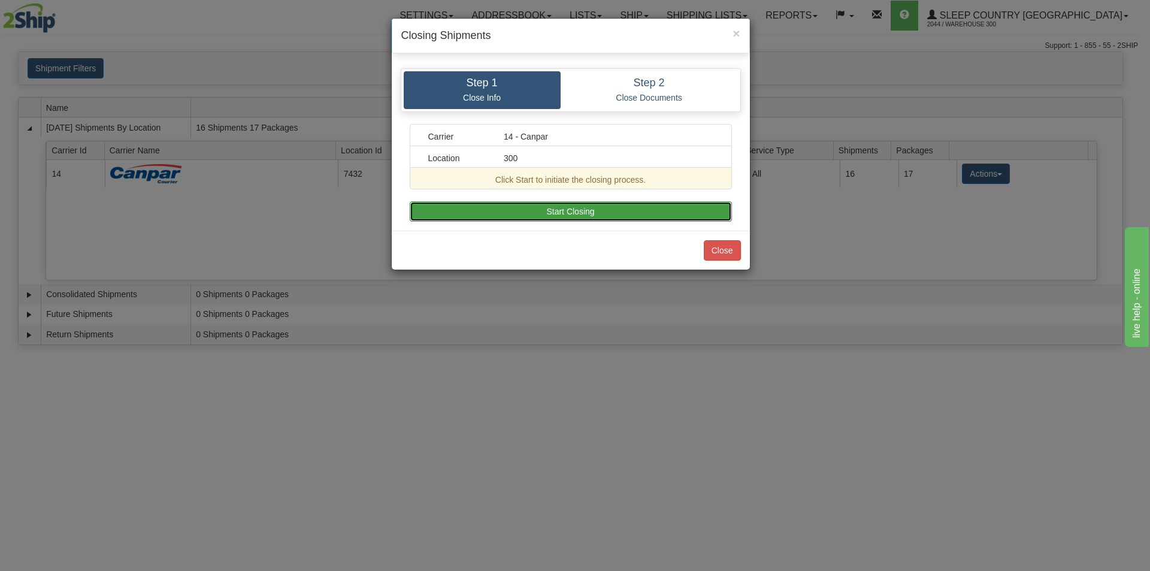
click at [553, 207] on button "Start Closing" at bounding box center [571, 211] width 322 height 20
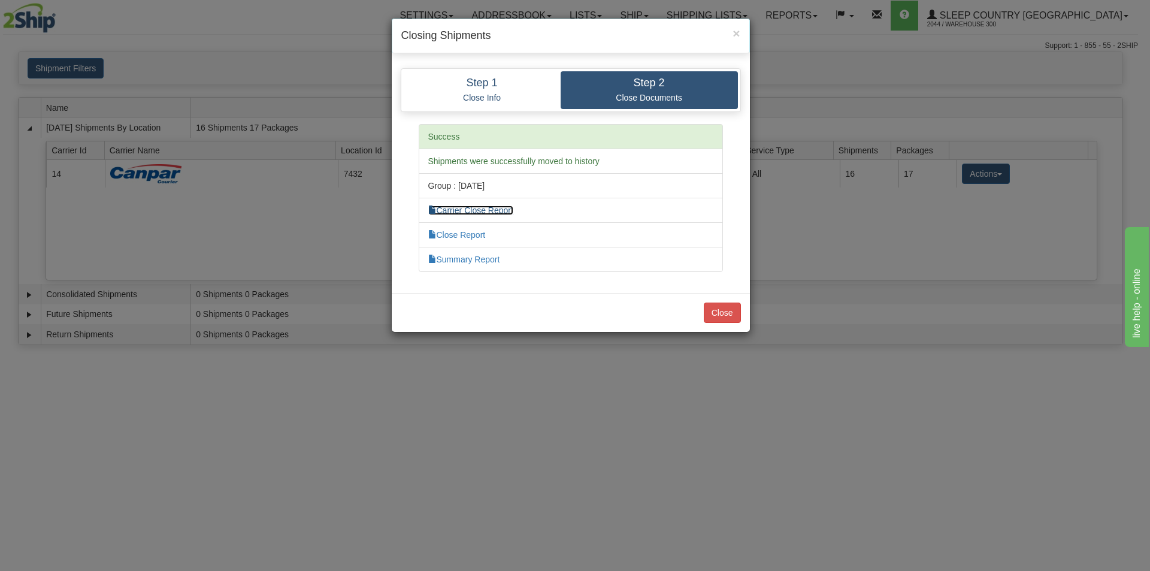
click at [500, 212] on link "Carrier Close Report" at bounding box center [470, 211] width 85 height 10
click at [473, 230] on link "Close Report" at bounding box center [457, 235] width 58 height 10
click at [488, 258] on link "Summary Report" at bounding box center [464, 260] width 72 height 10
click at [721, 310] on button "Close" at bounding box center [722, 313] width 37 height 20
